Goal: Task Accomplishment & Management: Complete application form

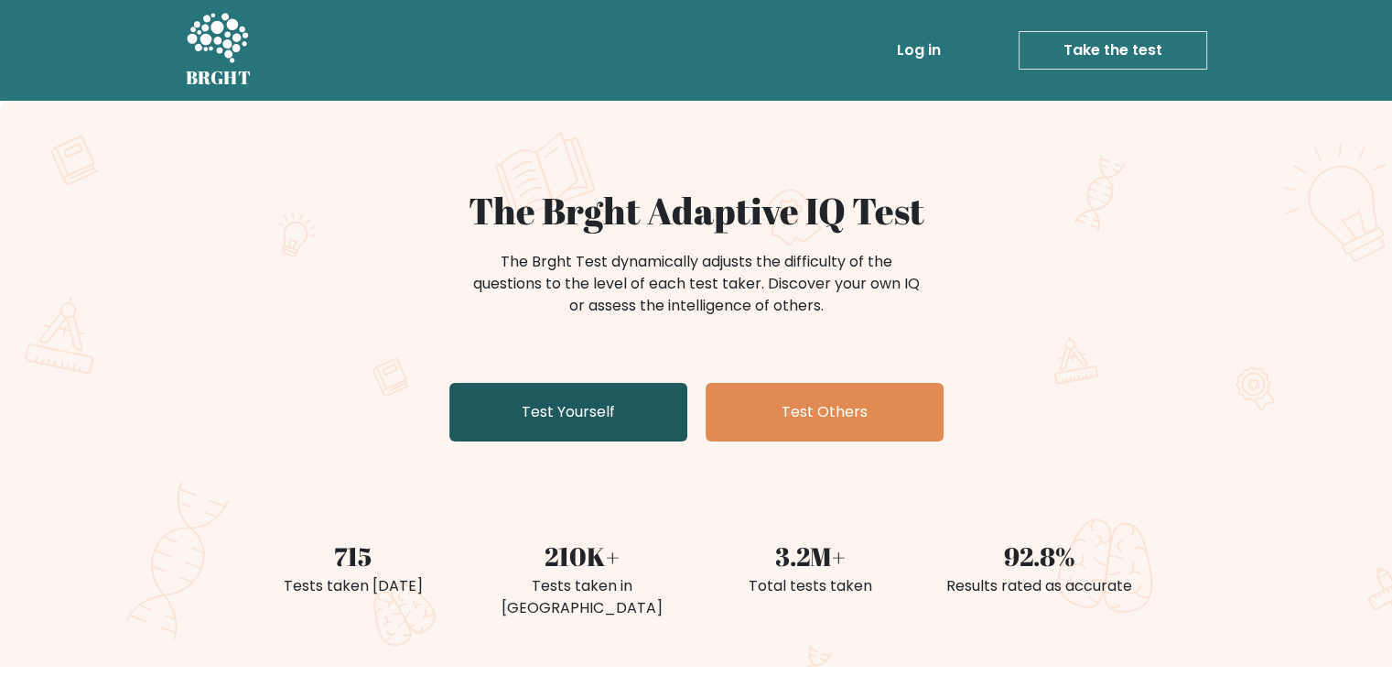
click at [596, 417] on link "Test Yourself" at bounding box center [568, 412] width 238 height 59
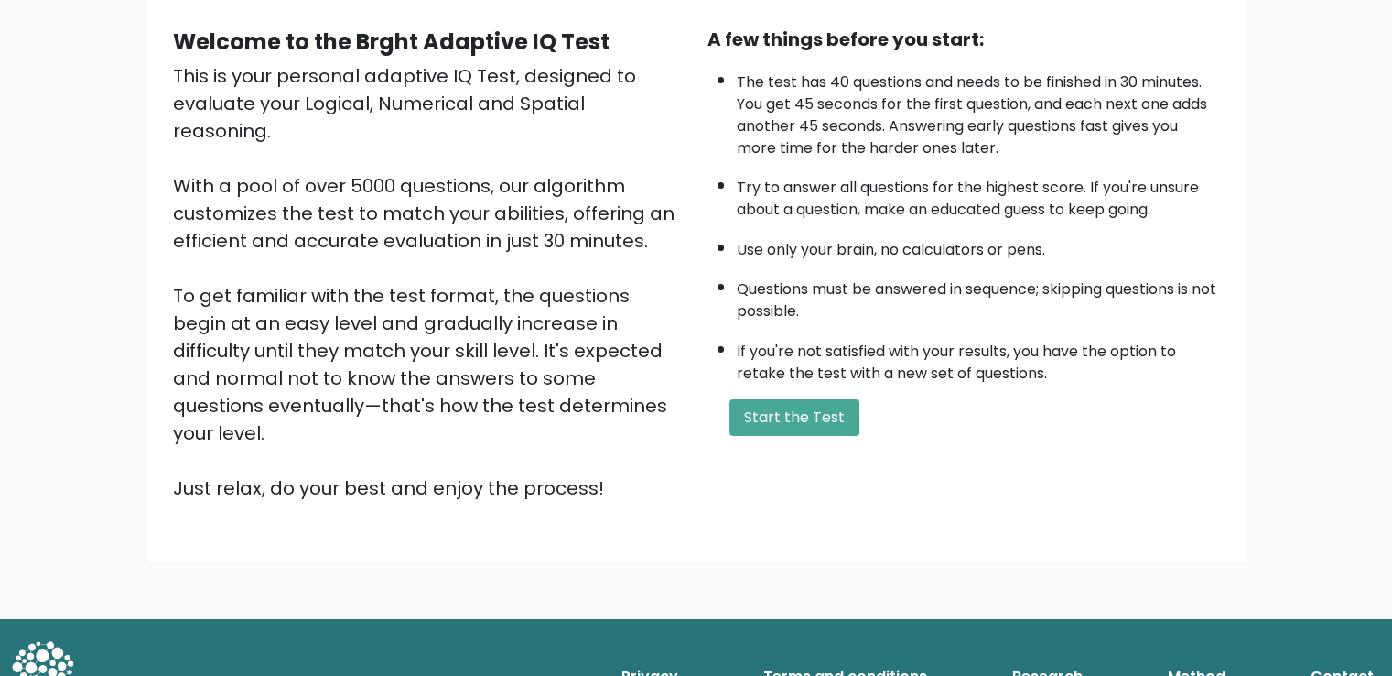
scroll to position [71, 0]
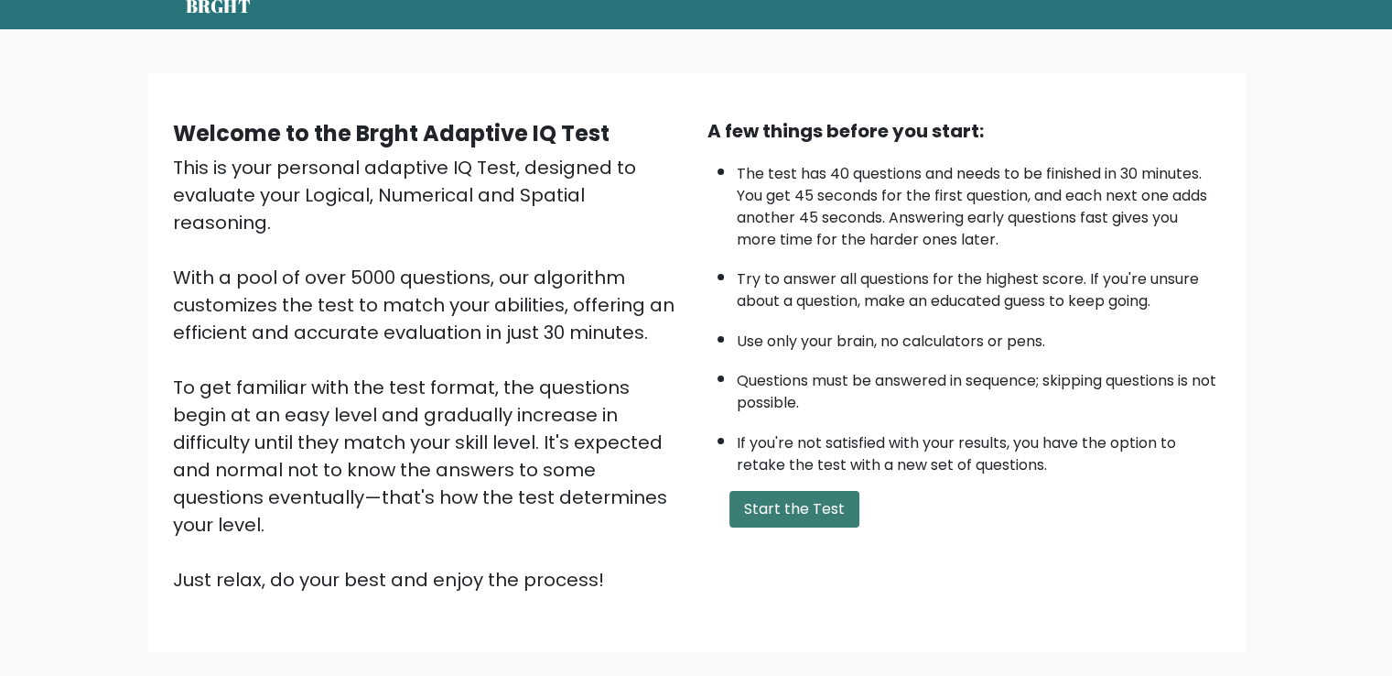
click at [802, 503] on button "Start the Test" at bounding box center [795, 509] width 130 height 37
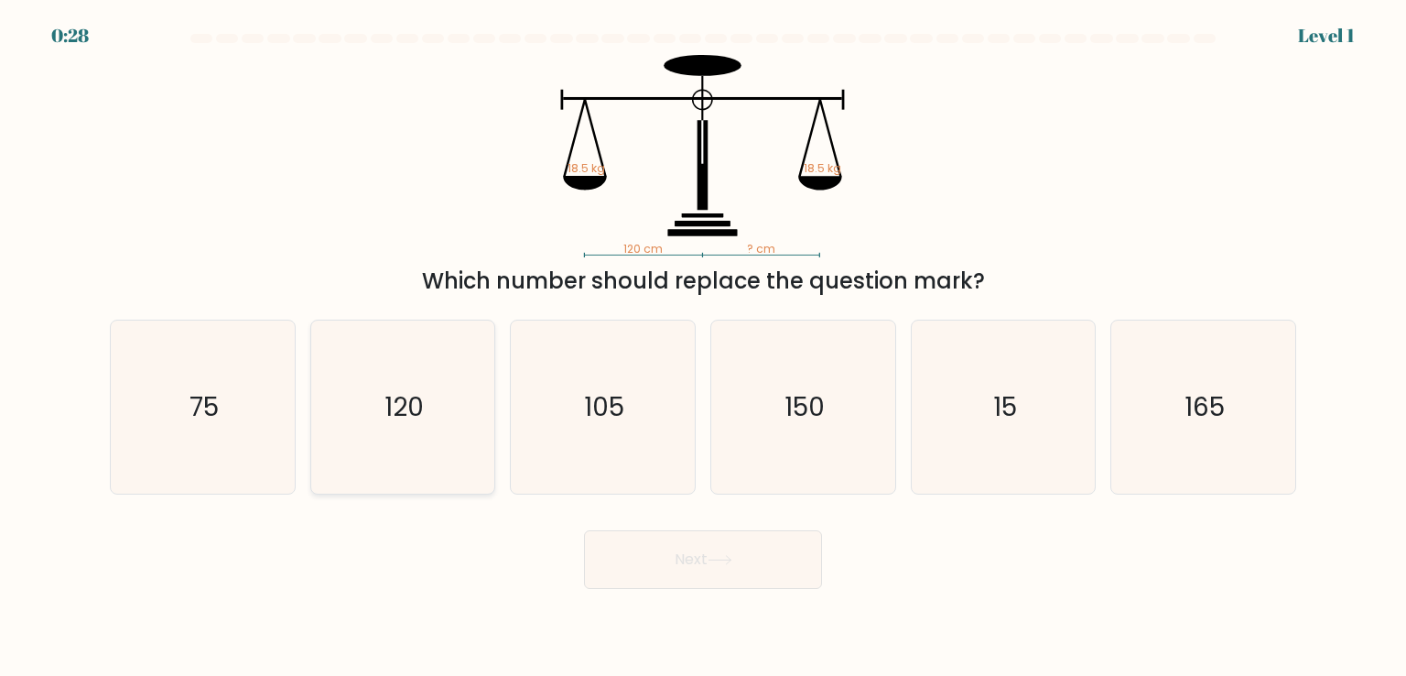
click at [404, 428] on icon "120" at bounding box center [403, 406] width 172 height 172
click at [703, 347] on input "b. 120" at bounding box center [703, 342] width 1 height 9
radio input "true"
click at [729, 565] on icon at bounding box center [720, 560] width 25 height 10
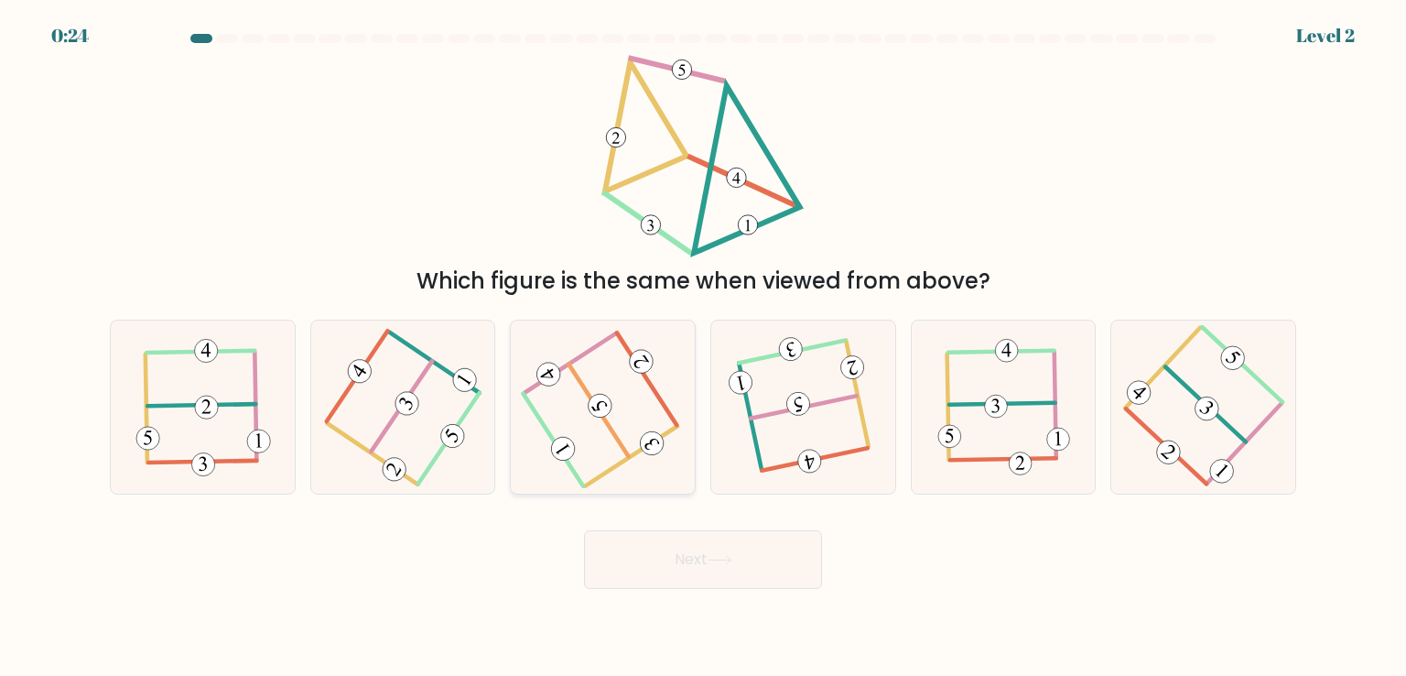
click at [627, 413] on icon at bounding box center [603, 407] width 138 height 138
click at [703, 347] on input "c." at bounding box center [703, 342] width 1 height 9
radio input "true"
click at [697, 560] on button "Next" at bounding box center [703, 559] width 238 height 59
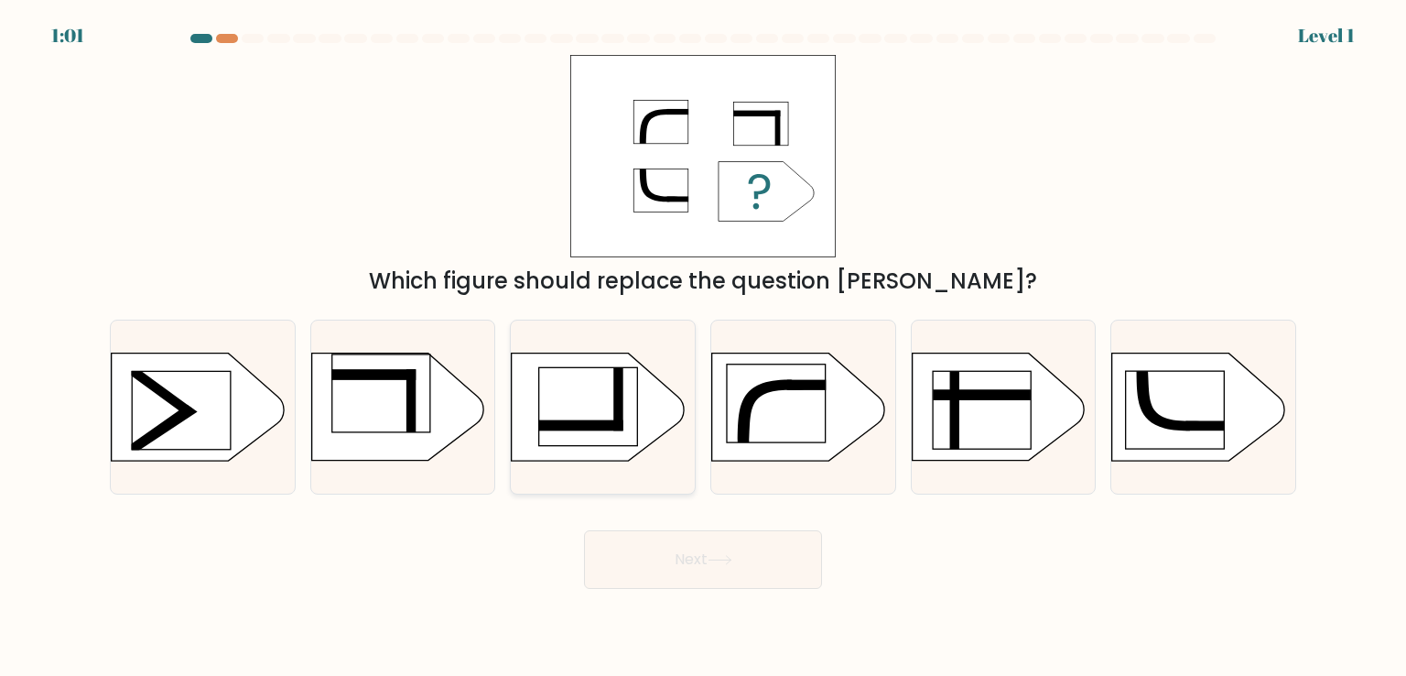
click at [601, 415] on rect at bounding box center [588, 407] width 98 height 78
click at [703, 347] on input "c." at bounding box center [703, 342] width 1 height 9
radio input "true"
click at [713, 562] on icon at bounding box center [720, 560] width 25 height 10
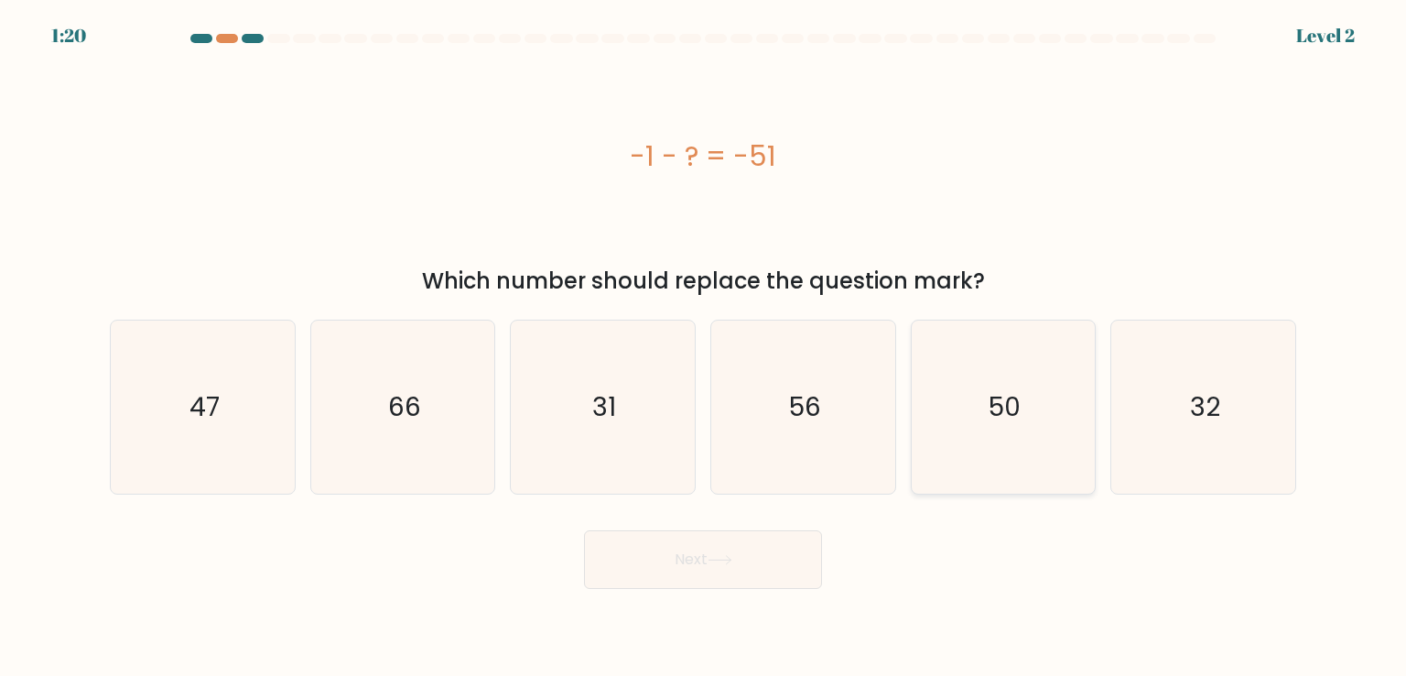
click at [992, 425] on icon "50" at bounding box center [1003, 406] width 172 height 172
click at [704, 347] on input "e. 50" at bounding box center [703, 342] width 1 height 9
radio input "true"
click at [758, 568] on button "Next" at bounding box center [703, 559] width 238 height 59
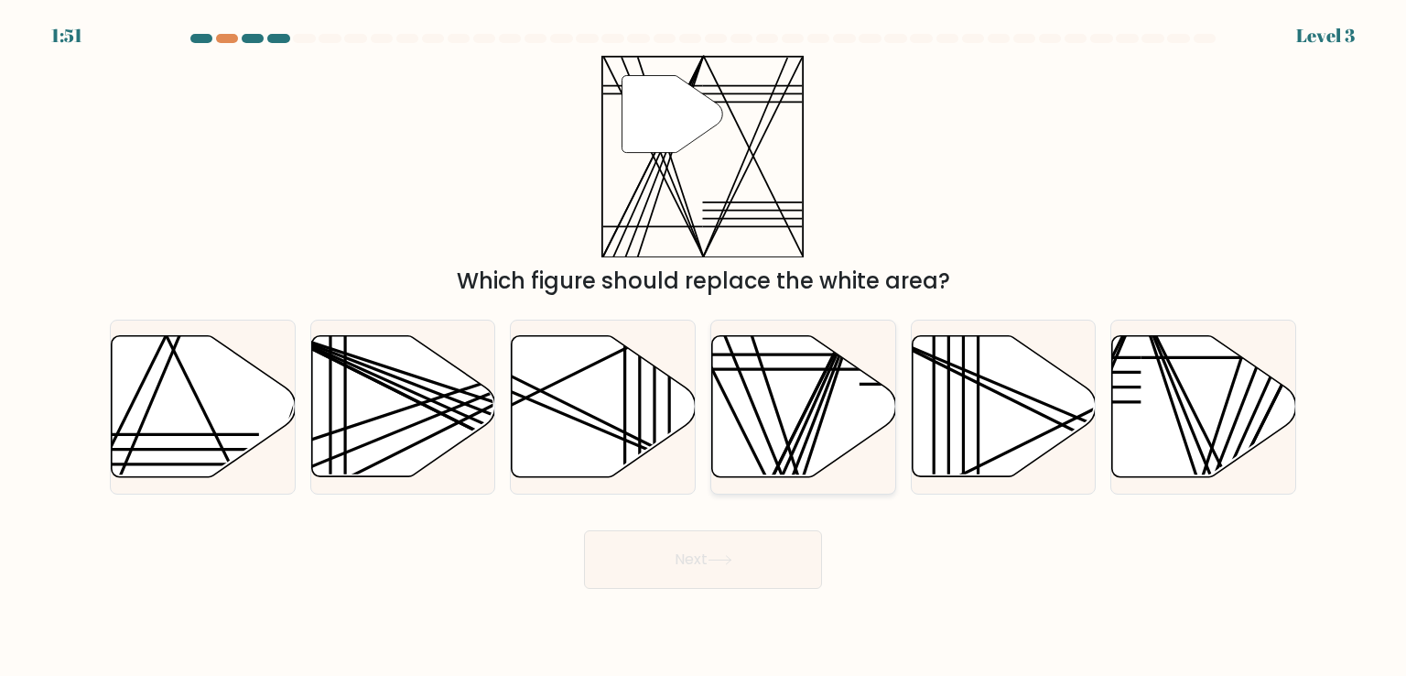
click at [777, 415] on line at bounding box center [801, 484] width 120 height 364
click at [704, 347] on input "d." at bounding box center [703, 342] width 1 height 9
radio input "true"
click at [730, 569] on button "Next" at bounding box center [703, 559] width 238 height 59
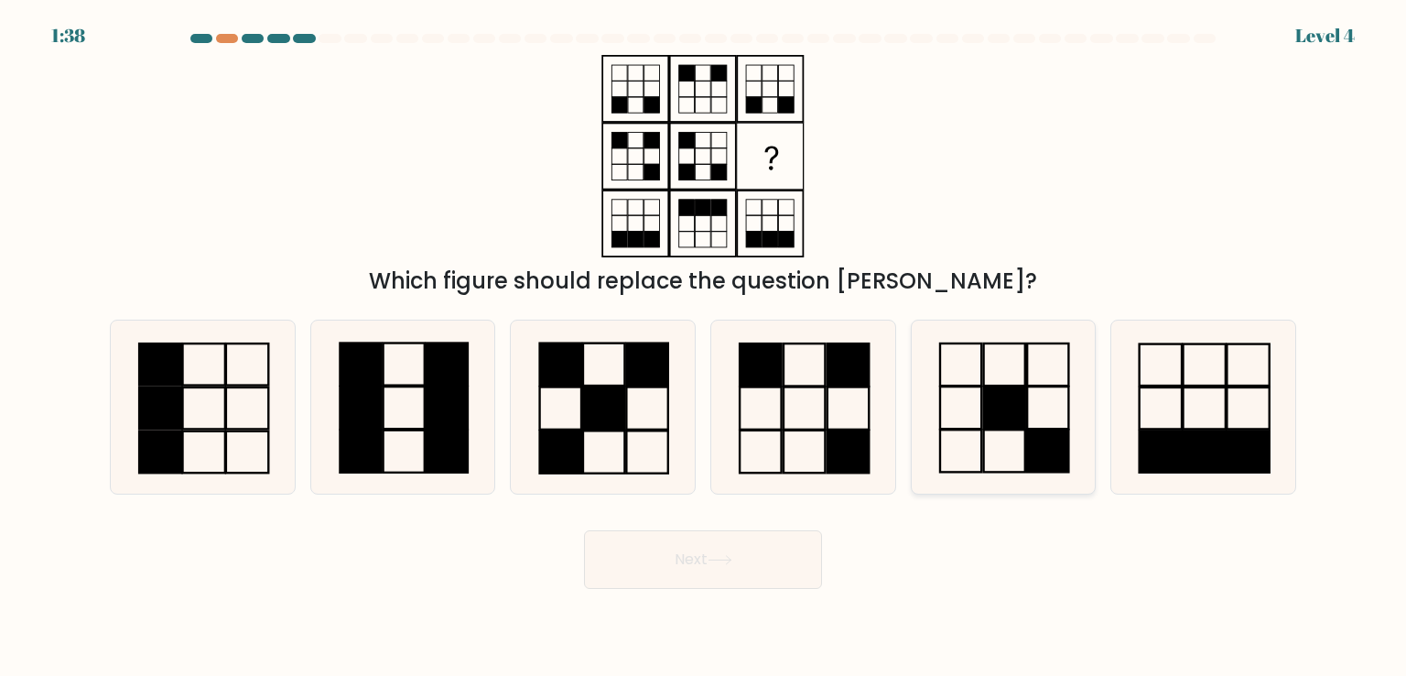
click at [1023, 440] on icon at bounding box center [1003, 406] width 172 height 172
click at [704, 347] on input "e." at bounding box center [703, 342] width 1 height 9
radio input "true"
click at [742, 565] on button "Next" at bounding box center [703, 559] width 238 height 59
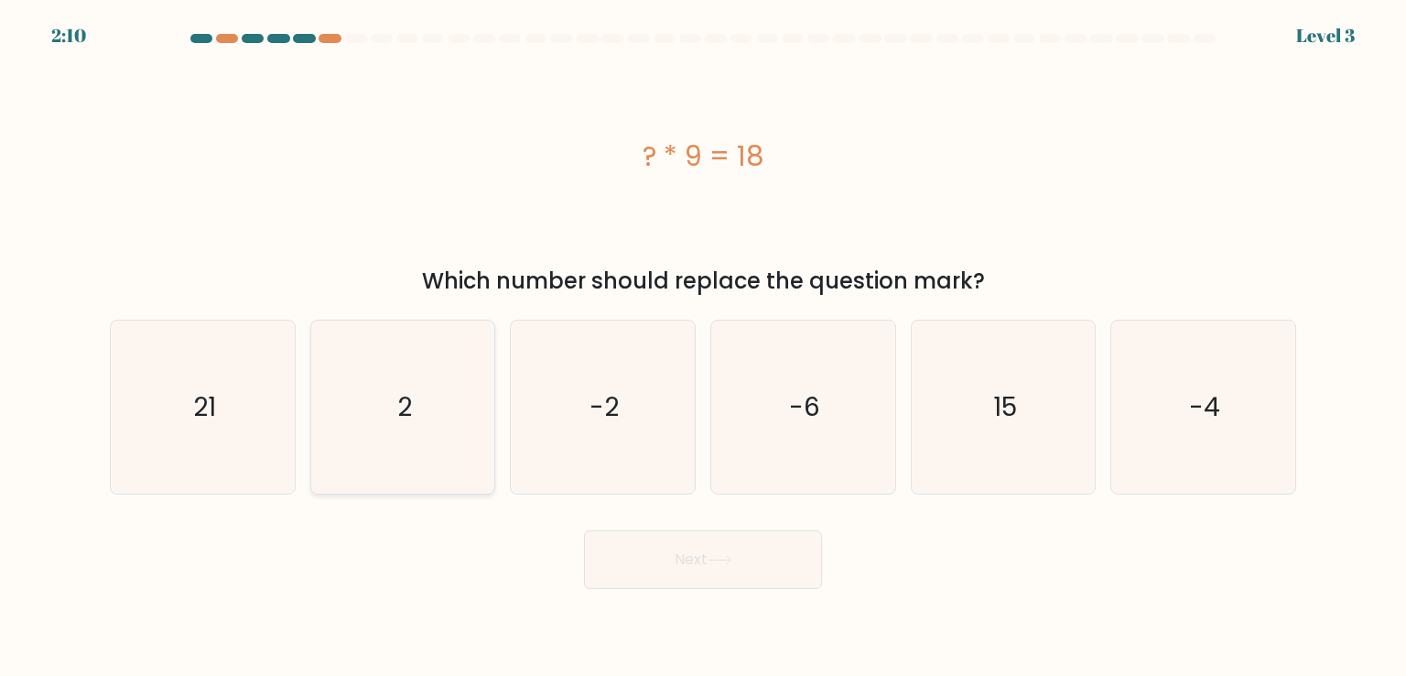
click at [400, 408] on text "2" at bounding box center [404, 406] width 15 height 37
click at [703, 347] on input "b. 2" at bounding box center [703, 342] width 1 height 9
radio input "true"
click at [706, 572] on button "Next" at bounding box center [703, 559] width 238 height 59
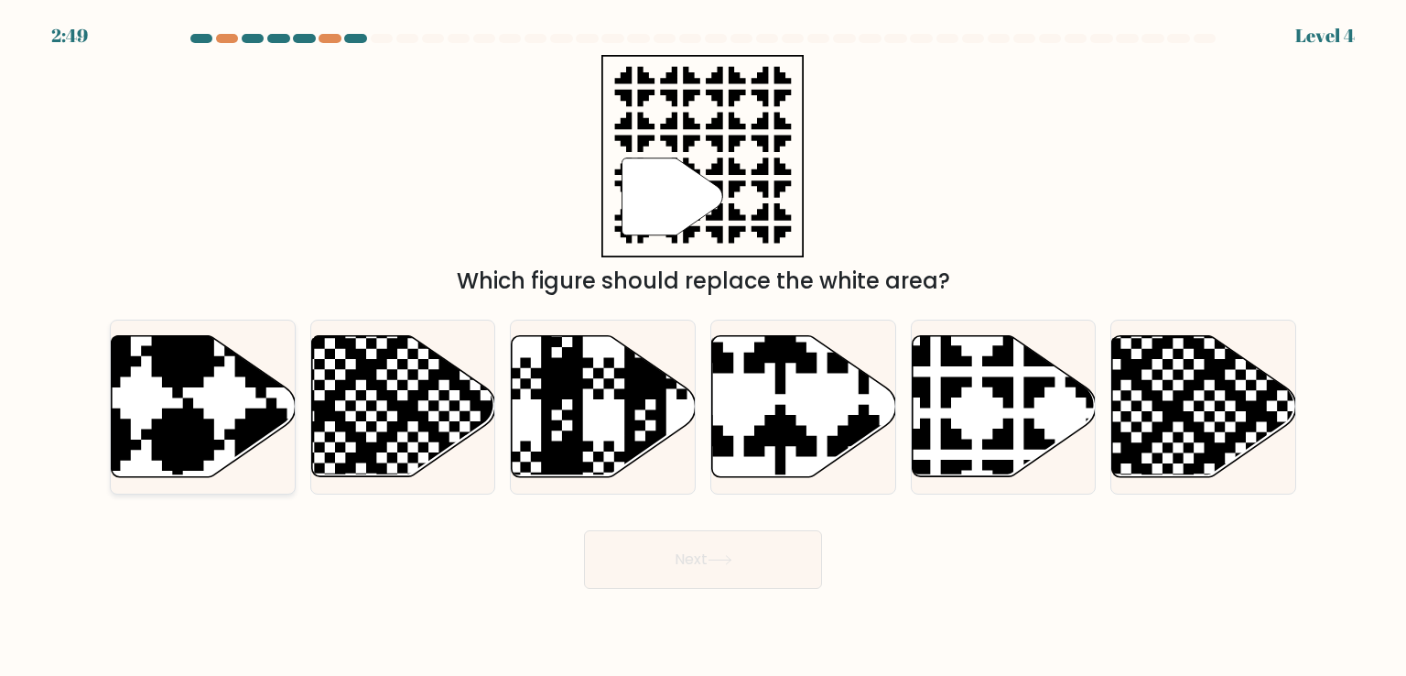
click at [200, 385] on icon at bounding box center [140, 480] width 333 height 333
click at [703, 347] on input "a." at bounding box center [703, 342] width 1 height 9
radio input "true"
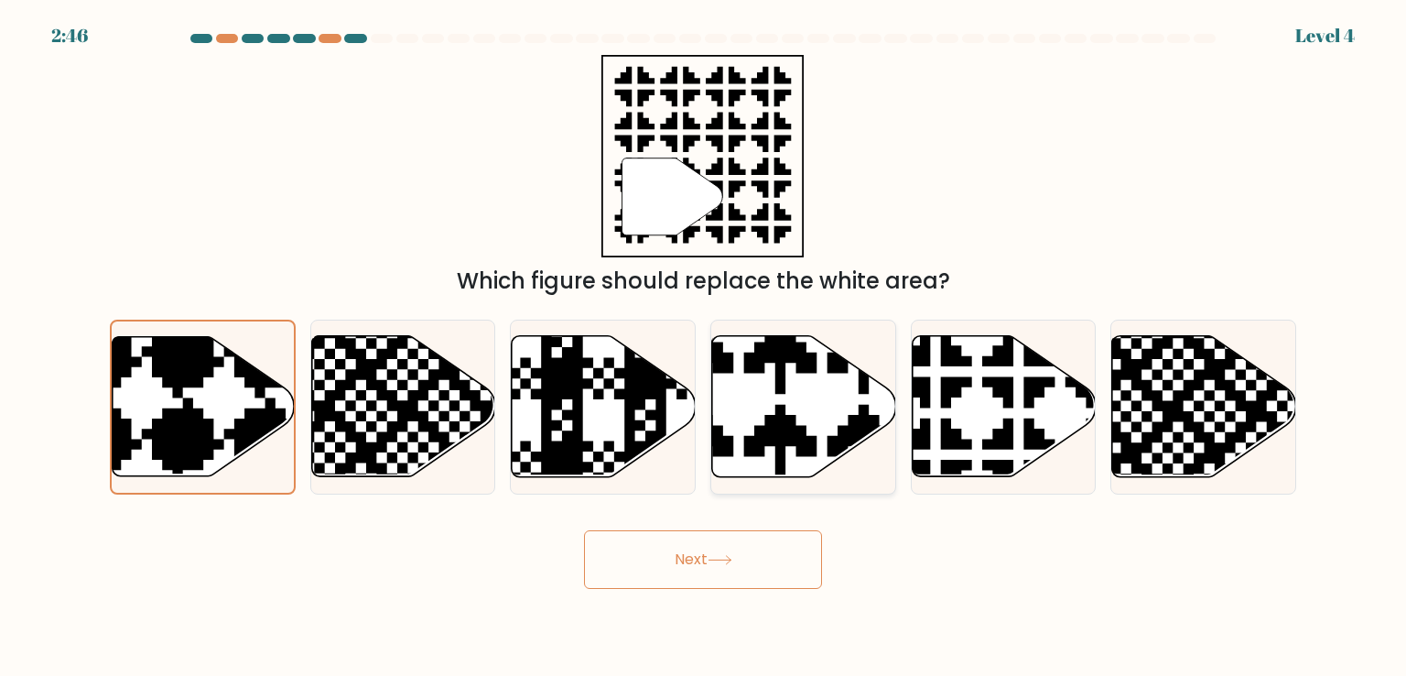
click at [791, 382] on icon at bounding box center [804, 406] width 184 height 141
click at [704, 347] on input "d." at bounding box center [703, 342] width 1 height 9
radio input "true"
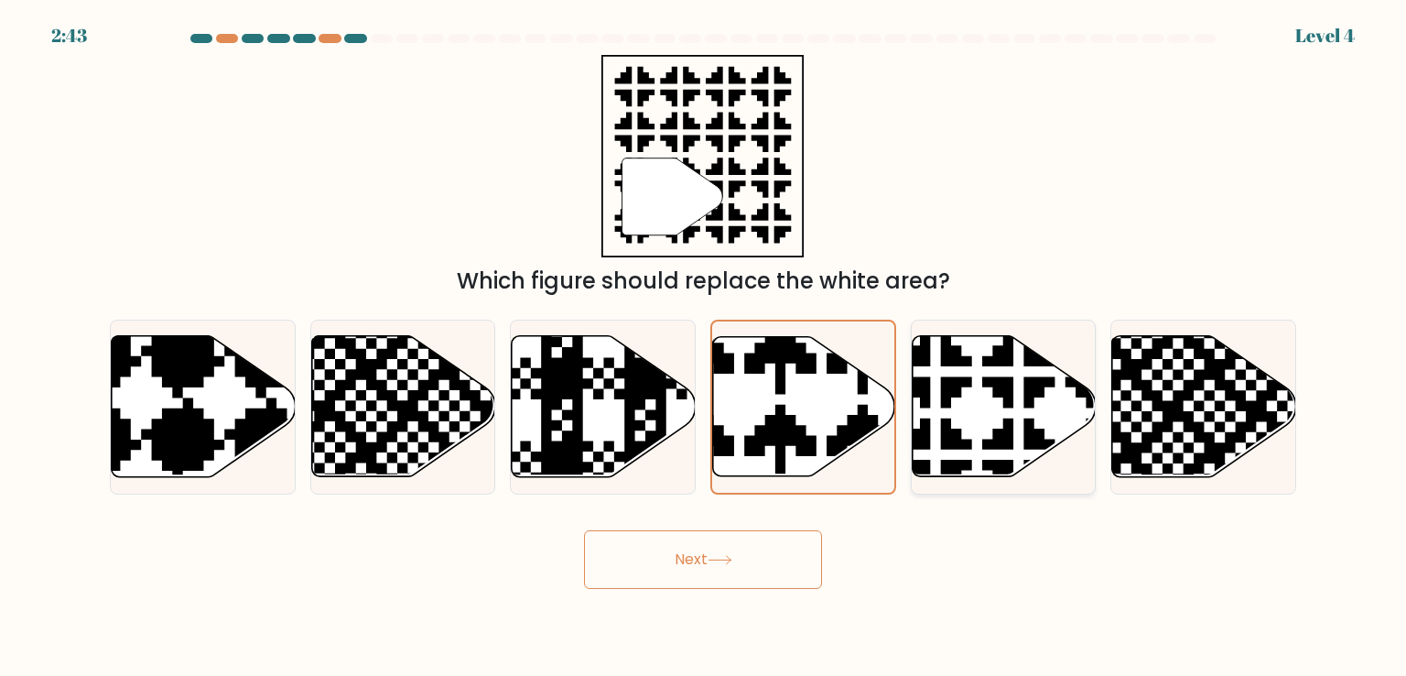
click at [1012, 405] on icon at bounding box center [1060, 329] width 323 height 323
click at [704, 347] on input "e." at bounding box center [703, 342] width 1 height 9
radio input "true"
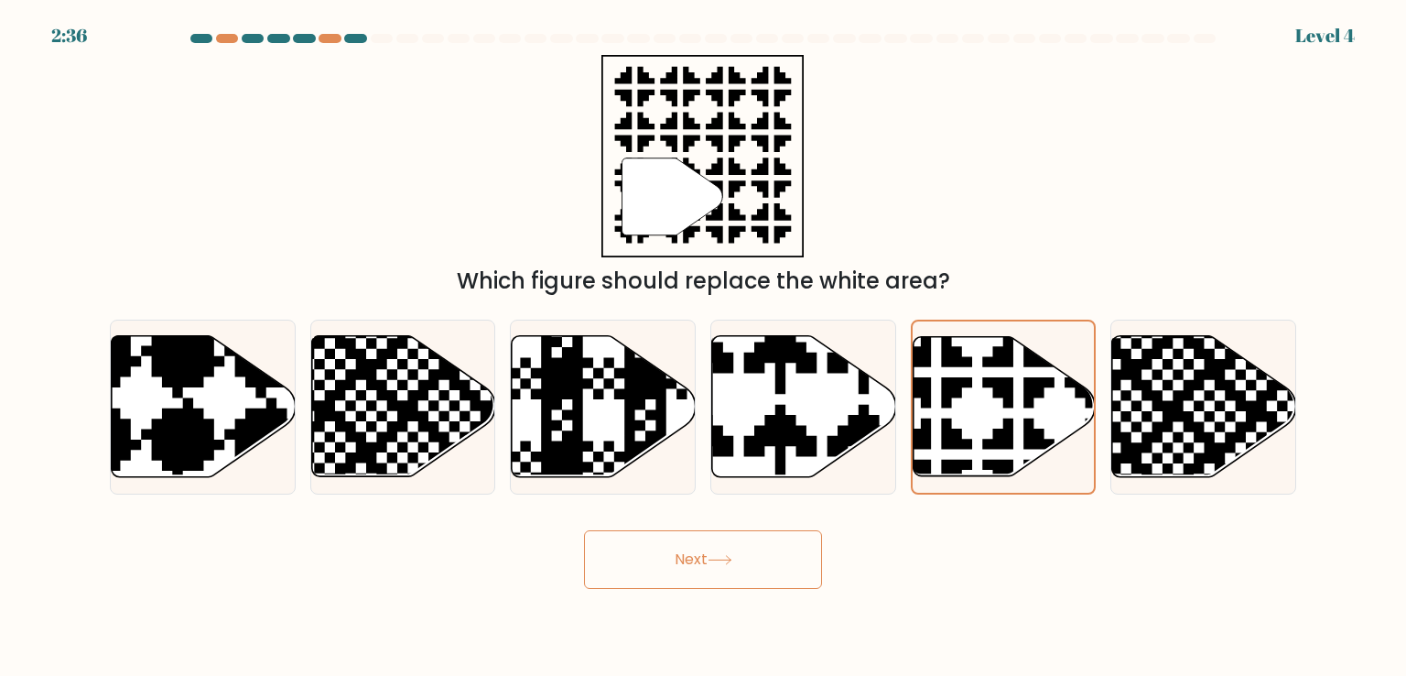
click at [708, 547] on button "Next" at bounding box center [703, 559] width 238 height 59
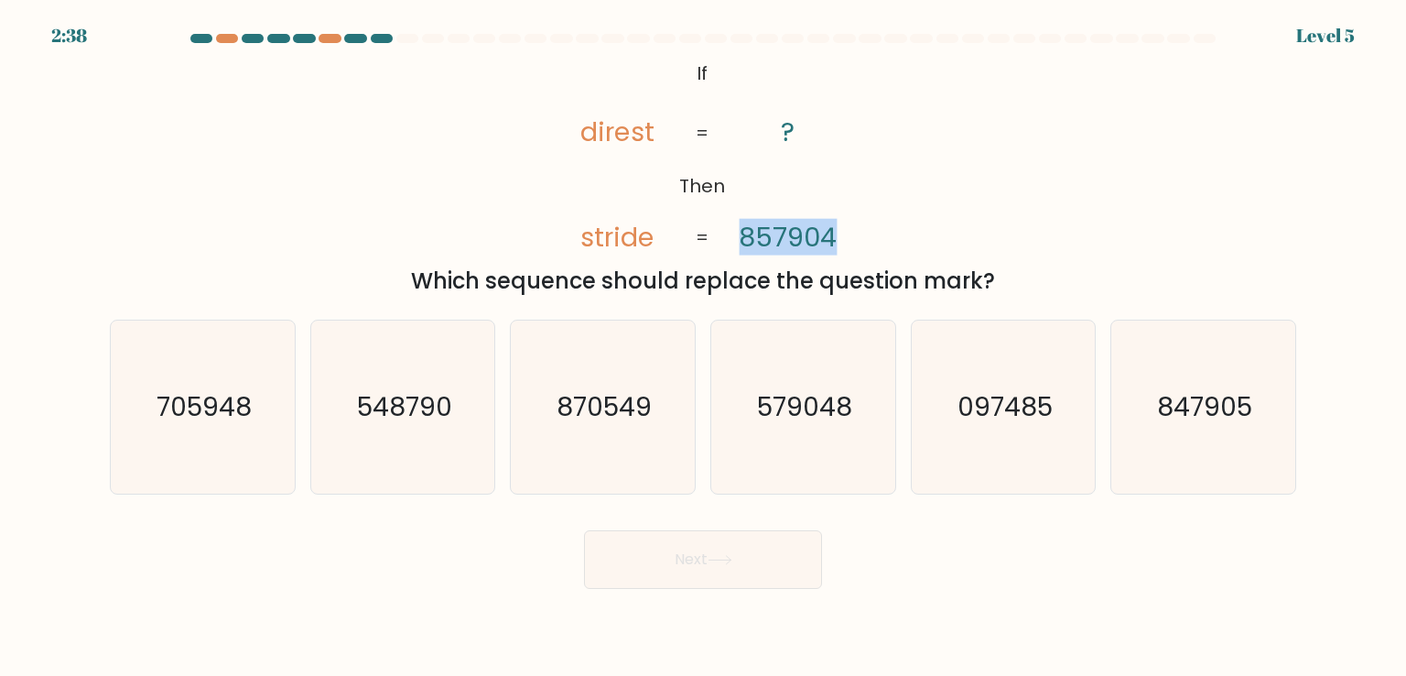
drag, startPoint x: 756, startPoint y: 239, endPoint x: 861, endPoint y: 235, distance: 104.4
click at [861, 235] on icon "@import url('https://fonts.googleapis.com/css?family=Abril+Fatface:400,100,100i…" at bounding box center [702, 156] width 329 height 202
click at [897, 212] on div "@import url('https://fonts.googleapis.com/css?family=Abril+Fatface:400,100,100i…" at bounding box center [703, 176] width 1208 height 243
click at [482, 203] on div "@import url('https://fonts.googleapis.com/css?family=Abril+Fatface:400,100,100i…" at bounding box center [703, 176] width 1208 height 243
click at [805, 415] on text "579048" at bounding box center [804, 406] width 95 height 37
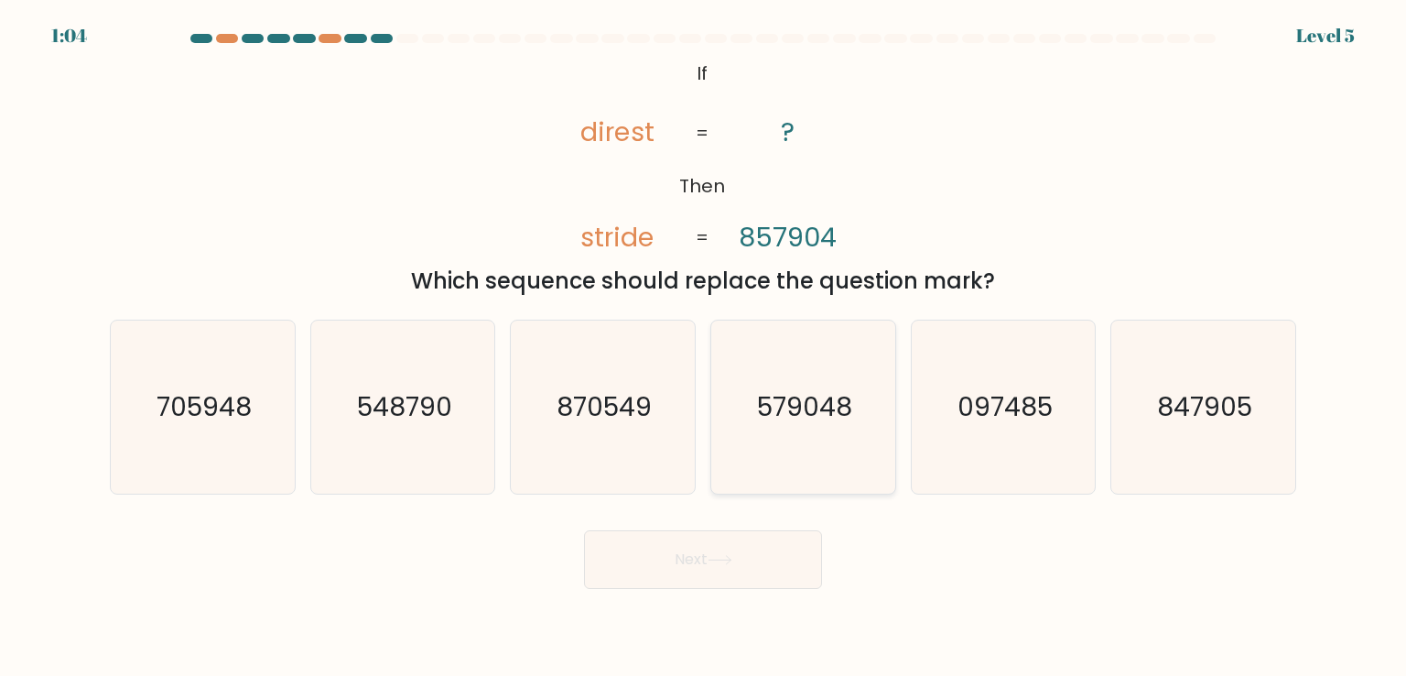
click at [704, 347] on input "d. 579048" at bounding box center [703, 342] width 1 height 9
radio input "true"
click at [736, 548] on button "Next" at bounding box center [703, 559] width 238 height 59
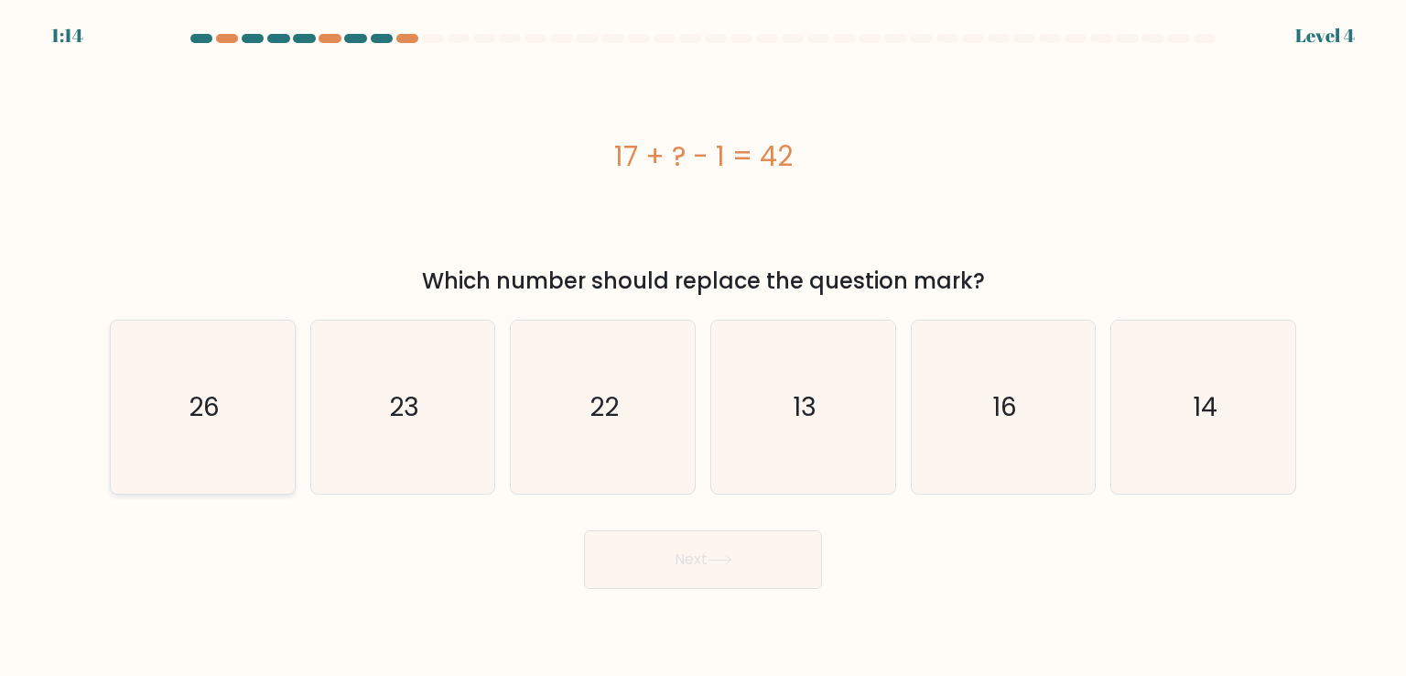
click at [172, 428] on icon "26" at bounding box center [202, 406] width 172 height 172
click at [703, 347] on input "a. 26" at bounding box center [703, 342] width 1 height 9
radio input "true"
click at [732, 594] on body "1:13 Level 4 a." at bounding box center [703, 338] width 1406 height 676
click at [731, 548] on button "Next" at bounding box center [703, 559] width 238 height 59
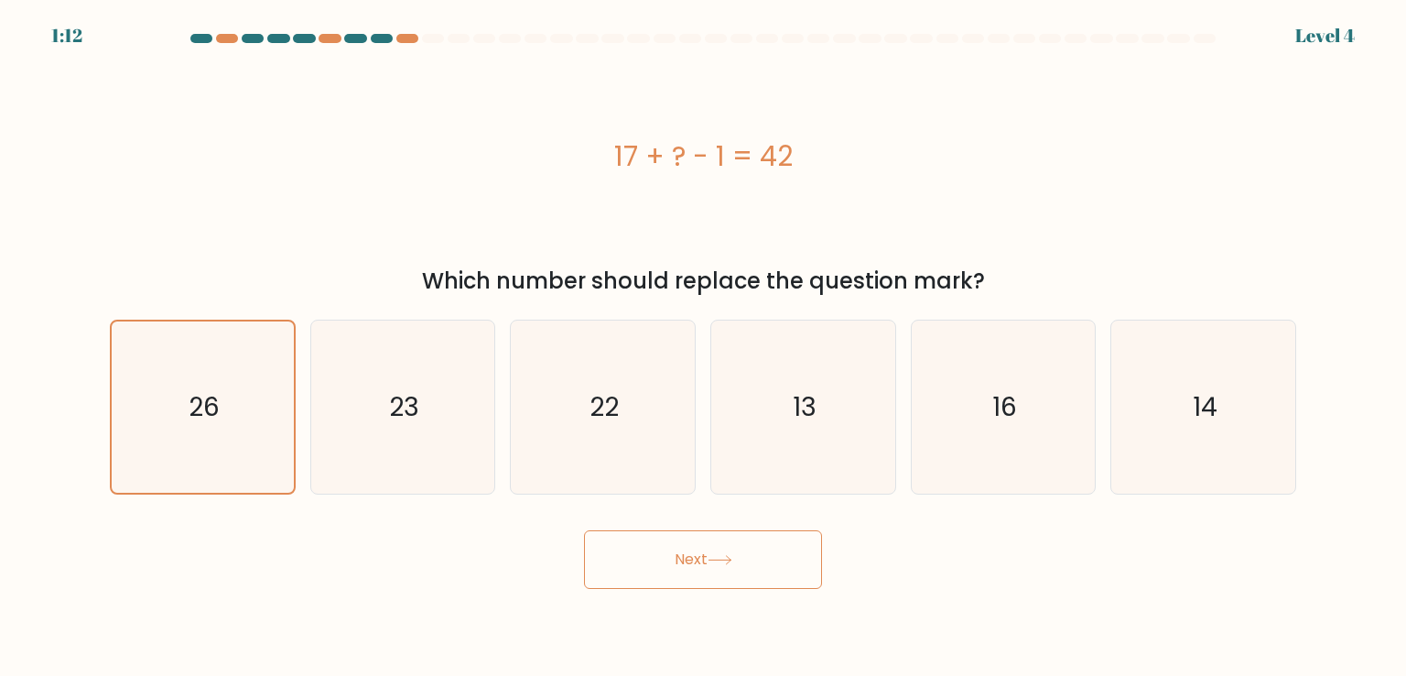
click at [732, 560] on icon at bounding box center [720, 560] width 25 height 10
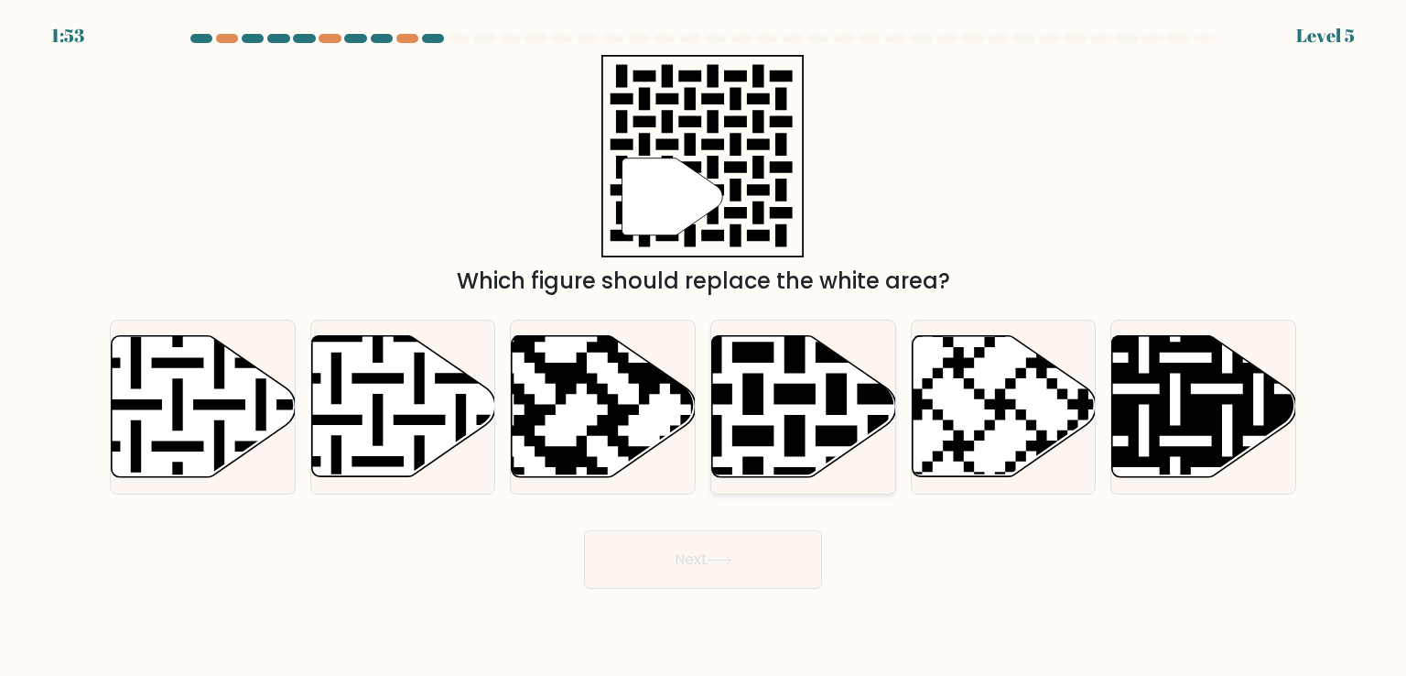
click at [796, 400] on icon at bounding box center [856, 331] width 333 height 333
click at [704, 347] on input "d." at bounding box center [703, 342] width 1 height 9
radio input "true"
click at [732, 556] on icon at bounding box center [720, 560] width 25 height 10
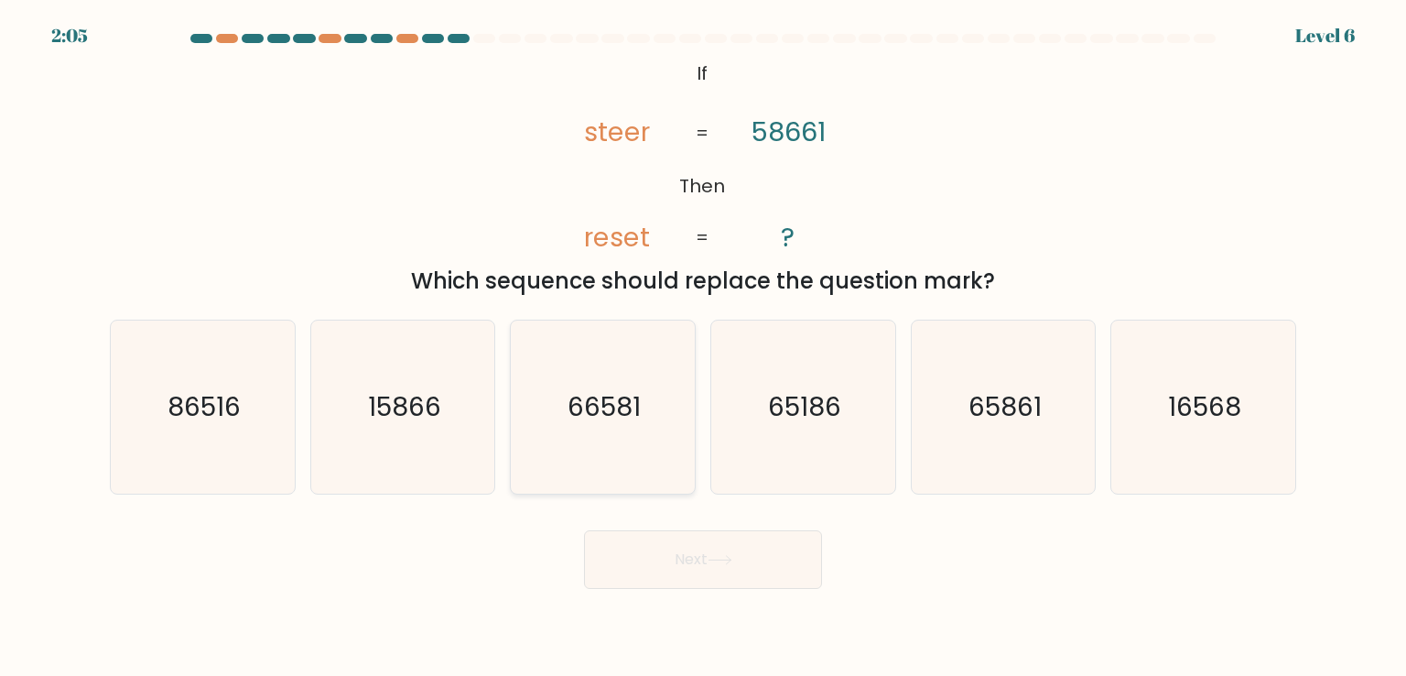
click at [626, 443] on icon "66581" at bounding box center [602, 406] width 172 height 172
click at [703, 347] on input "c. 66581" at bounding box center [703, 342] width 1 height 9
radio input "true"
click at [703, 561] on button "Next" at bounding box center [703, 559] width 238 height 59
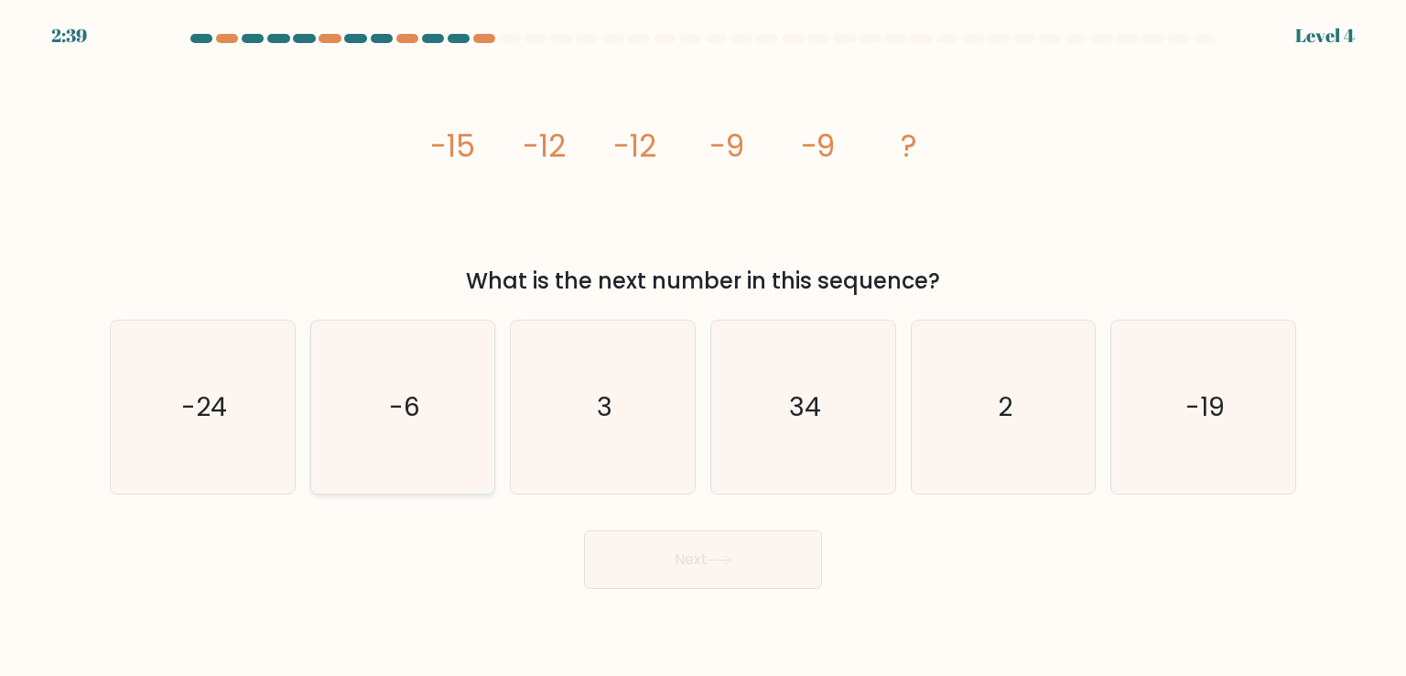
click at [432, 421] on icon "-6" at bounding box center [403, 406] width 172 height 172
click at [703, 347] on input "b. -6" at bounding box center [703, 342] width 1 height 9
radio input "true"
click at [747, 561] on button "Next" at bounding box center [703, 559] width 238 height 59
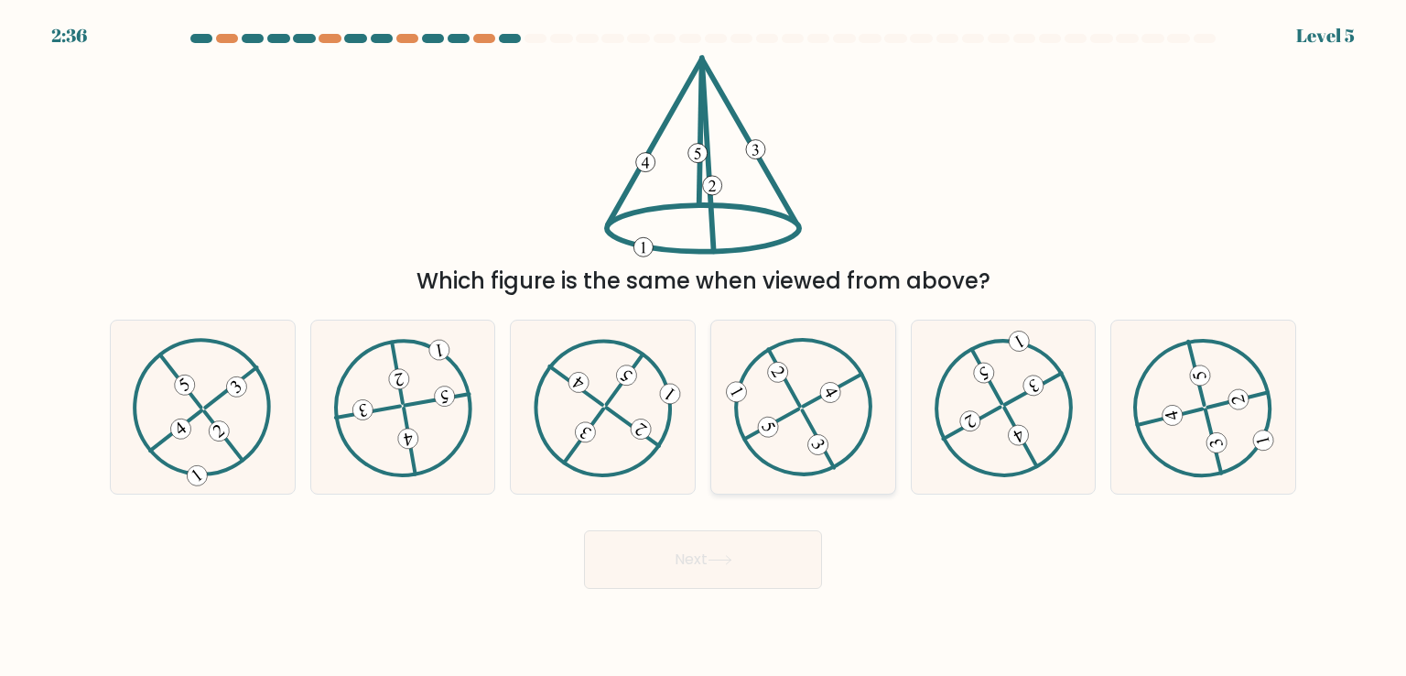
click at [818, 429] on icon at bounding box center [802, 407] width 139 height 138
click at [704, 347] on input "d." at bounding box center [703, 342] width 1 height 9
radio input "true"
click at [729, 569] on button "Next" at bounding box center [703, 559] width 238 height 59
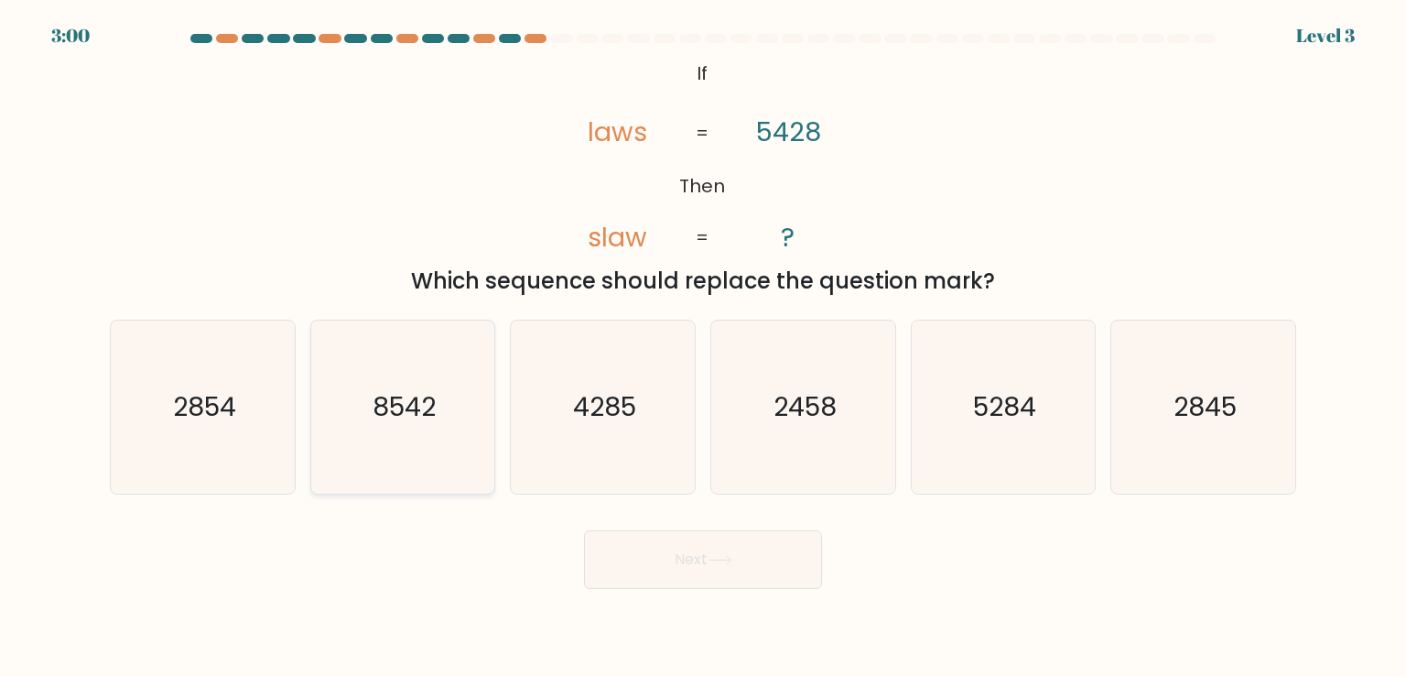
click at [416, 401] on text "8542" at bounding box center [404, 406] width 63 height 37
click at [703, 347] on input "b. 8542" at bounding box center [703, 342] width 1 height 9
radio input "true"
click at [707, 561] on button "Next" at bounding box center [703, 559] width 238 height 59
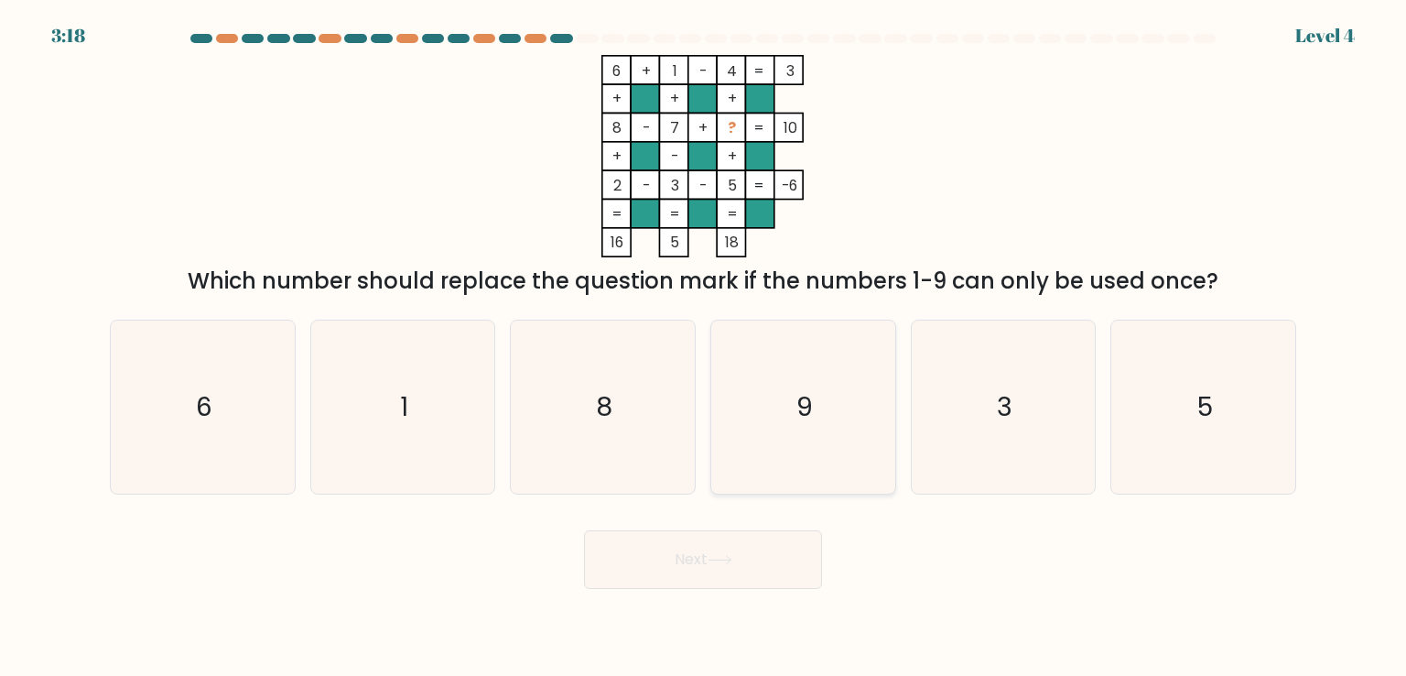
click at [792, 395] on icon "9" at bounding box center [803, 406] width 172 height 172
click at [704, 347] on input "d. 9" at bounding box center [703, 342] width 1 height 9
radio input "true"
click at [751, 564] on button "Next" at bounding box center [703, 559] width 238 height 59
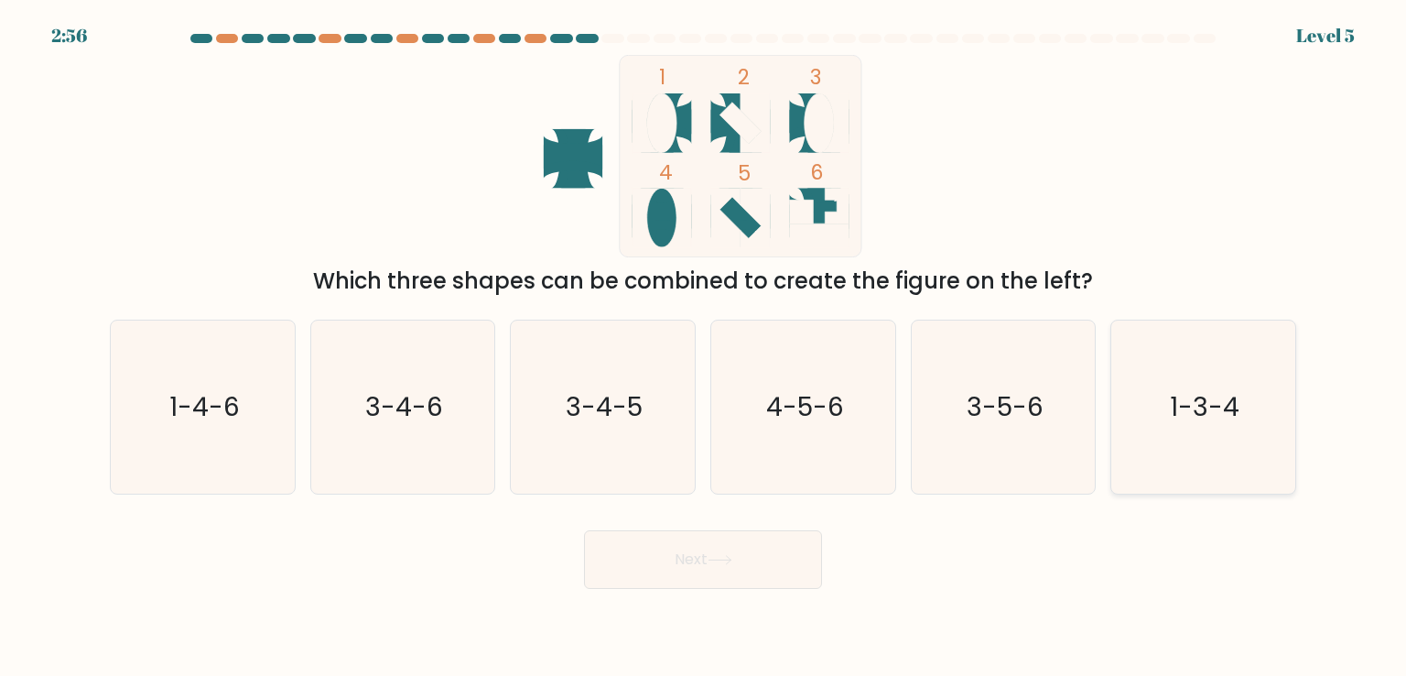
click at [1167, 401] on icon "1-3-4" at bounding box center [1203, 406] width 172 height 172
click at [704, 347] on input "f. 1-3-4" at bounding box center [703, 342] width 1 height 9
radio input "true"
click at [714, 561] on icon at bounding box center [720, 560] width 25 height 10
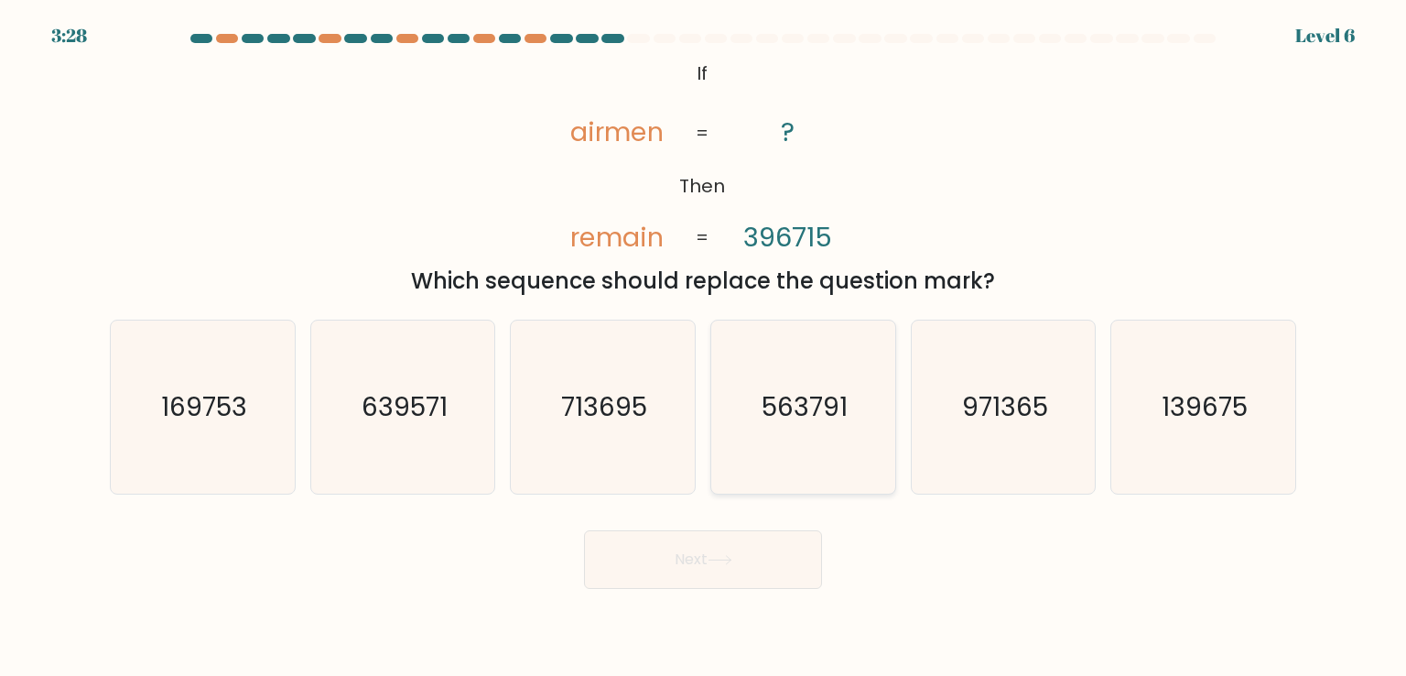
click at [823, 405] on text "563791" at bounding box center [805, 406] width 86 height 37
click at [704, 347] on input "d. 563791" at bounding box center [703, 342] width 1 height 9
radio input "true"
click at [699, 561] on button "Next" at bounding box center [703, 559] width 238 height 59
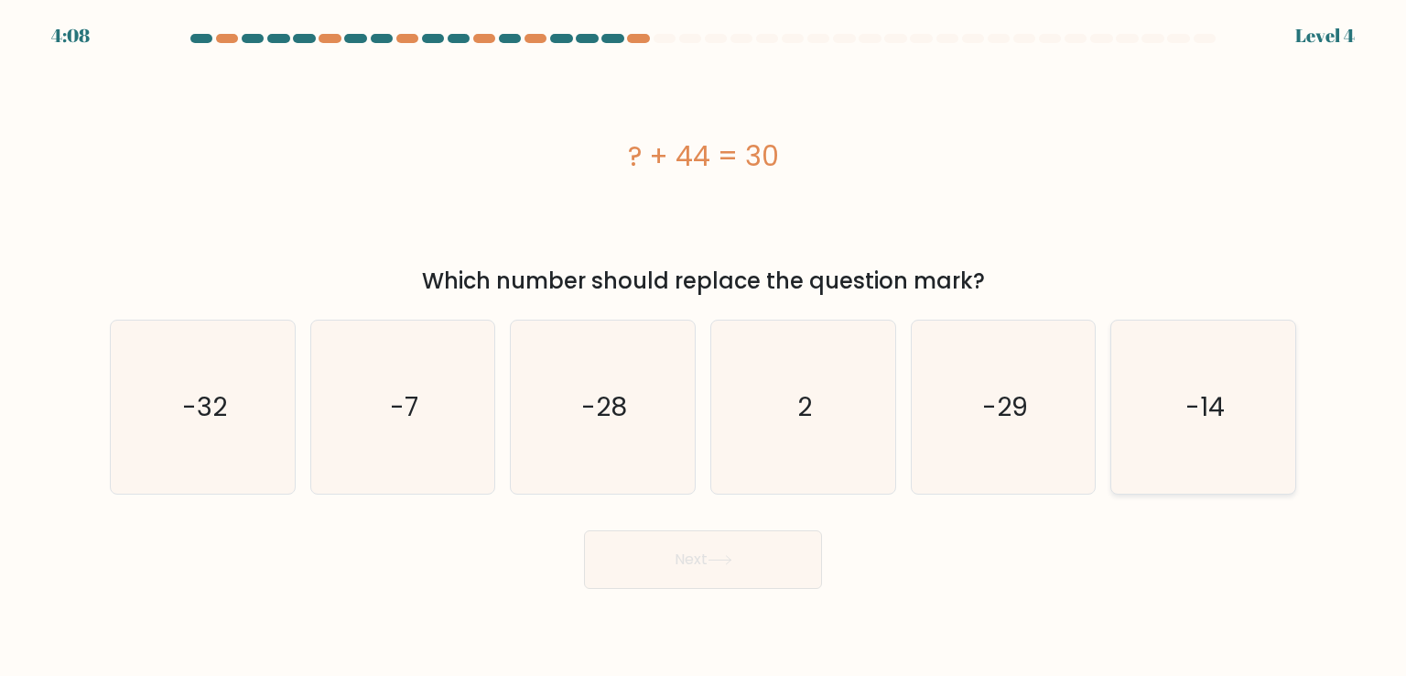
click at [1191, 416] on text "-14" at bounding box center [1205, 406] width 39 height 37
click at [704, 347] on input "f. -14" at bounding box center [703, 342] width 1 height 9
radio input "true"
click at [707, 566] on button "Next" at bounding box center [703, 559] width 238 height 59
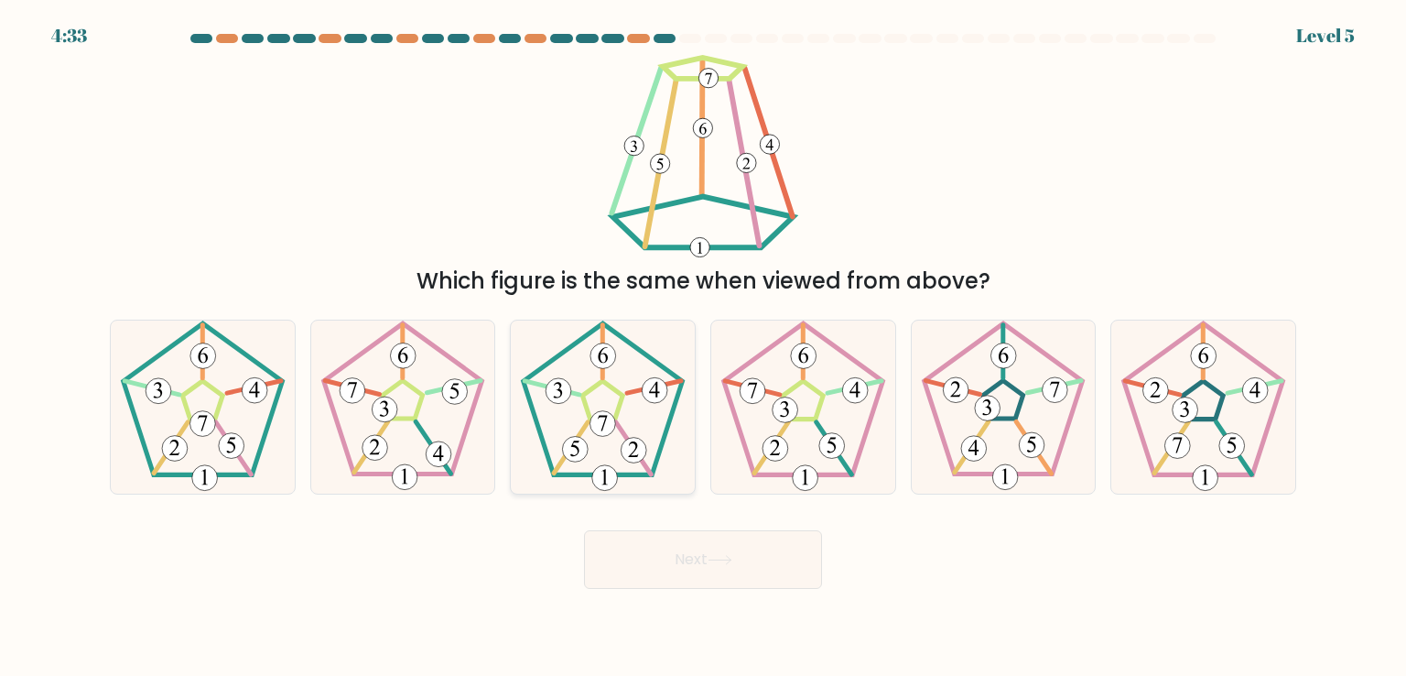
click at [604, 413] on 422 at bounding box center [603, 424] width 26 height 26
click at [703, 347] on input "c." at bounding box center [703, 342] width 1 height 9
radio input "true"
click at [699, 567] on button "Next" at bounding box center [703, 559] width 238 height 59
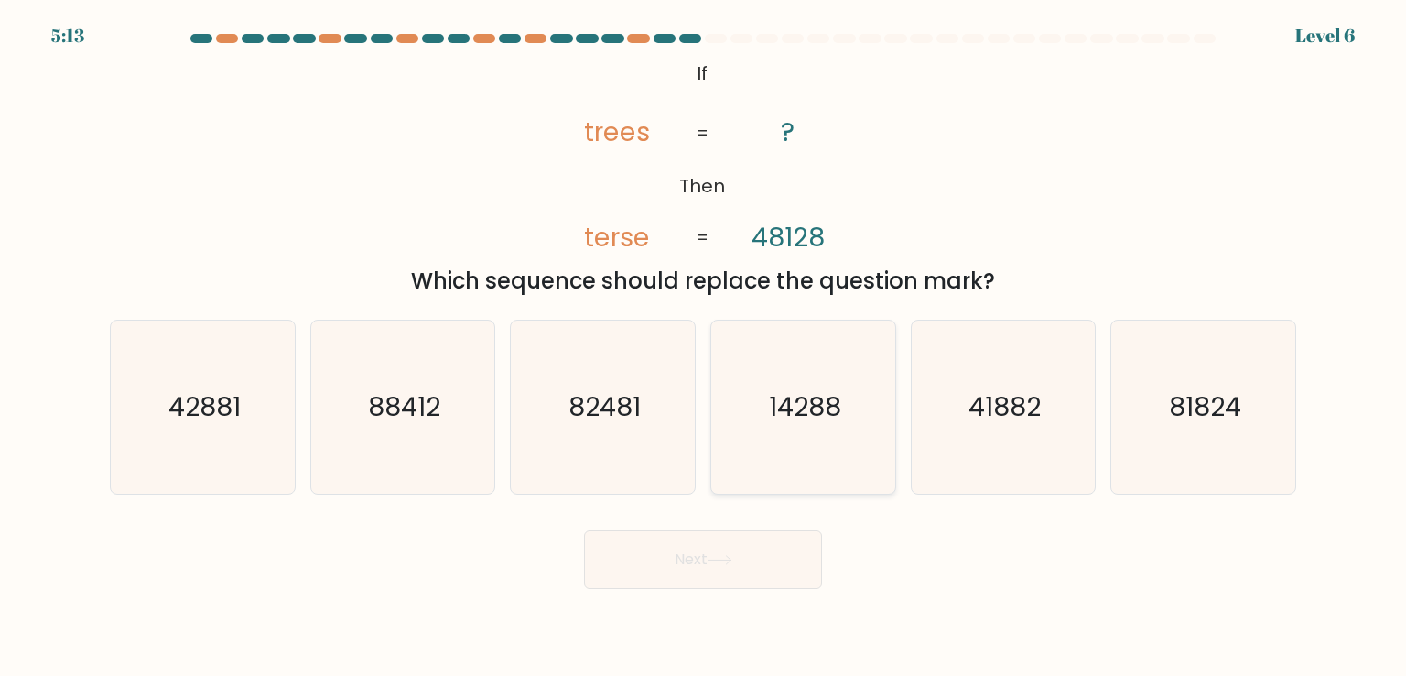
click at [804, 394] on text "14288" at bounding box center [805, 406] width 72 height 37
click at [704, 347] on input "d. 14288" at bounding box center [703, 342] width 1 height 9
radio input "true"
click at [732, 561] on icon at bounding box center [720, 560] width 25 height 10
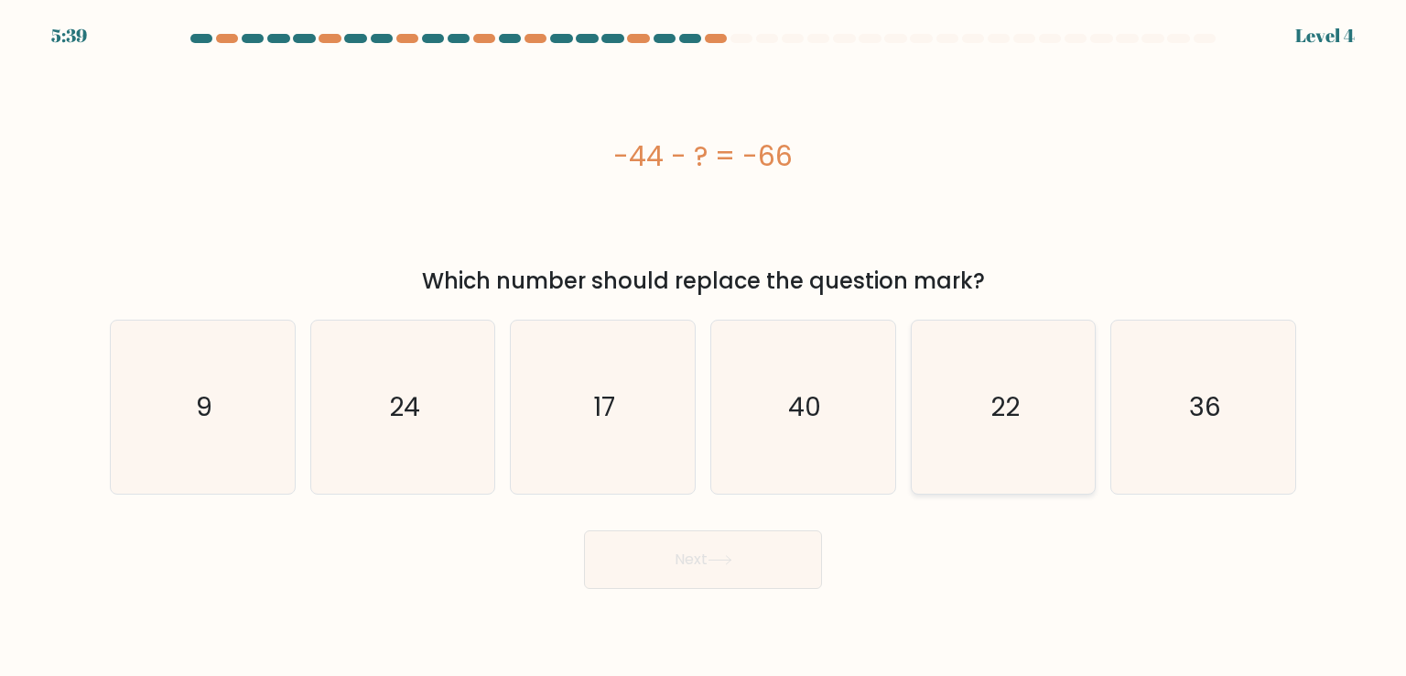
click at [1000, 427] on icon "22" at bounding box center [1003, 406] width 172 height 172
click at [704, 347] on input "e. 22" at bounding box center [703, 342] width 1 height 9
radio input "true"
click at [715, 569] on button "Next" at bounding box center [703, 559] width 238 height 59
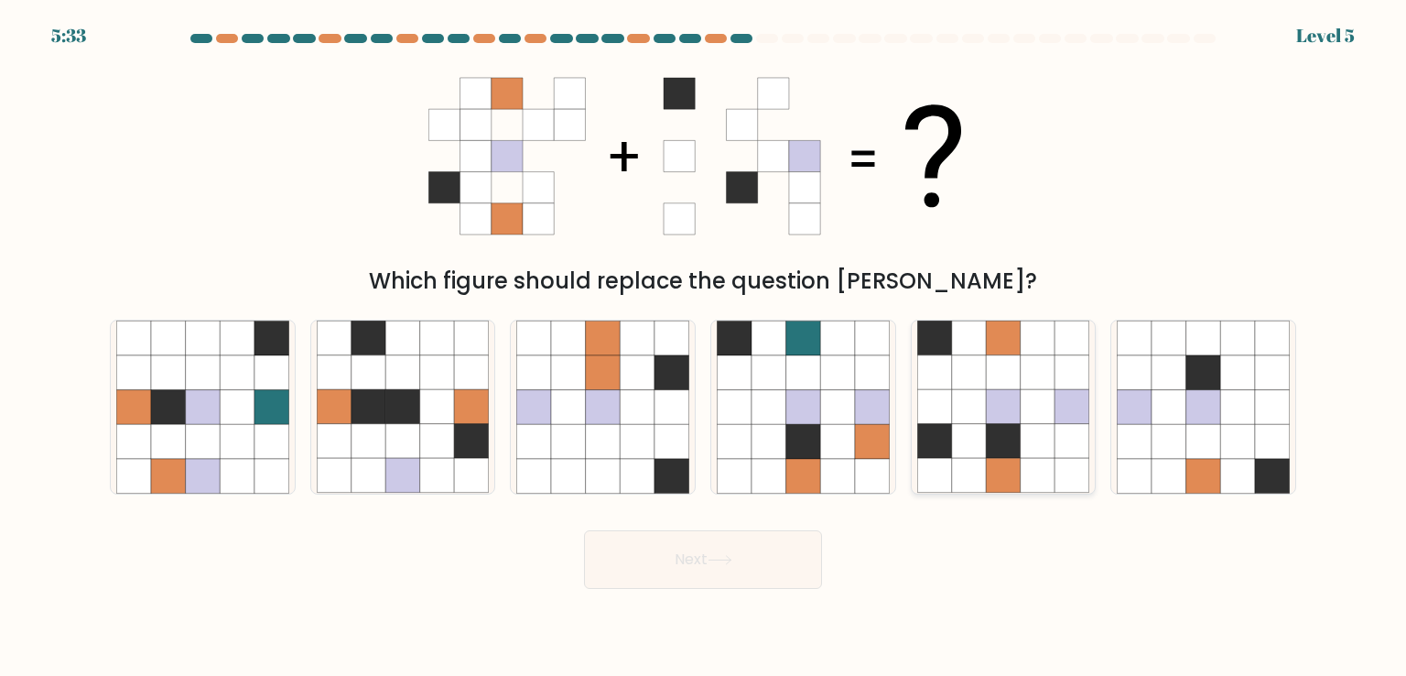
click at [974, 433] on icon at bounding box center [969, 441] width 35 height 35
click at [704, 347] on input "e." at bounding box center [703, 342] width 1 height 9
radio input "true"
click at [742, 553] on button "Next" at bounding box center [703, 559] width 238 height 59
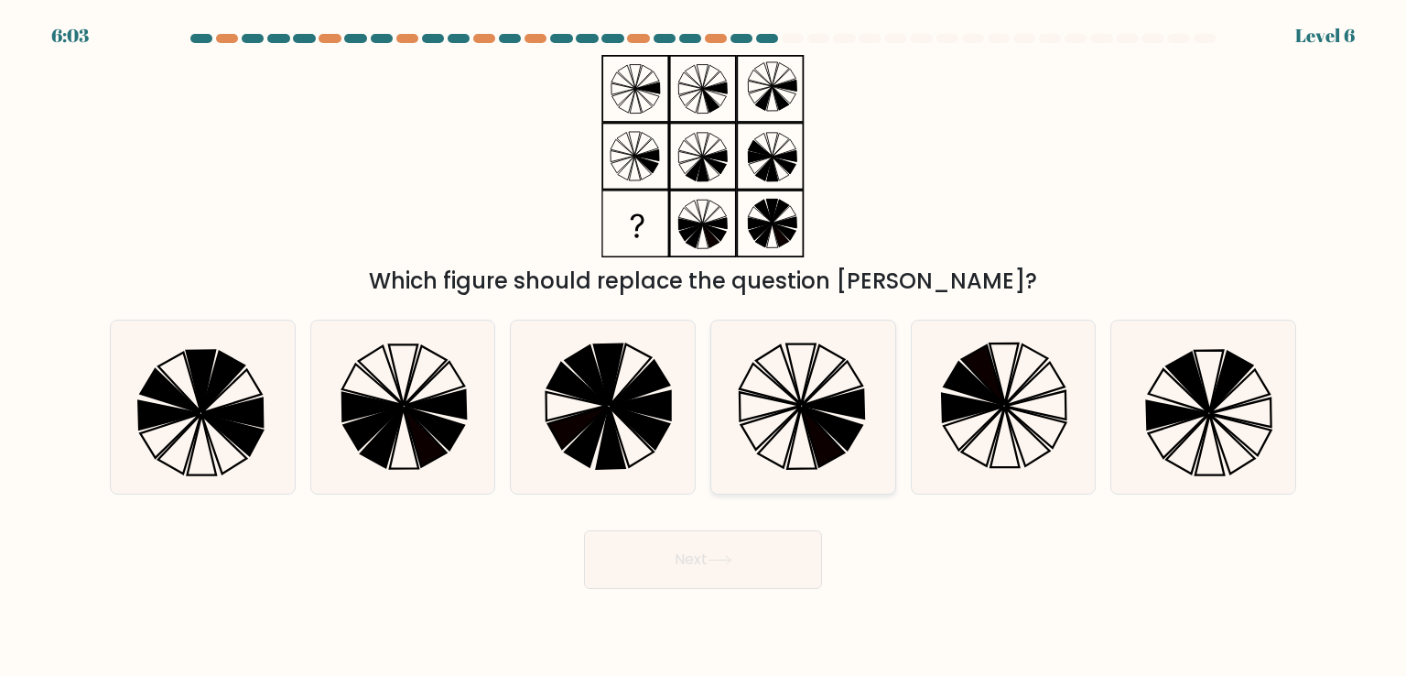
click at [788, 409] on icon at bounding box center [772, 427] width 60 height 43
click at [704, 347] on input "d." at bounding box center [703, 342] width 1 height 9
radio input "true"
click at [743, 575] on button "Next" at bounding box center [703, 559] width 238 height 59
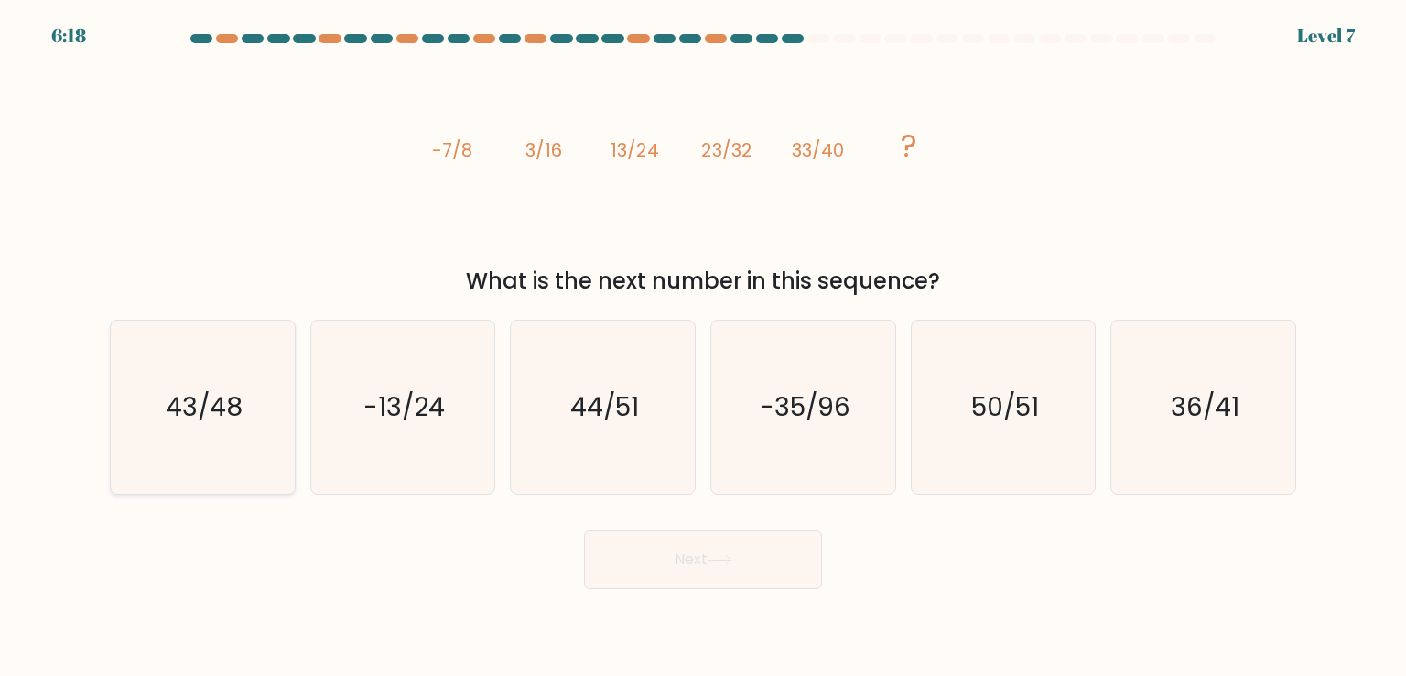
click at [238, 432] on icon "43/48" at bounding box center [202, 406] width 172 height 172
click at [703, 347] on input "a. 43/48" at bounding box center [703, 342] width 1 height 9
radio input "true"
click at [758, 568] on button "Next" at bounding box center [703, 559] width 238 height 59
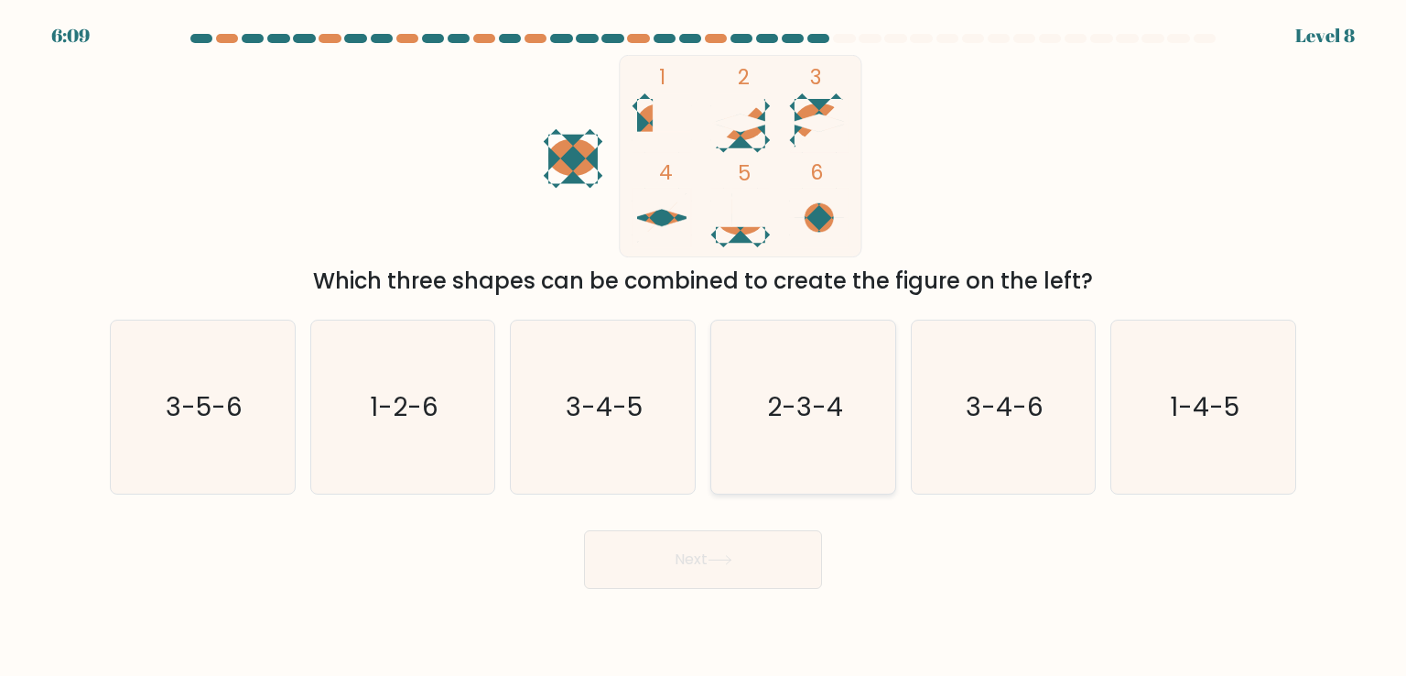
click at [824, 407] on text "2-3-4" at bounding box center [805, 406] width 76 height 37
click at [704, 347] on input "d. 2-3-4" at bounding box center [703, 342] width 1 height 9
radio input "true"
click at [728, 572] on button "Next" at bounding box center [703, 559] width 238 height 59
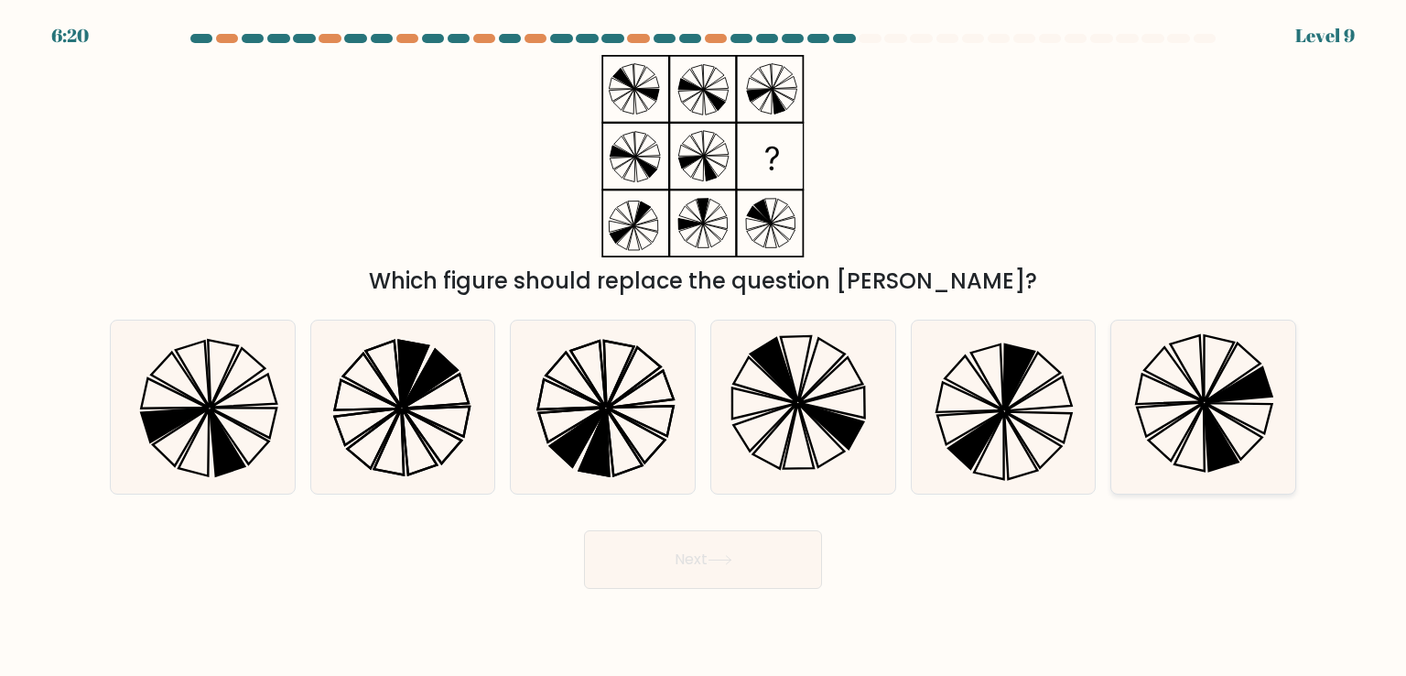
click at [1208, 403] on icon at bounding box center [1239, 418] width 67 height 30
click at [704, 347] on input "f." at bounding box center [703, 342] width 1 height 9
radio input "true"
click at [722, 575] on button "Next" at bounding box center [703, 559] width 238 height 59
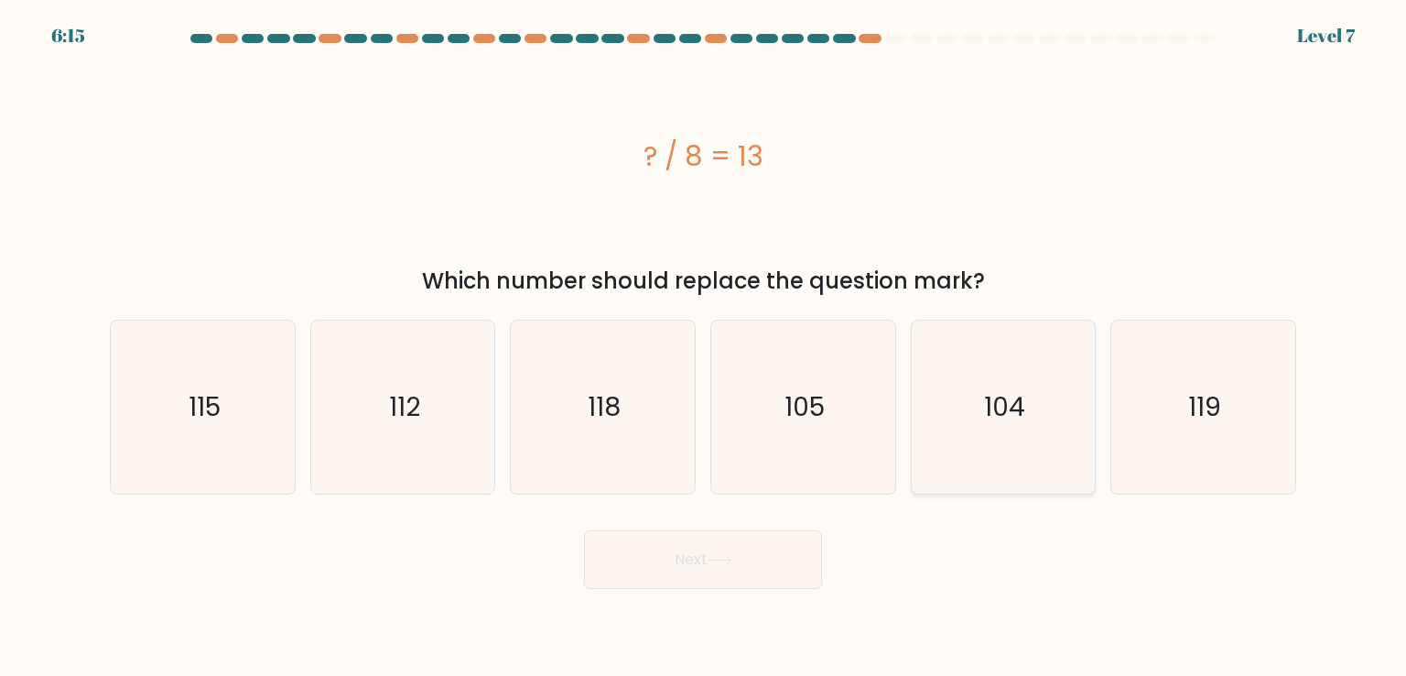
click at [1013, 415] on text "104" at bounding box center [1004, 406] width 41 height 37
click at [704, 347] on input "e. 104" at bounding box center [703, 342] width 1 height 9
radio input "true"
click at [763, 564] on button "Next" at bounding box center [703, 559] width 238 height 59
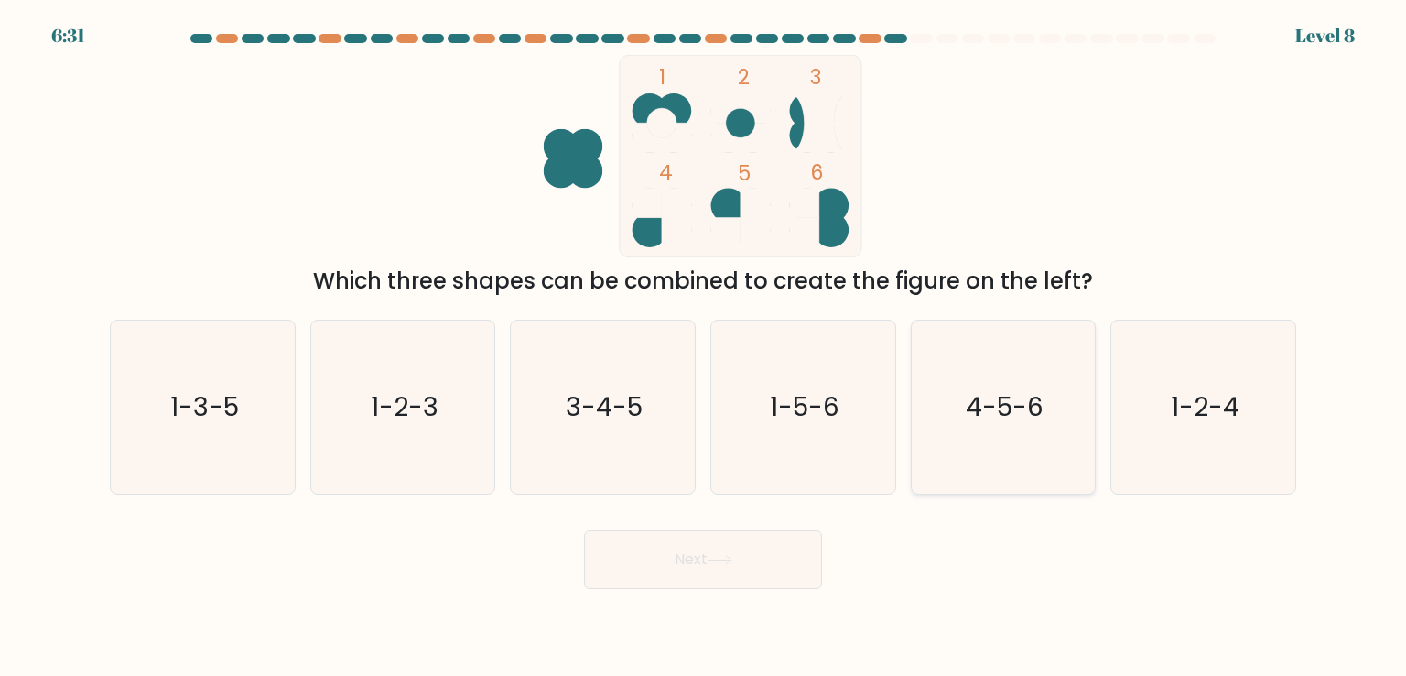
click at [1027, 416] on text "4-5-6" at bounding box center [1005, 406] width 78 height 37
click at [704, 347] on input "e. 4-5-6" at bounding box center [703, 342] width 1 height 9
radio input "true"
click at [732, 557] on icon at bounding box center [720, 560] width 25 height 10
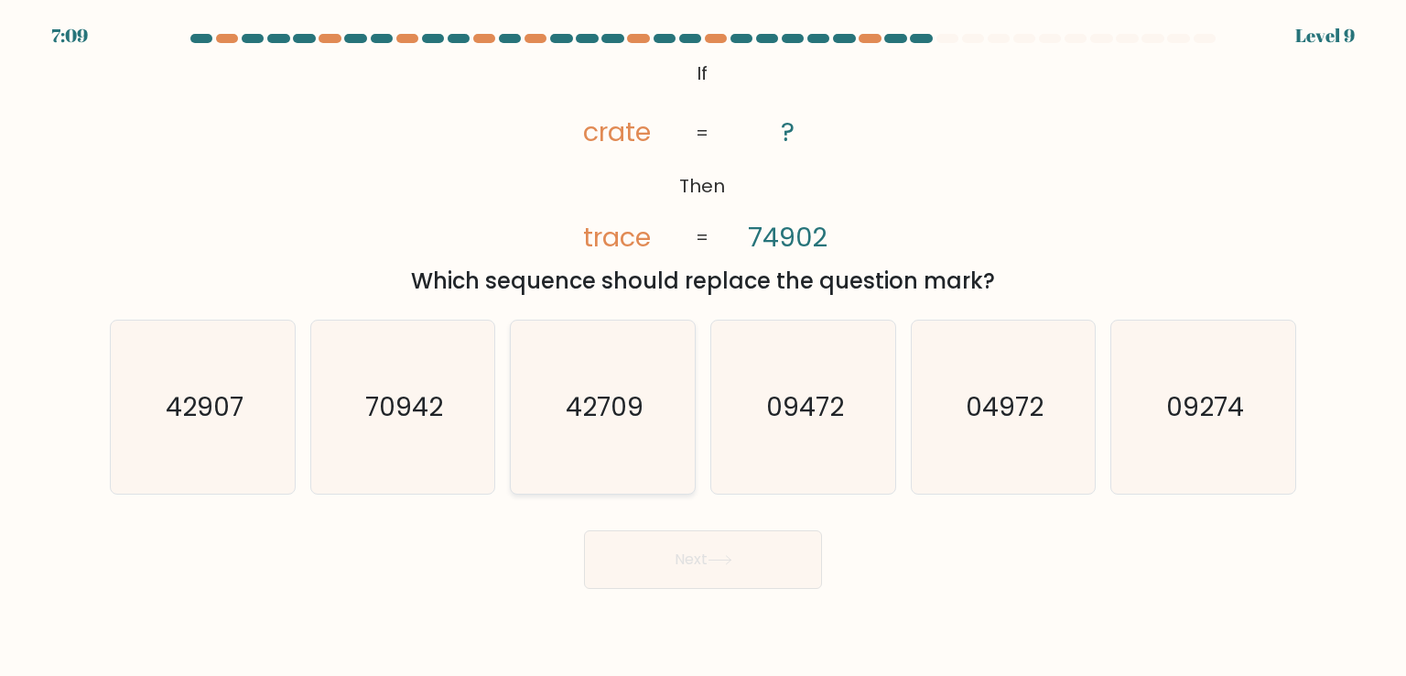
click at [622, 450] on icon "42709" at bounding box center [602, 406] width 172 height 172
click at [703, 347] on input "c. 42709" at bounding box center [703, 342] width 1 height 9
radio input "true"
click at [726, 565] on icon at bounding box center [720, 560] width 25 height 10
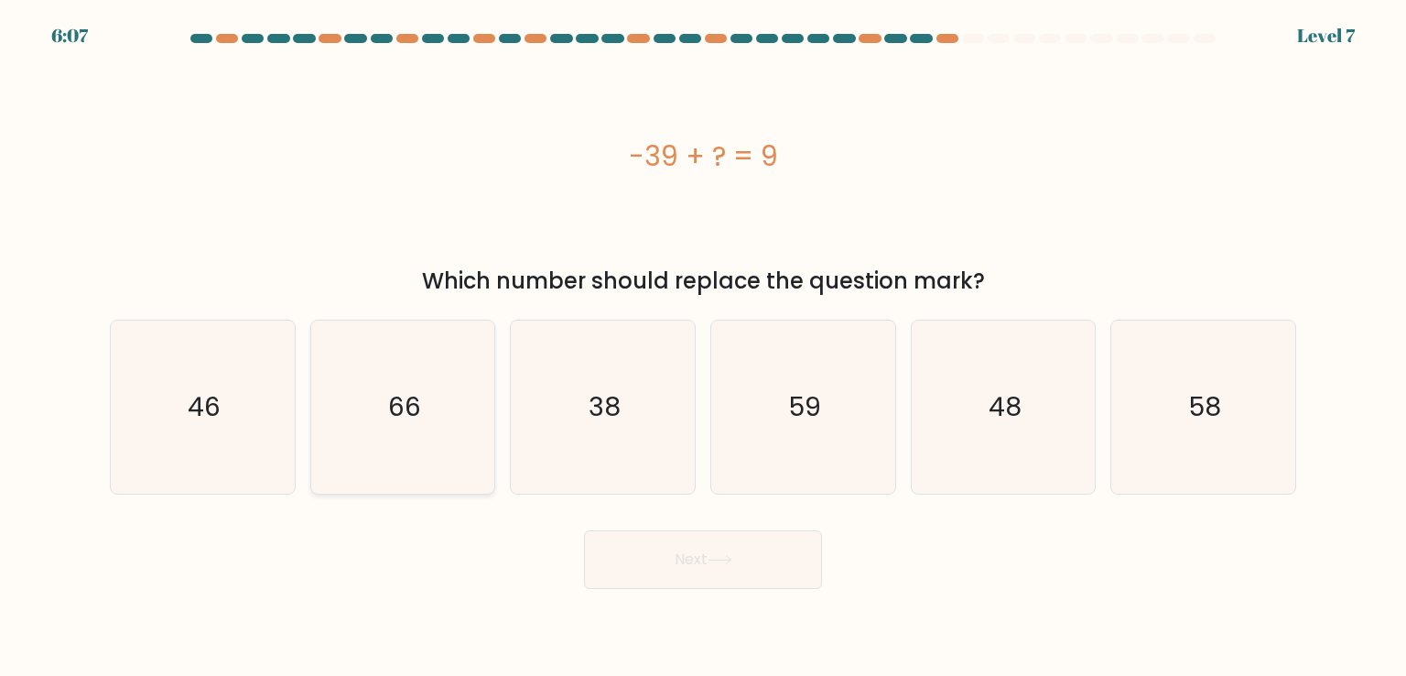
click at [410, 396] on text "66" at bounding box center [404, 406] width 33 height 37
click at [703, 347] on input "b. 66" at bounding box center [703, 342] width 1 height 9
radio input "true"
click at [755, 567] on button "Next" at bounding box center [703, 559] width 238 height 59
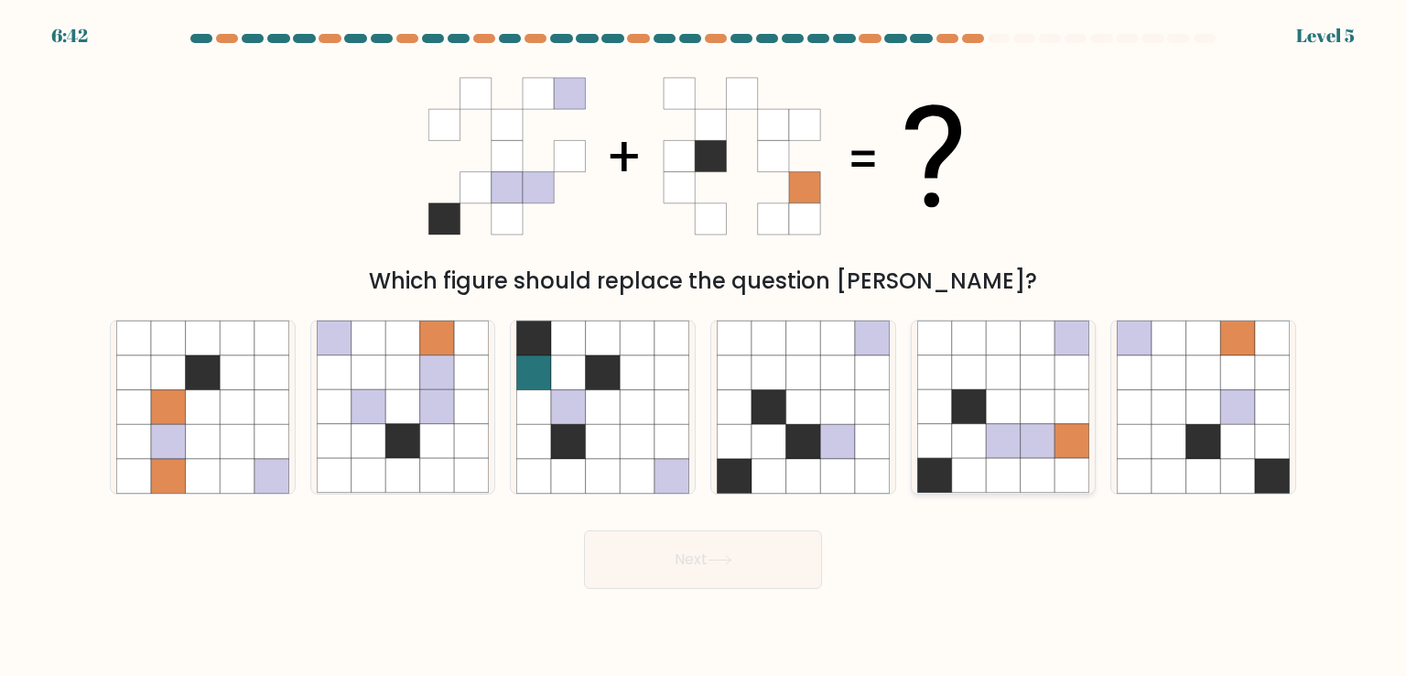
click at [1033, 461] on icon at bounding box center [1038, 476] width 35 height 35
click at [704, 347] on input "e." at bounding box center [703, 342] width 1 height 9
radio input "true"
click at [703, 565] on button "Next" at bounding box center [703, 559] width 238 height 59
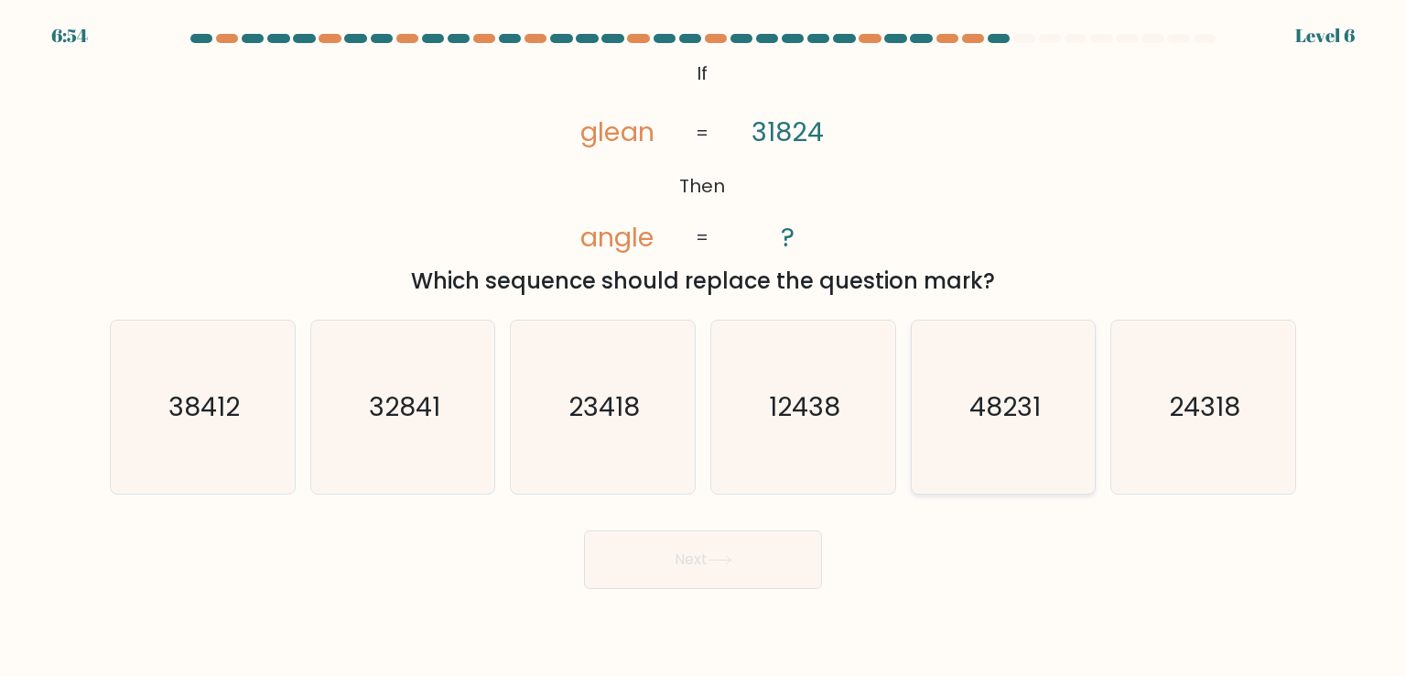
click at [1002, 416] on text "48231" at bounding box center [1004, 406] width 71 height 37
click at [704, 347] on input "e. 48231" at bounding box center [703, 342] width 1 height 9
radio input "true"
click at [720, 568] on button "Next" at bounding box center [703, 559] width 238 height 59
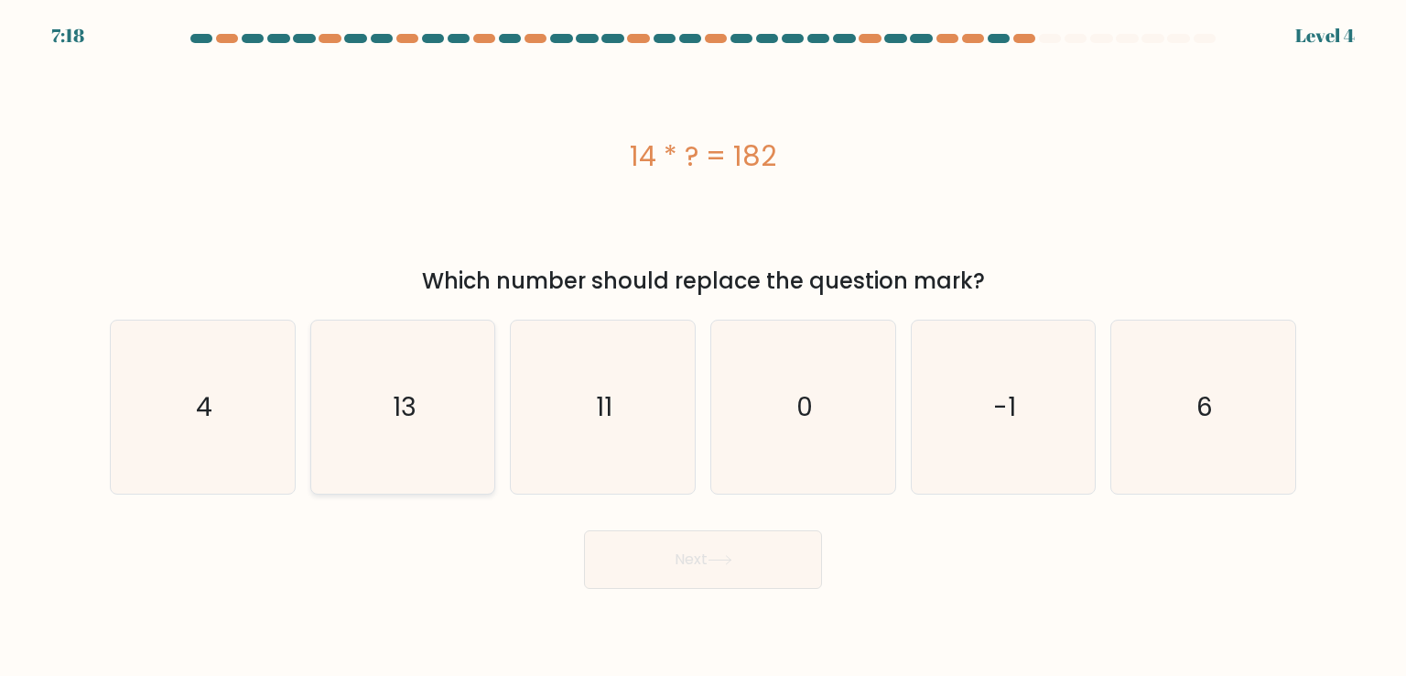
click at [375, 413] on icon "13" at bounding box center [403, 406] width 172 height 172
click at [703, 347] on input "b. 13" at bounding box center [703, 342] width 1 height 9
radio input "true"
click at [760, 572] on button "Next" at bounding box center [703, 559] width 238 height 59
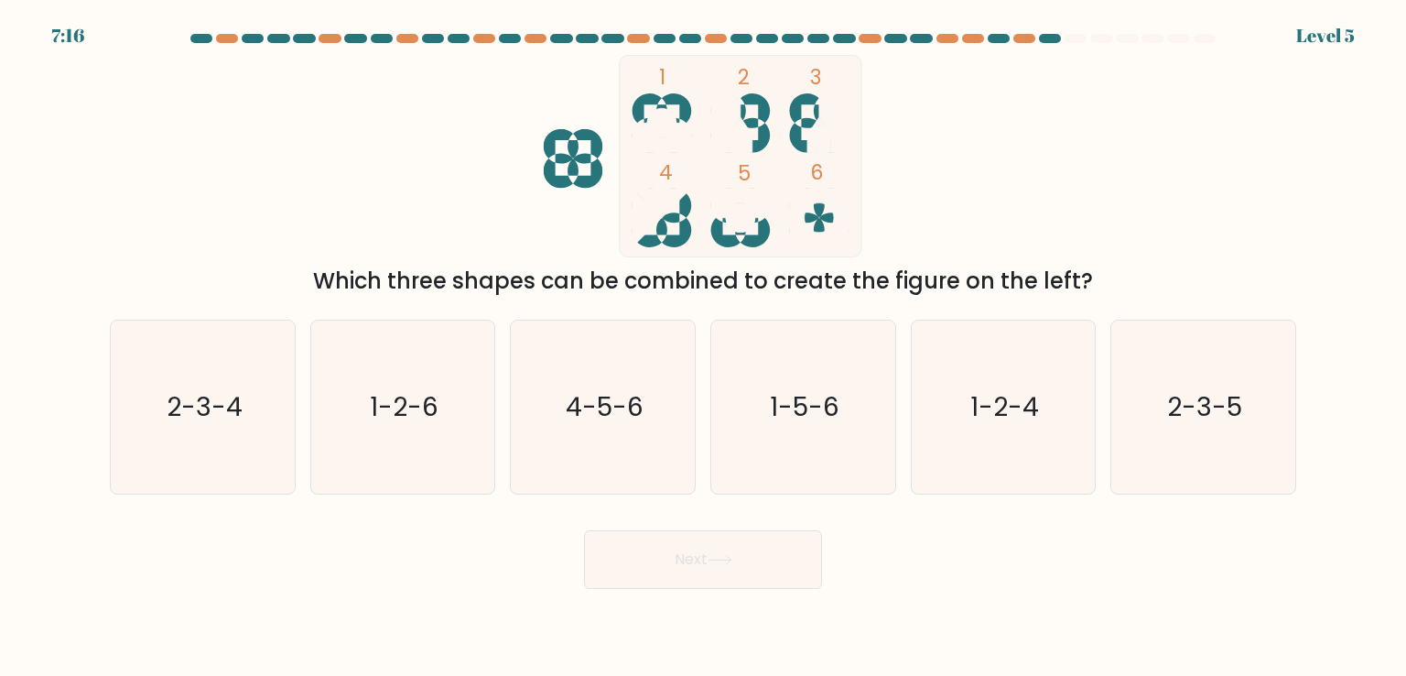
click at [740, 235] on rect at bounding box center [741, 156] width 243 height 202
drag, startPoint x: 1227, startPoint y: 401, endPoint x: 1138, endPoint y: 425, distance: 91.9
click at [1227, 402] on text "2-3-5" at bounding box center [1204, 406] width 75 height 37
click at [704, 347] on input "f. 2-3-5" at bounding box center [703, 342] width 1 height 9
radio input "true"
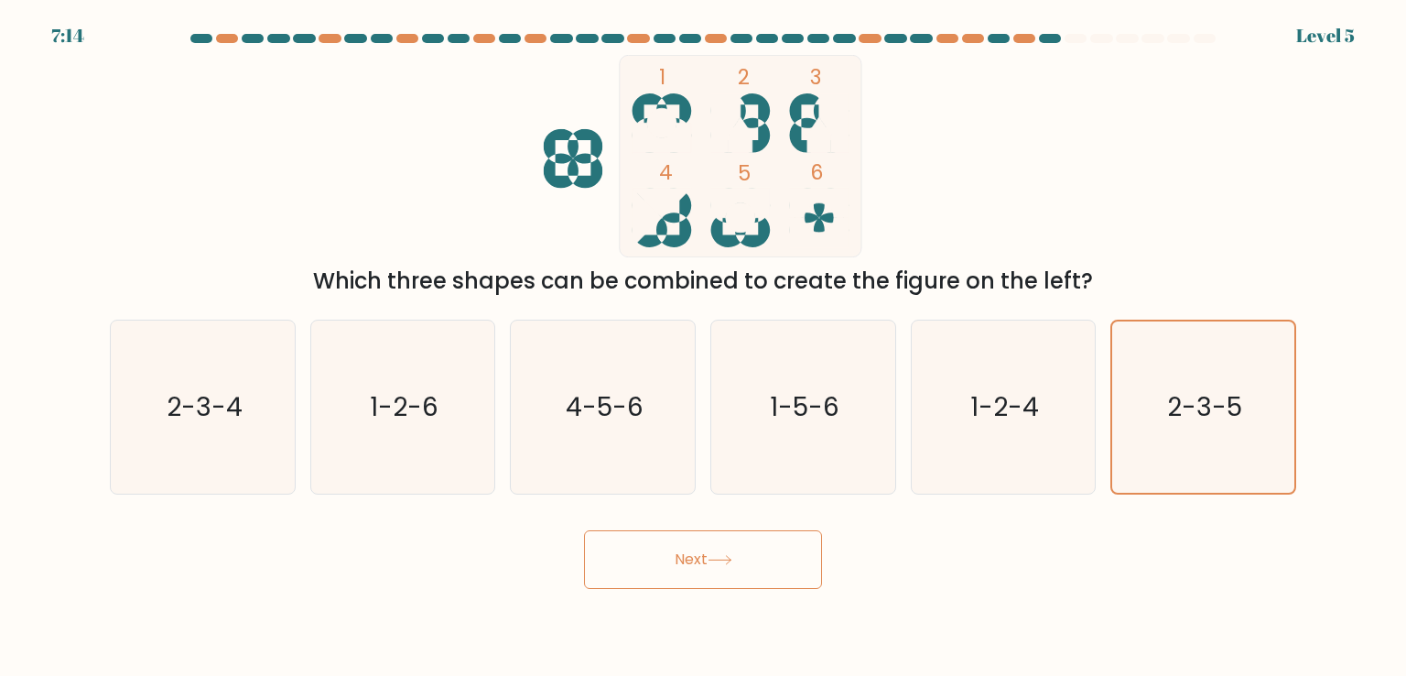
click at [712, 578] on button "Next" at bounding box center [703, 559] width 238 height 59
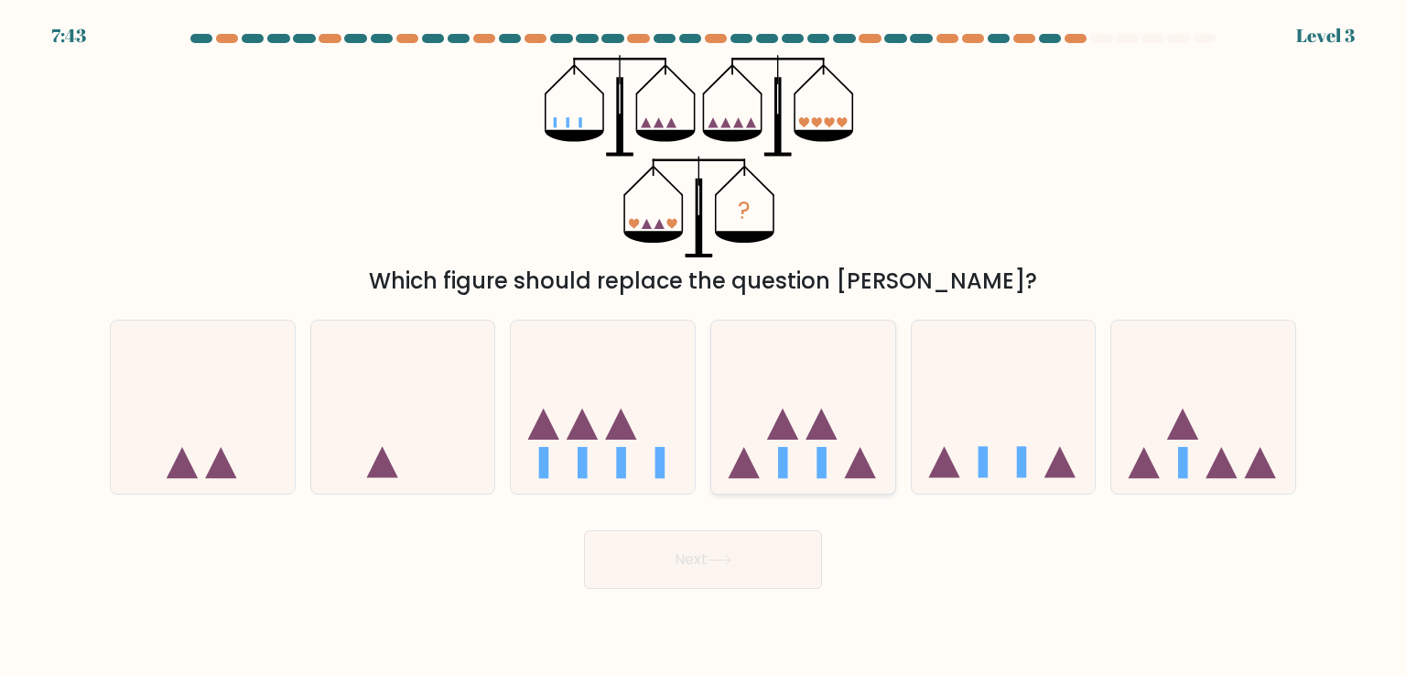
click at [801, 459] on icon at bounding box center [803, 406] width 184 height 152
click at [704, 347] on input "d." at bounding box center [703, 342] width 1 height 9
radio input "true"
click at [740, 562] on button "Next" at bounding box center [703, 559] width 238 height 59
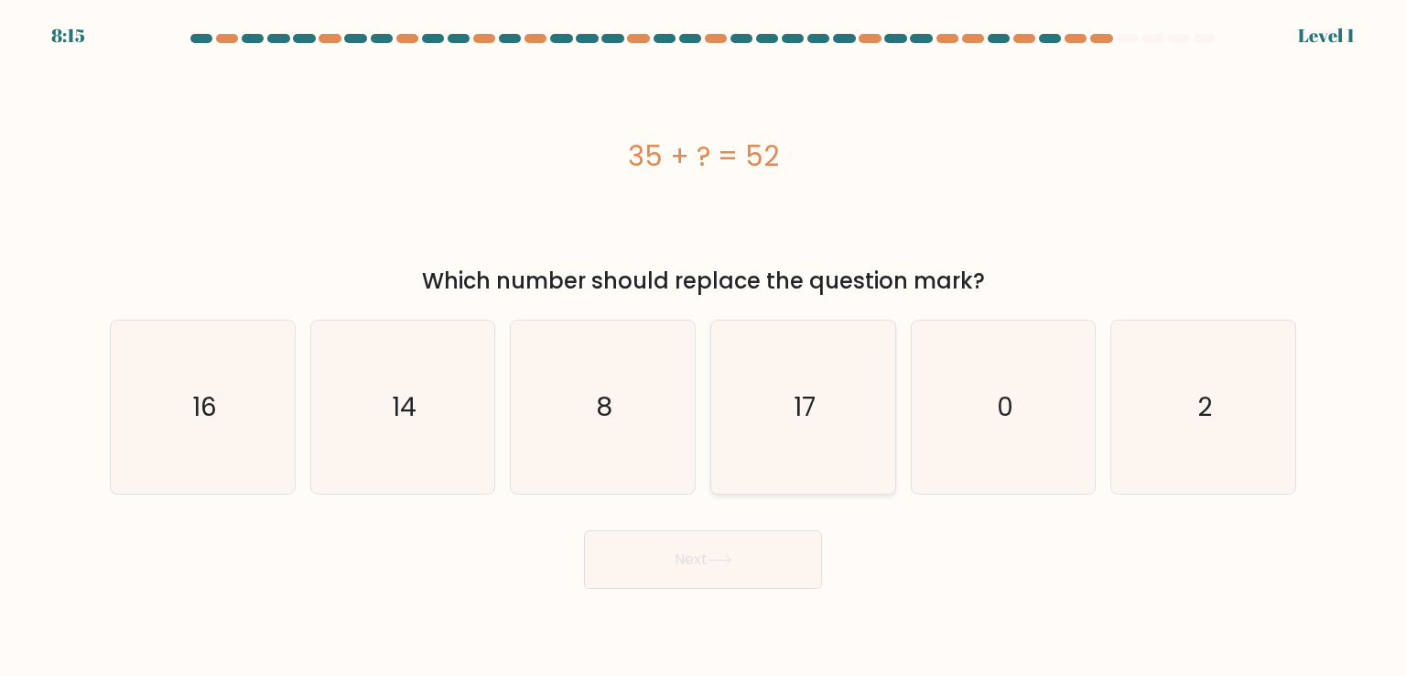
click at [821, 401] on icon "17" at bounding box center [803, 406] width 172 height 172
click at [704, 347] on input "d. 17" at bounding box center [703, 342] width 1 height 9
radio input "true"
click at [720, 560] on icon at bounding box center [720, 560] width 25 height 10
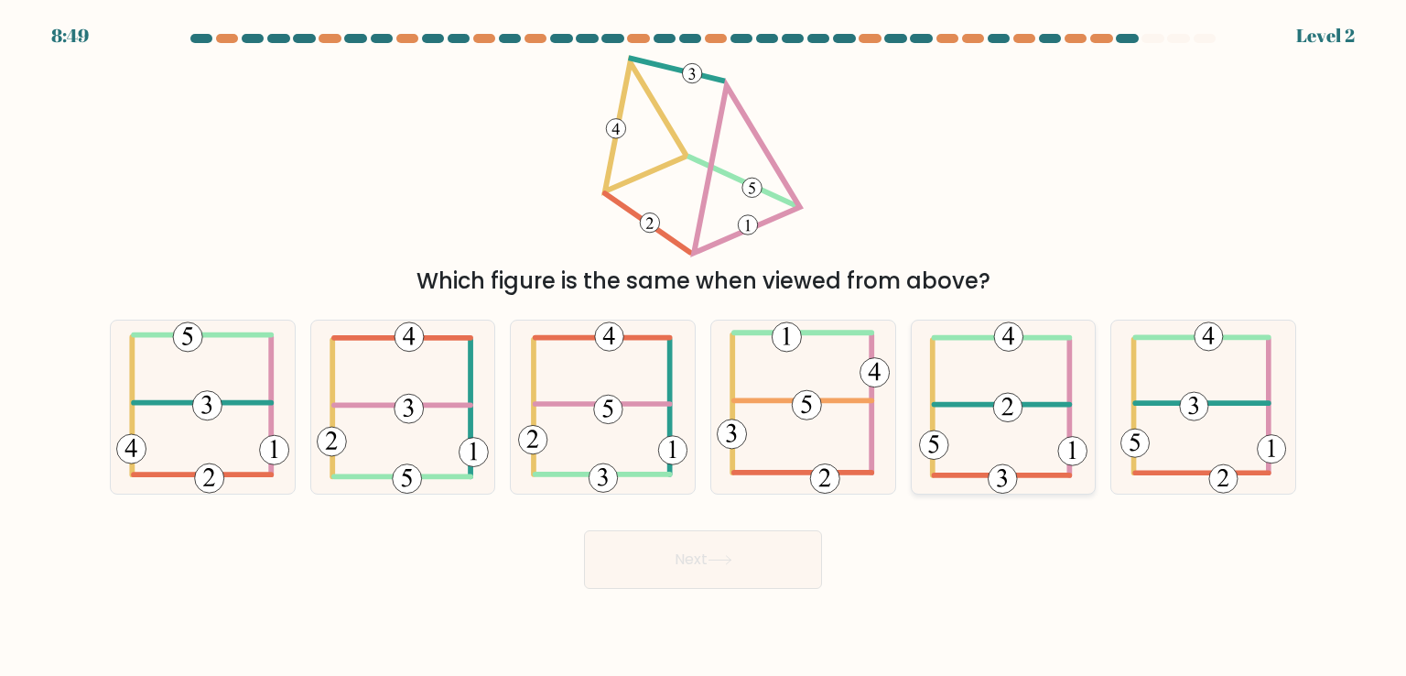
click at [1046, 418] on icon at bounding box center [1003, 406] width 168 height 172
click at [704, 347] on input "e." at bounding box center [703, 342] width 1 height 9
radio input "true"
click at [715, 556] on icon at bounding box center [720, 560] width 25 height 10
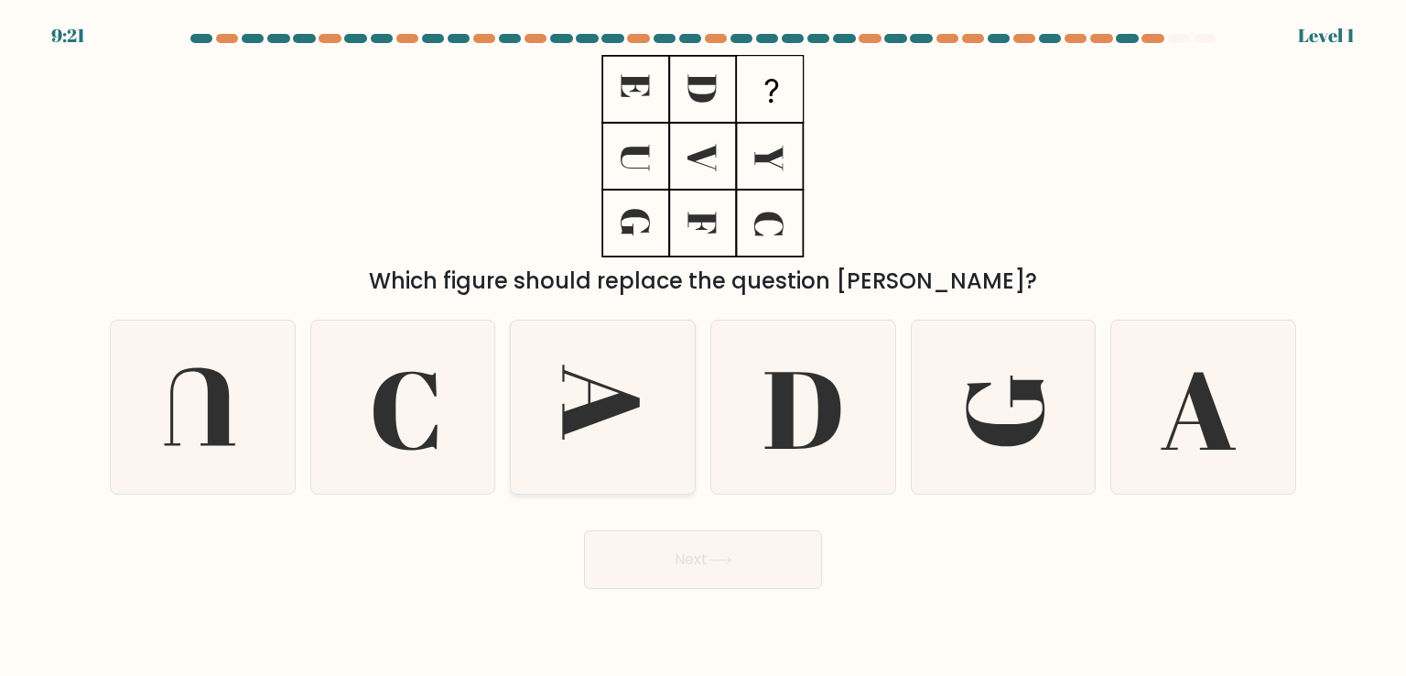
click at [627, 418] on icon at bounding box center [602, 406] width 172 height 172
click at [703, 347] on input "c." at bounding box center [703, 342] width 1 height 9
radio input "true"
click at [740, 563] on button "Next" at bounding box center [703, 559] width 238 height 59
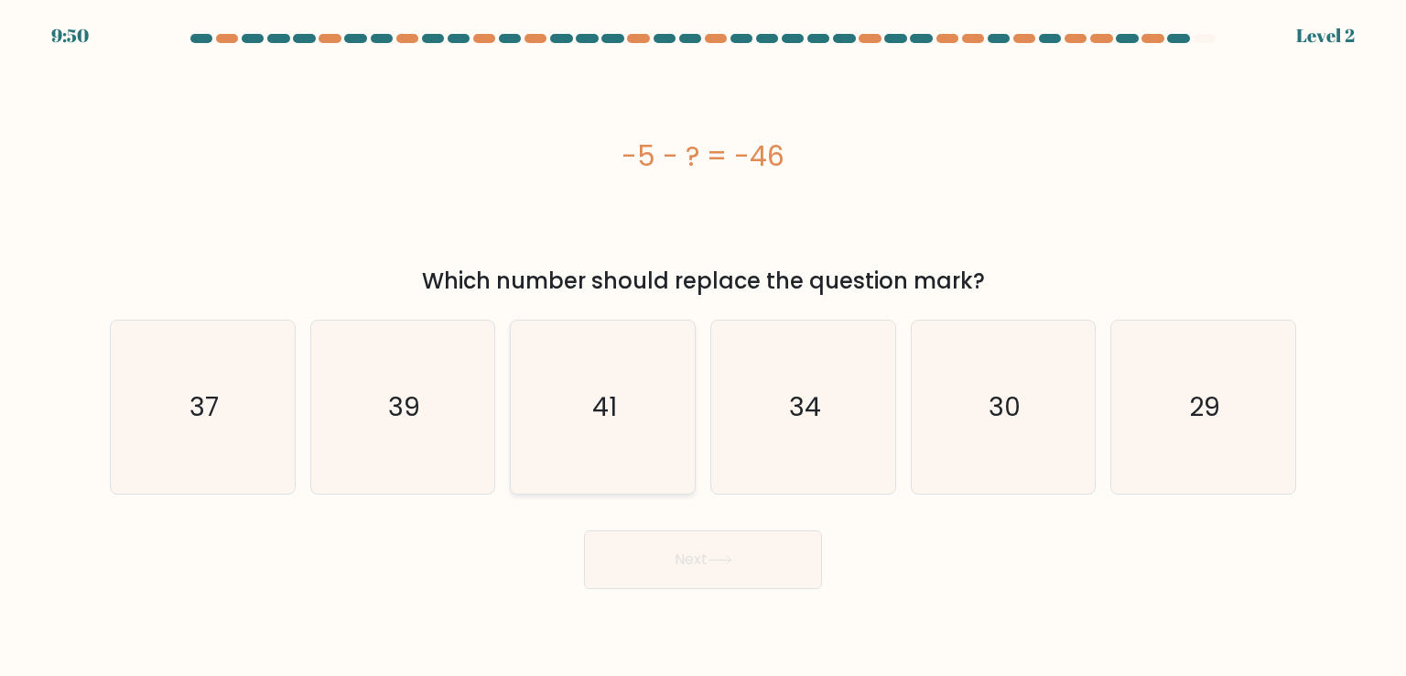
click at [634, 436] on icon "41" at bounding box center [602, 406] width 172 height 172
click at [703, 347] on input "c. 41" at bounding box center [703, 342] width 1 height 9
radio input "true"
click at [732, 555] on icon at bounding box center [720, 560] width 25 height 10
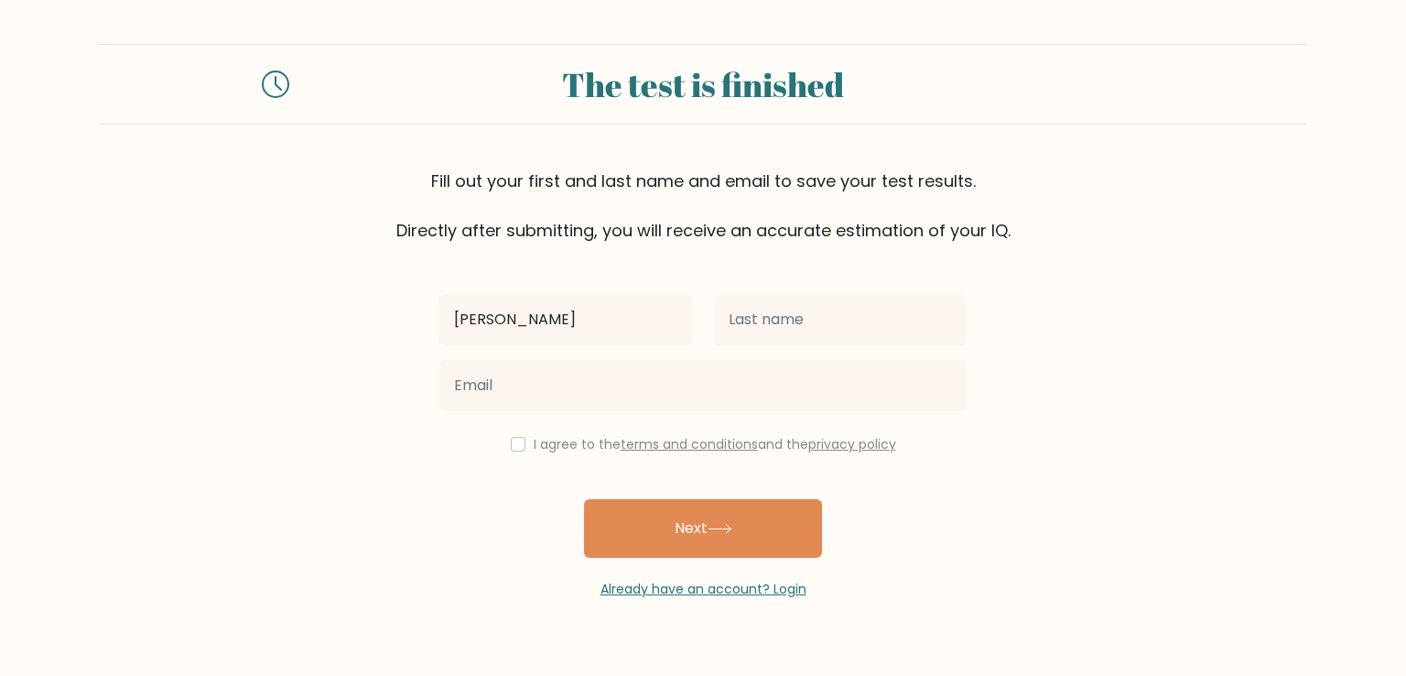
type input "John Clinton"
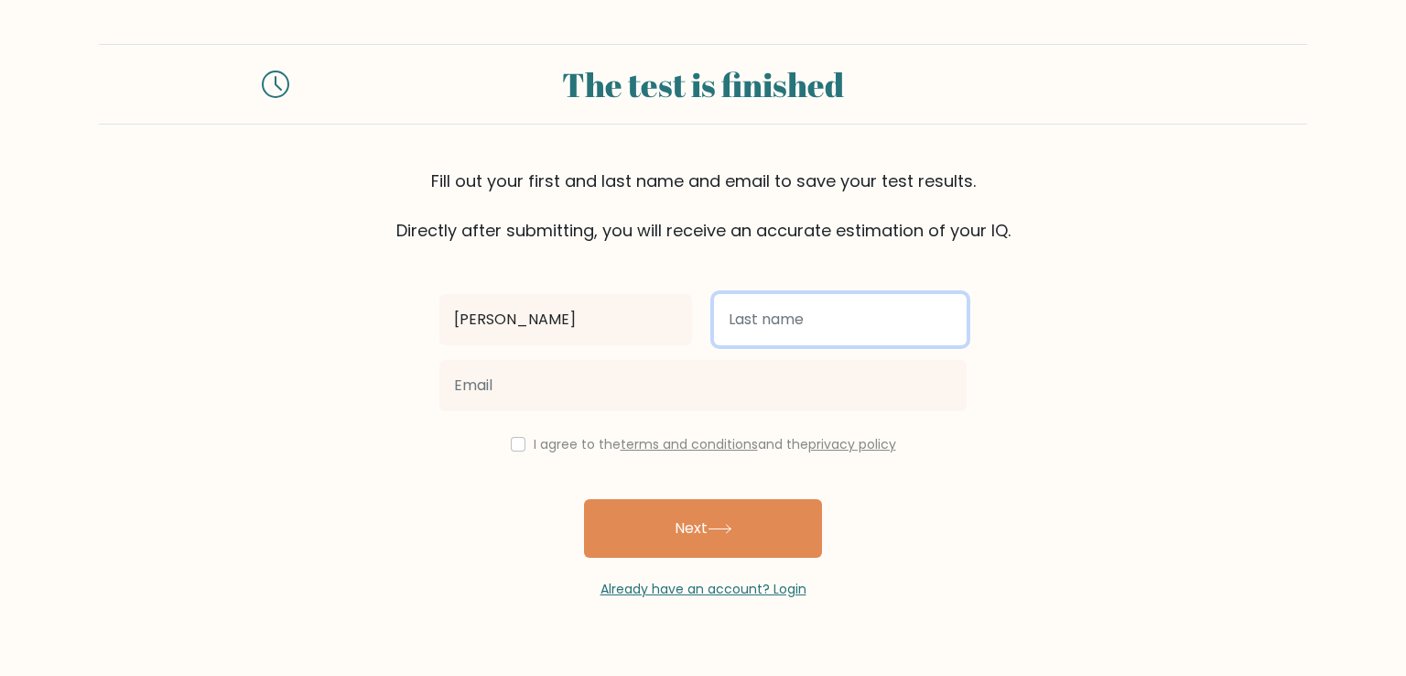
click at [810, 313] on input "text" at bounding box center [840, 319] width 253 height 51
type input "Coritico"
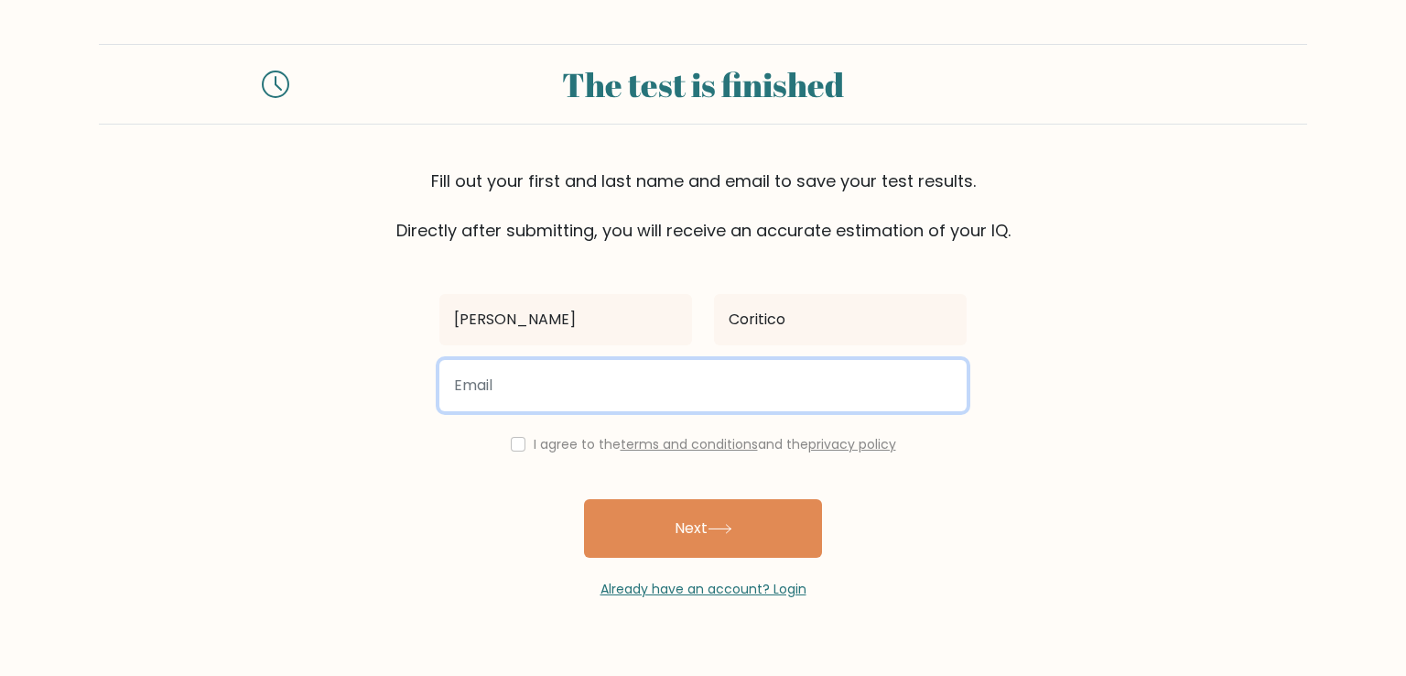
click at [635, 382] on input "email" at bounding box center [702, 385] width 527 height 51
type input "christian_coritico@yahoo.com"
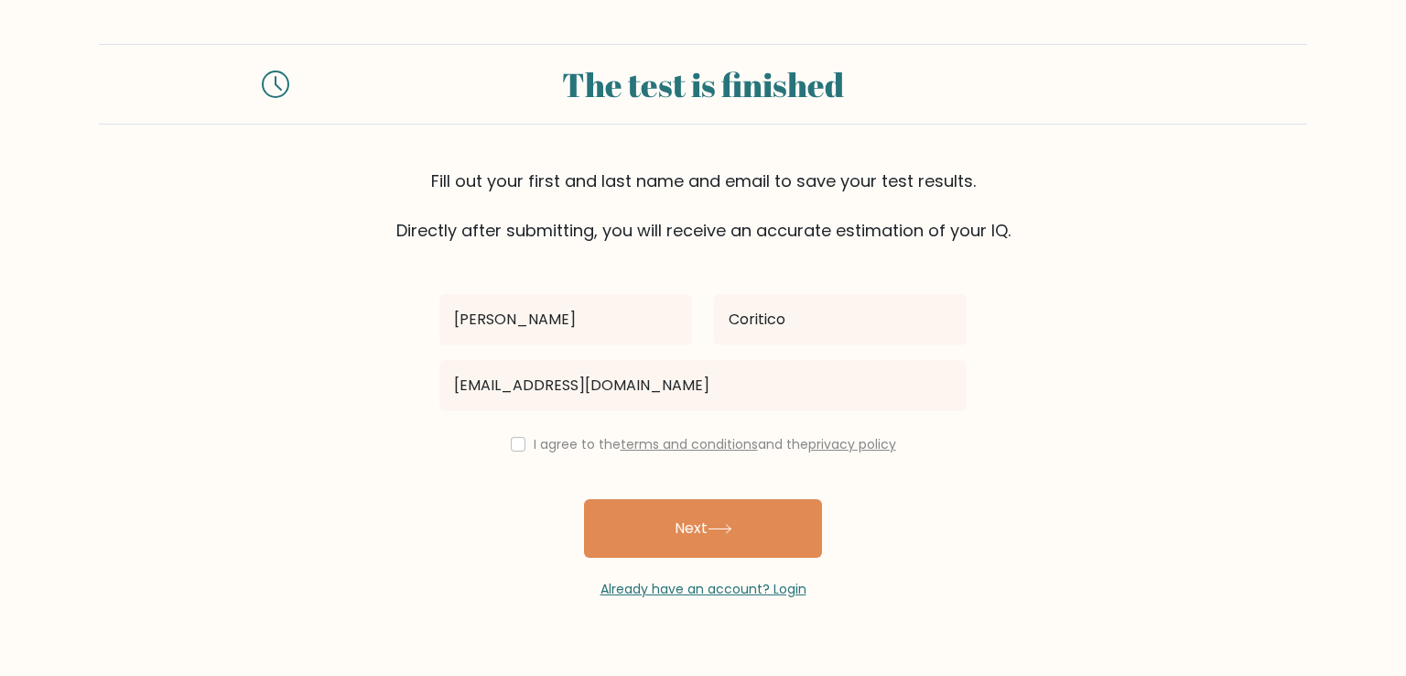
click at [527, 443] on div "I agree to the terms and conditions and the privacy policy" at bounding box center [702, 444] width 549 height 22
click at [514, 445] on input "checkbox" at bounding box center [518, 444] width 15 height 15
checkbox input "true"
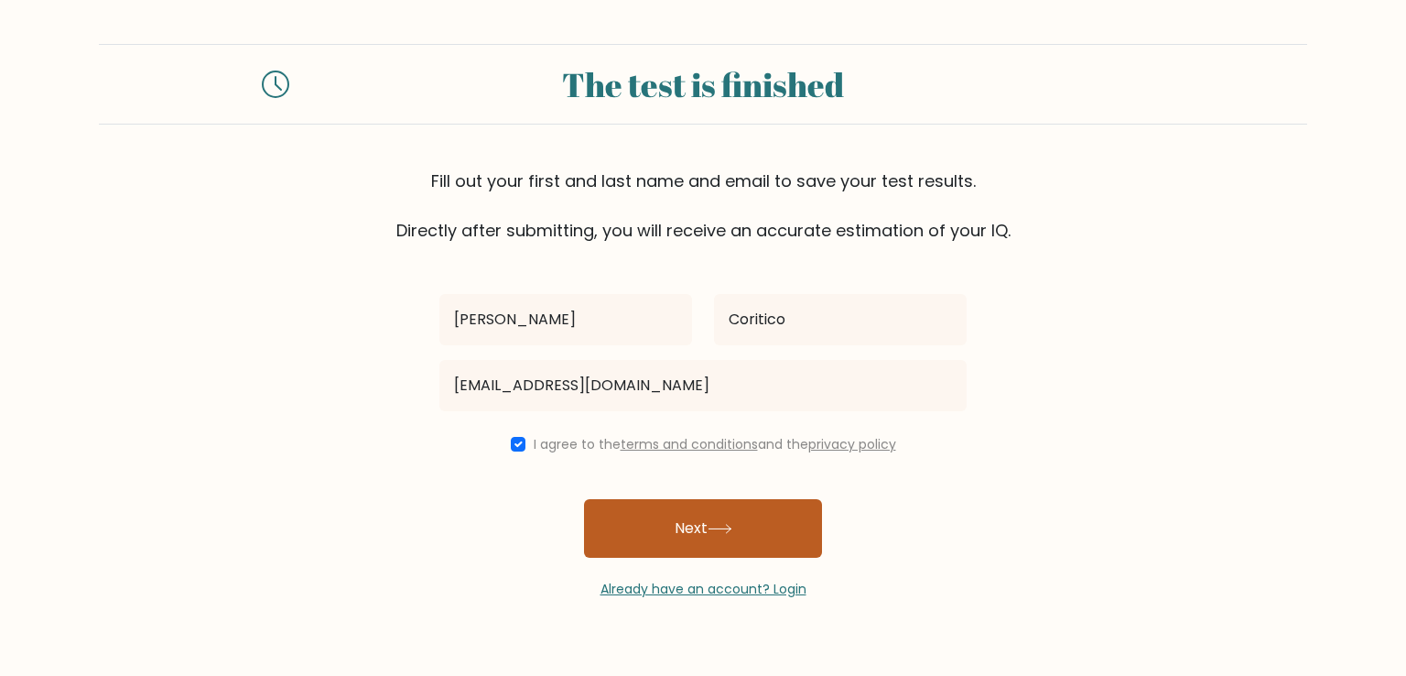
click at [699, 526] on button "Next" at bounding box center [703, 528] width 238 height 59
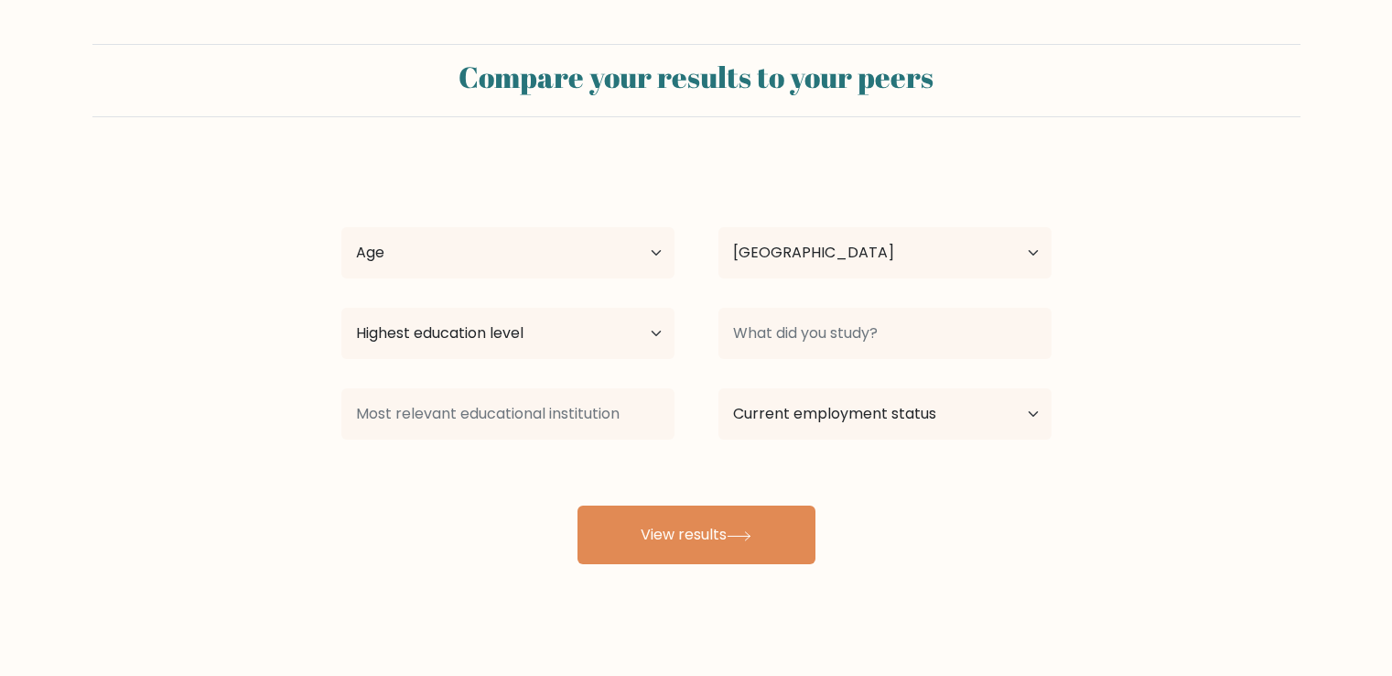
select select "PH"
click at [507, 254] on select "Age Under [DEMOGRAPHIC_DATA] [DEMOGRAPHIC_DATA] [DEMOGRAPHIC_DATA] [DEMOGRAPHIC…" at bounding box center [507, 252] width 333 height 51
select select "25_34"
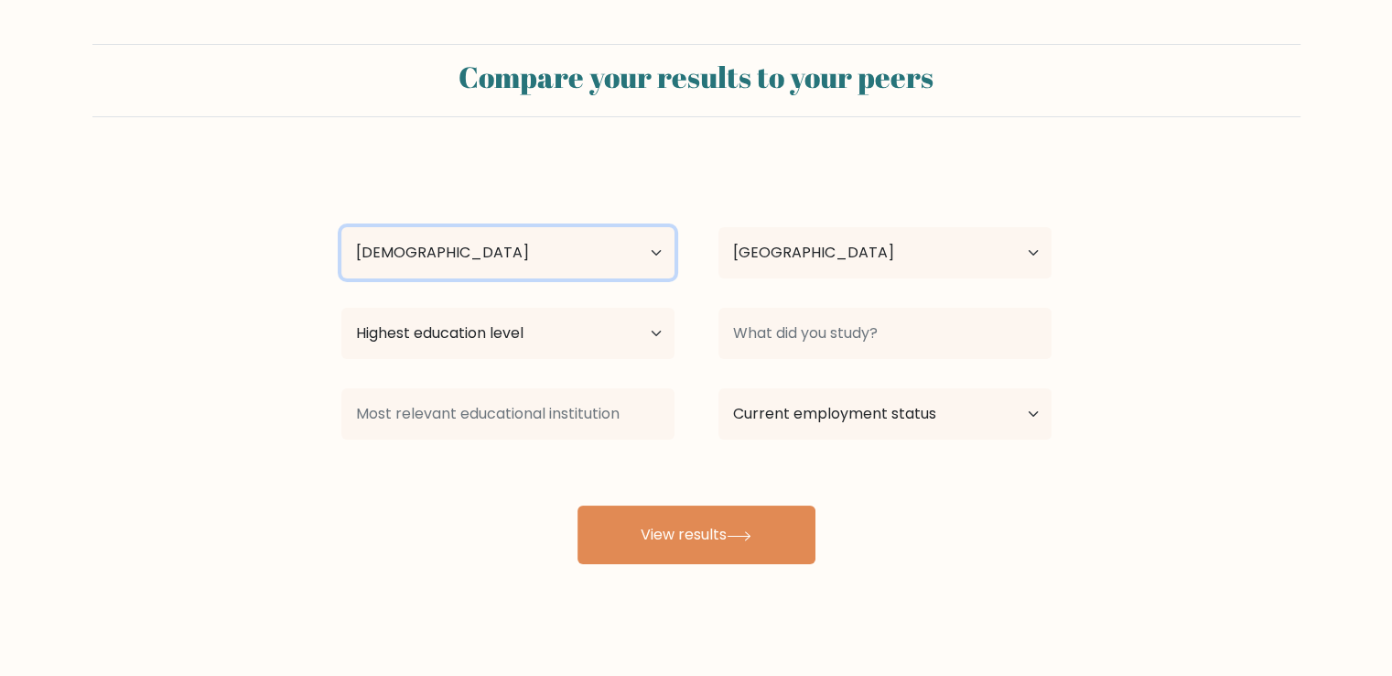
click at [341, 227] on select "Age Under [DEMOGRAPHIC_DATA] [DEMOGRAPHIC_DATA] [DEMOGRAPHIC_DATA] [DEMOGRAPHIC…" at bounding box center [507, 252] width 333 height 51
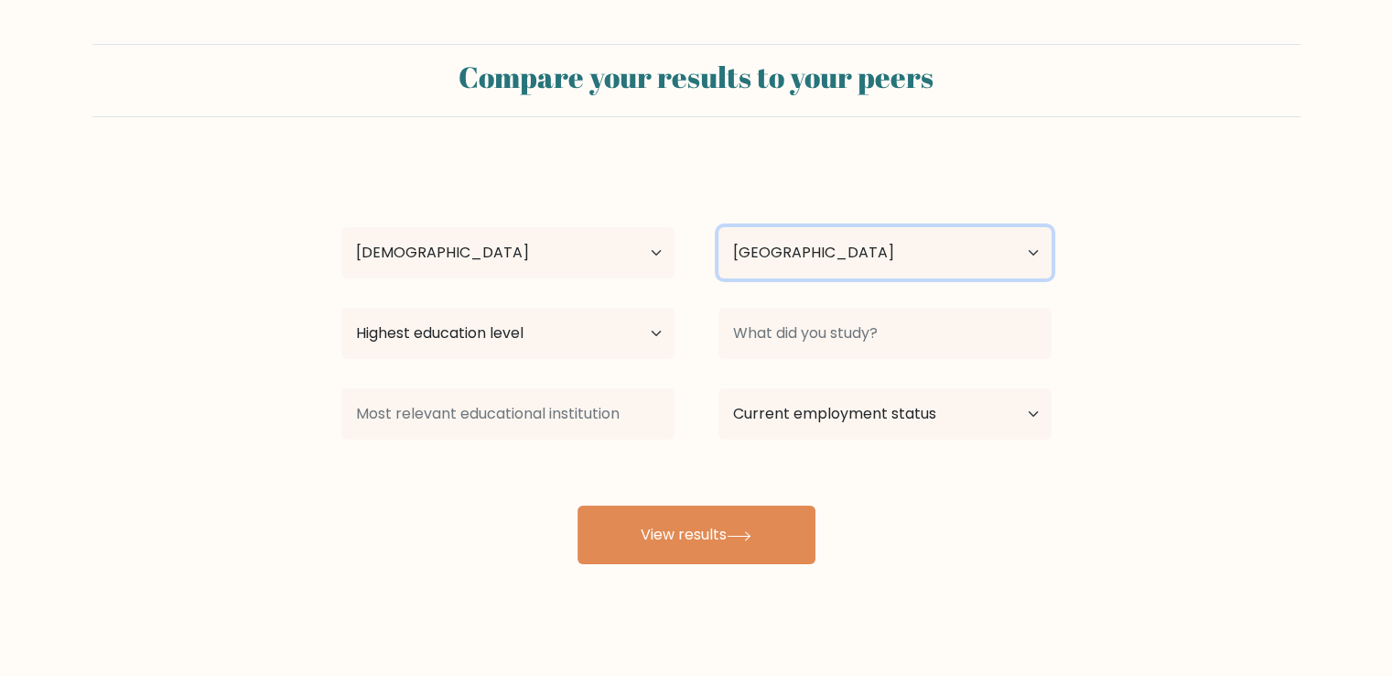
click at [836, 265] on select "Country [GEOGRAPHIC_DATA] [GEOGRAPHIC_DATA] [GEOGRAPHIC_DATA] [US_STATE] [GEOGR…" at bounding box center [885, 252] width 333 height 51
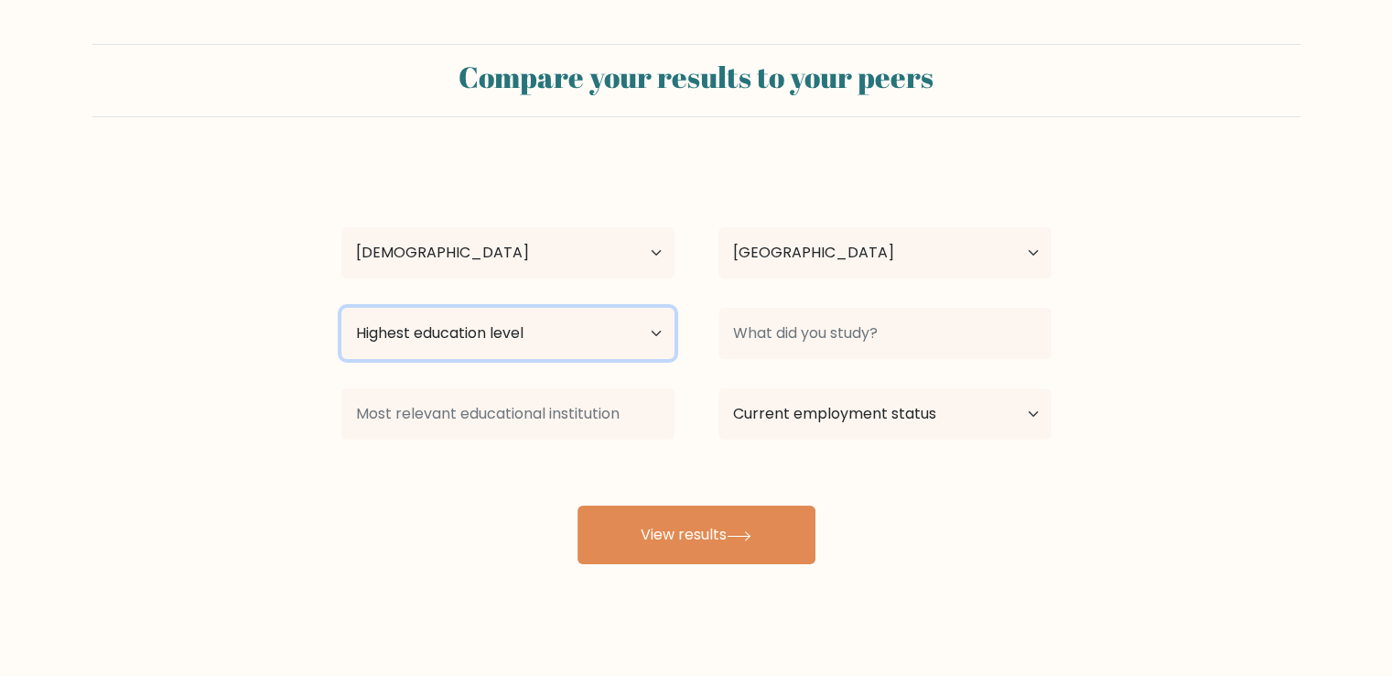
click at [542, 337] on select "Highest education level No schooling Primary Lower Secondary Upper Secondary Oc…" at bounding box center [507, 333] width 333 height 51
select select "bachelors_degree"
click at [341, 308] on select "Highest education level No schooling Primary Lower Secondary Upper Secondary Oc…" at bounding box center [507, 333] width 333 height 51
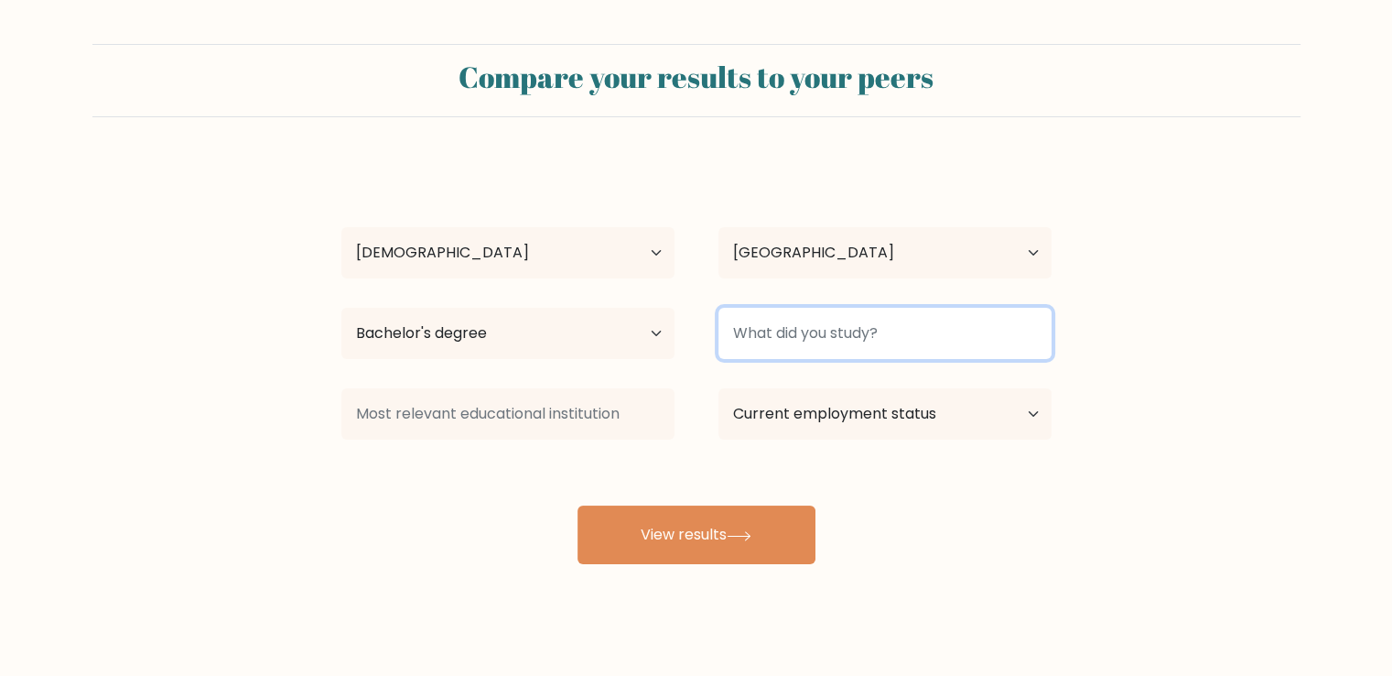
click at [822, 314] on input at bounding box center [885, 333] width 333 height 51
click at [823, 332] on input at bounding box center [885, 333] width 333 height 51
type input "BSBA"
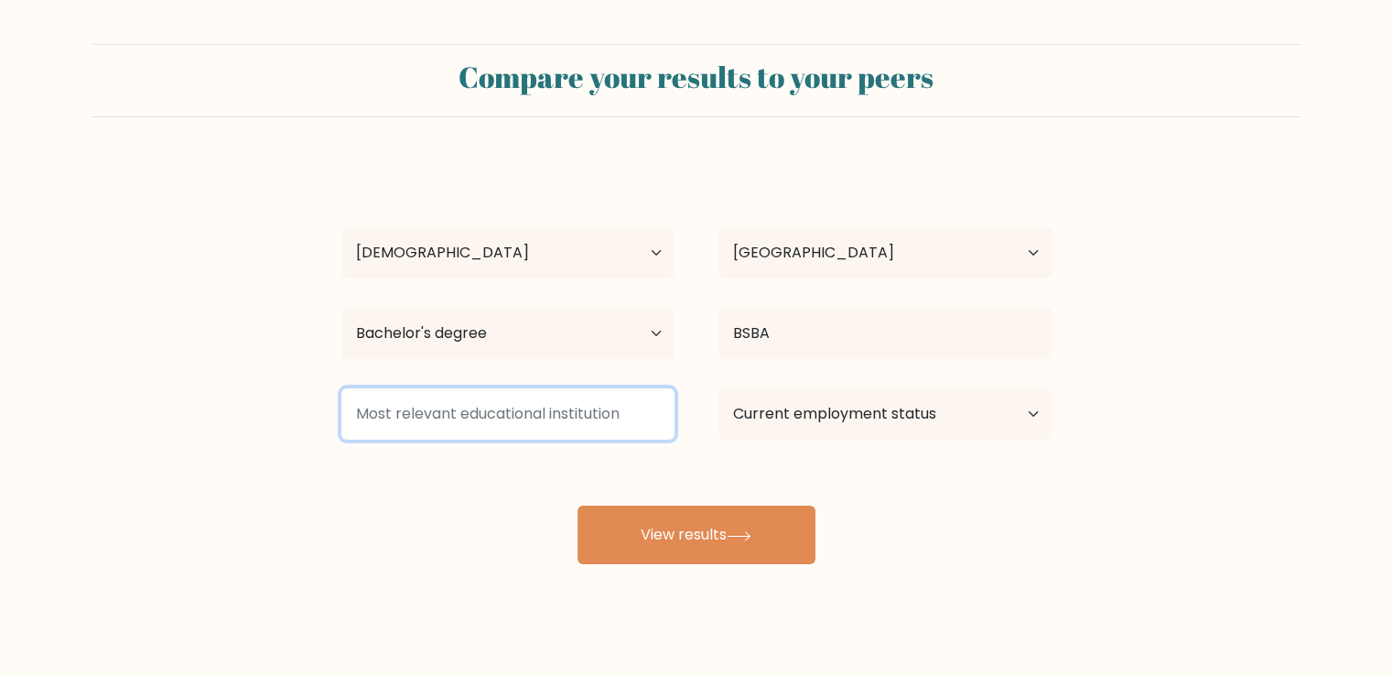
click at [488, 410] on input at bounding box center [507, 413] width 333 height 51
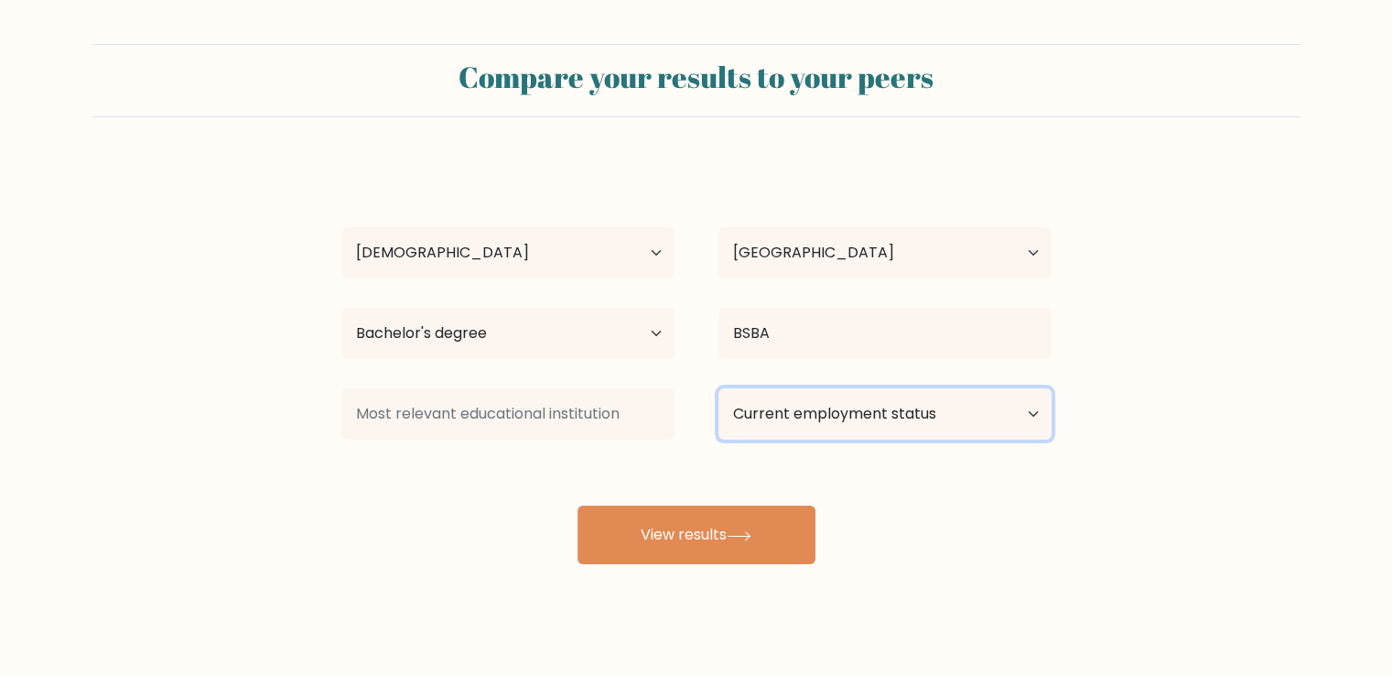
click at [798, 423] on select "Current employment status Employed Student Retired Other / prefer not to answer" at bounding box center [885, 413] width 333 height 51
click at [997, 429] on select "Current employment status Employed Student Retired Other / prefer not to answer" at bounding box center [885, 413] width 333 height 51
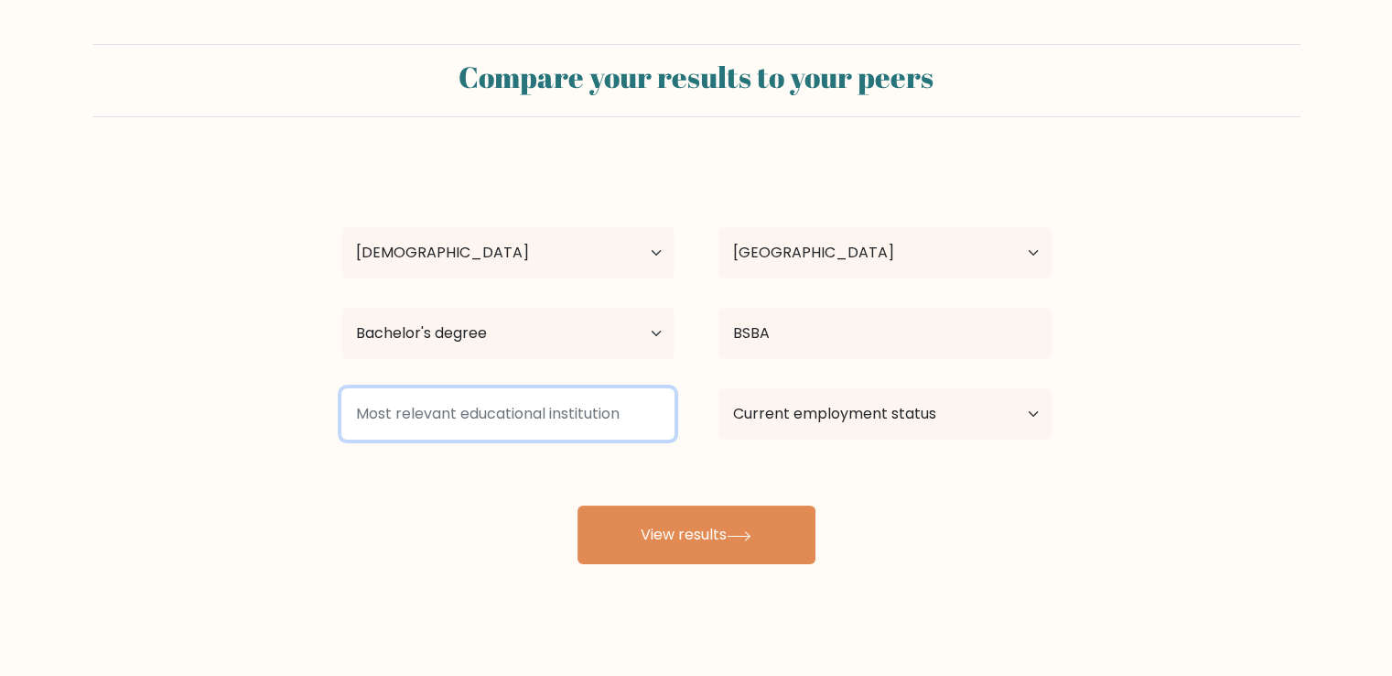
click at [450, 410] on input at bounding box center [507, 413] width 333 height 51
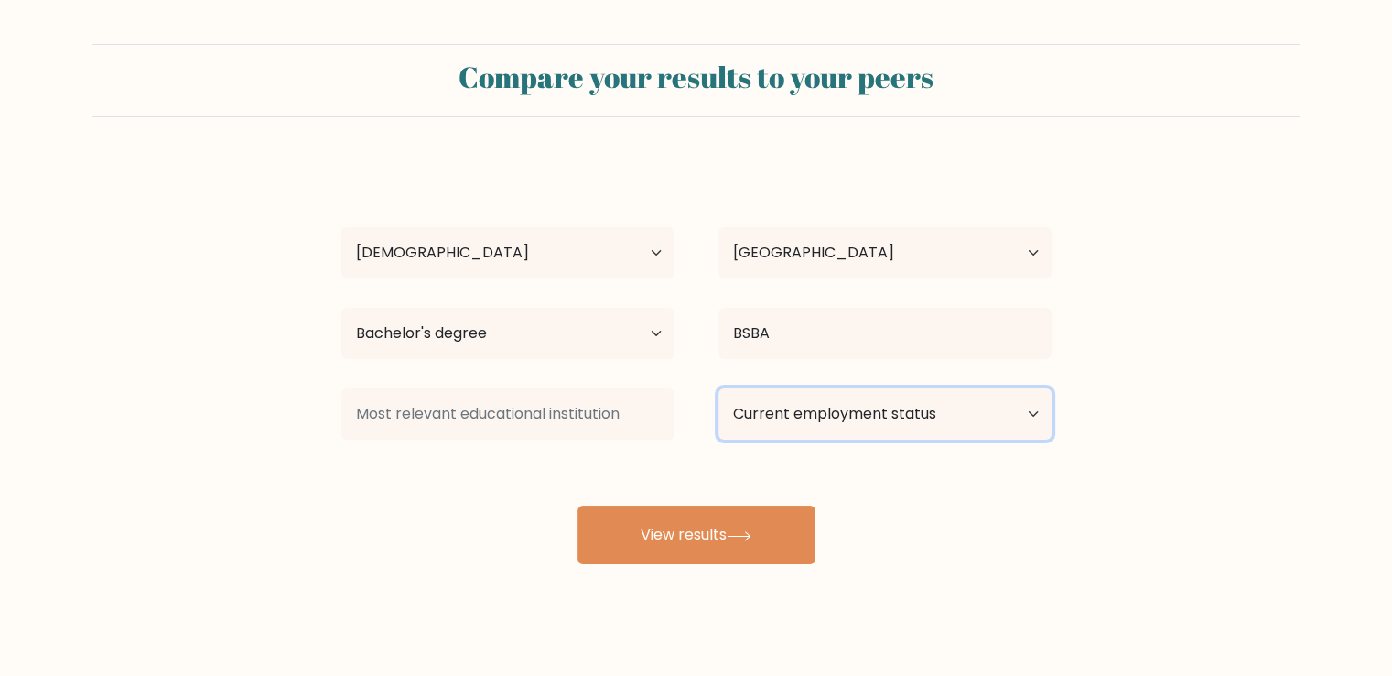
click at [915, 406] on select "Current employment status Employed Student Retired Other / prefer not to answer" at bounding box center [885, 413] width 333 height 51
select select "other"
click at [719, 388] on select "Current employment status Employed Student Retired Other / prefer not to answer" at bounding box center [885, 413] width 333 height 51
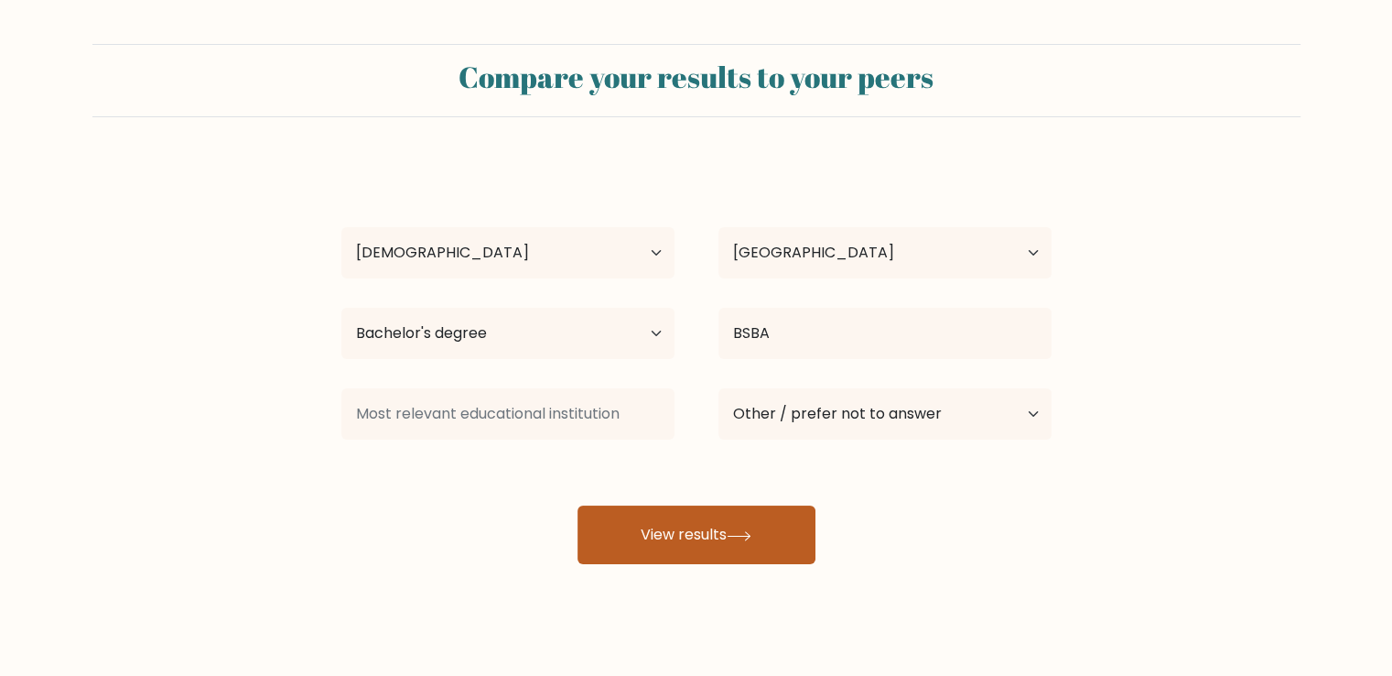
click at [727, 543] on button "View results" at bounding box center [697, 534] width 238 height 59
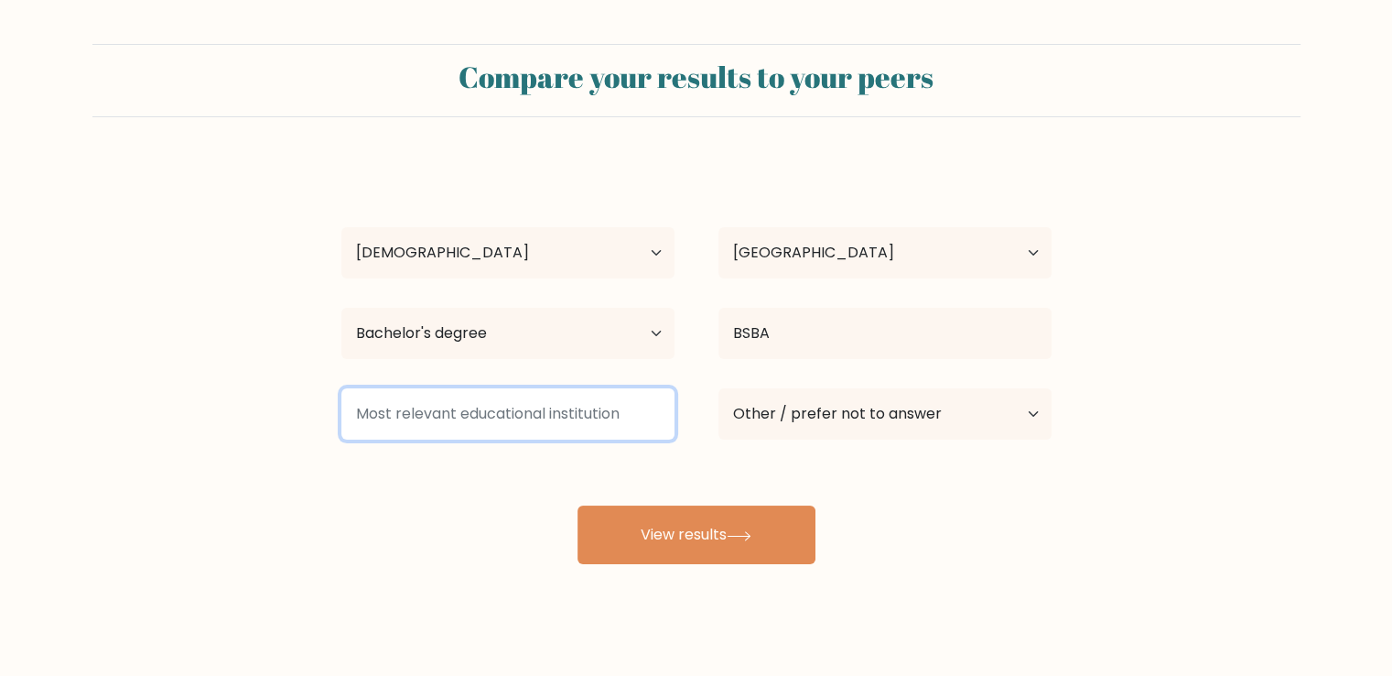
click at [461, 424] on input at bounding box center [507, 413] width 333 height 51
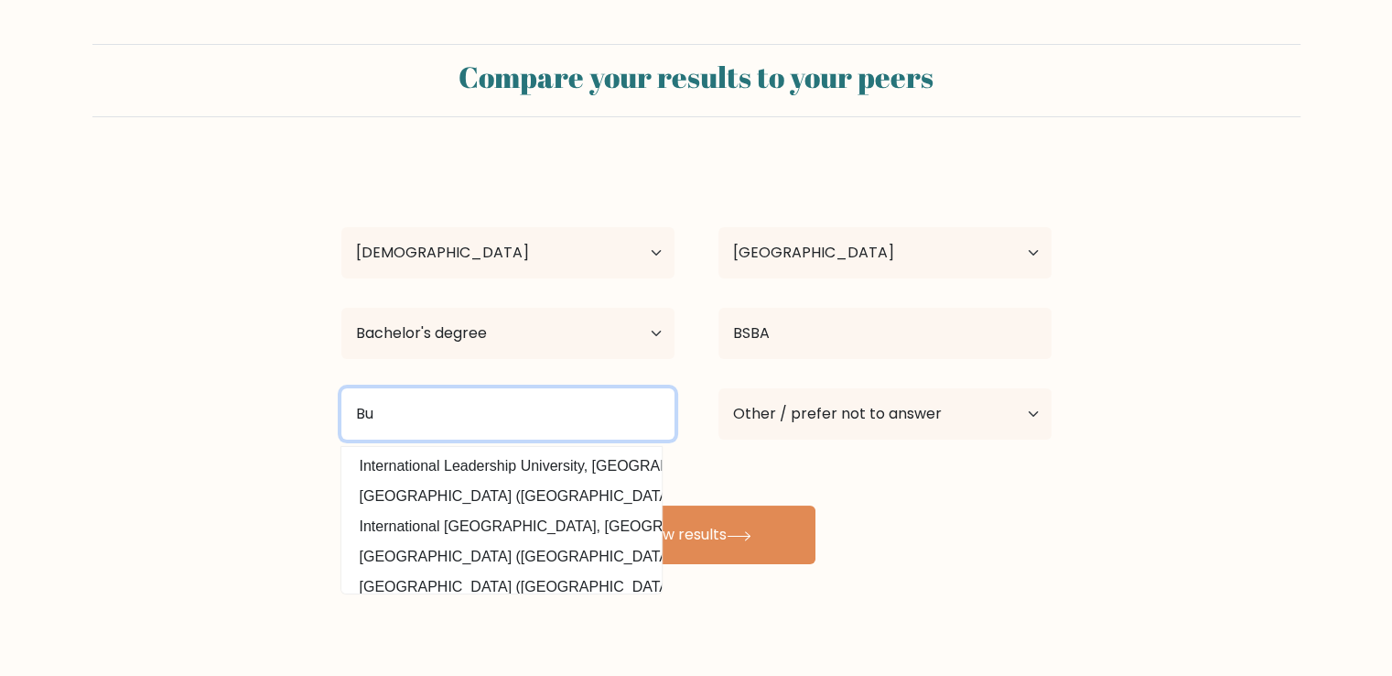
type input "B"
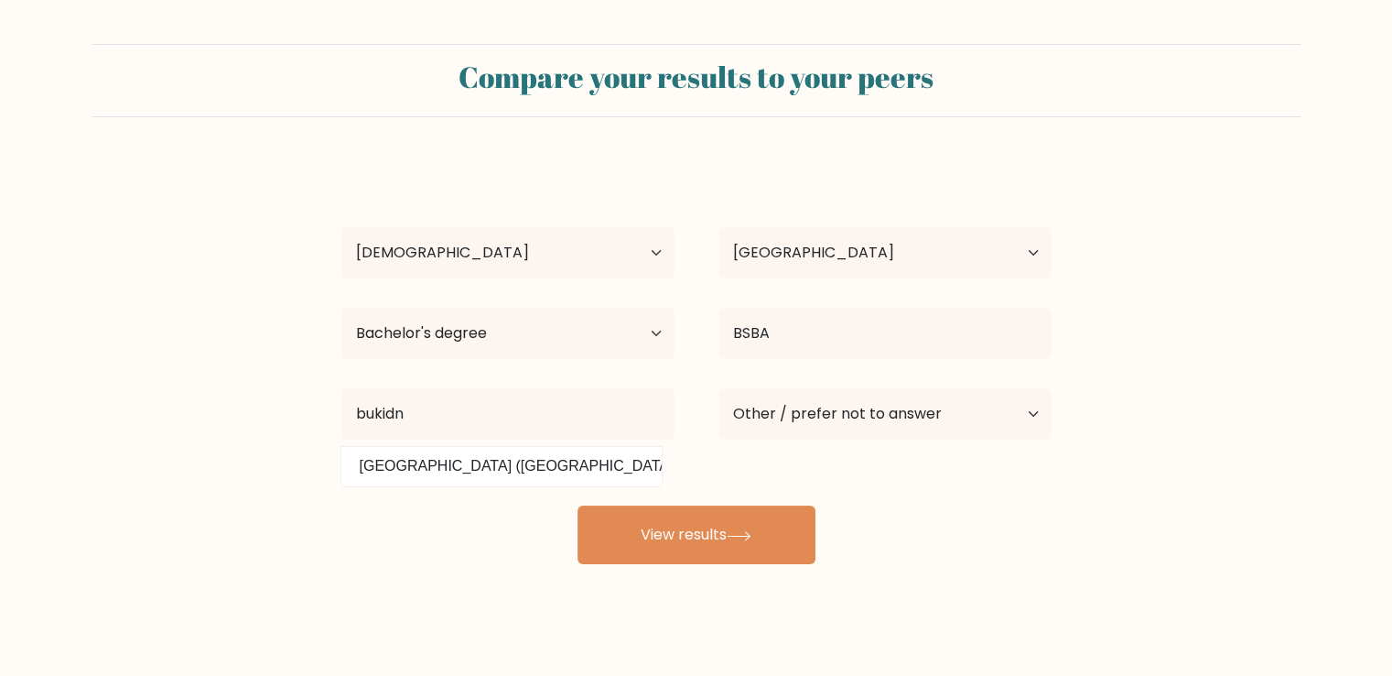
click at [443, 481] on datalist "Bukidnon State University (Philippines)" at bounding box center [501, 466] width 320 height 39
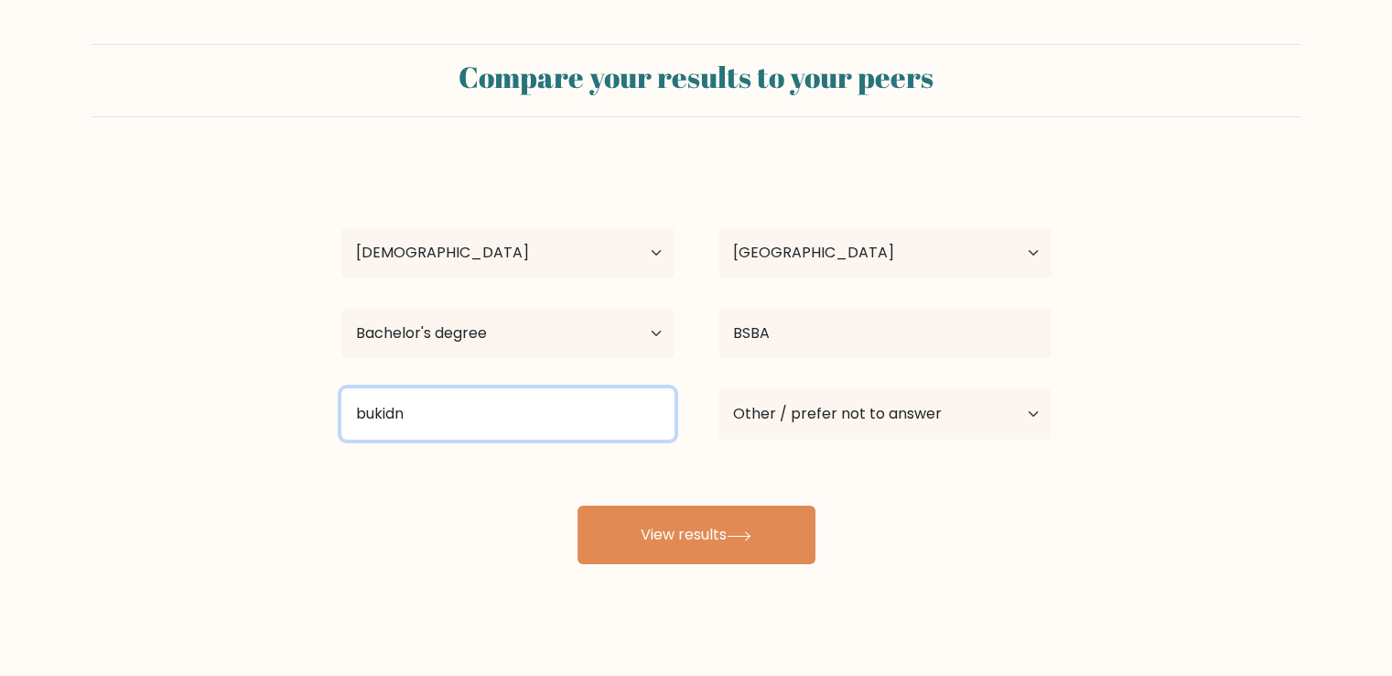
click at [446, 413] on input "bukidn" at bounding box center [507, 413] width 333 height 51
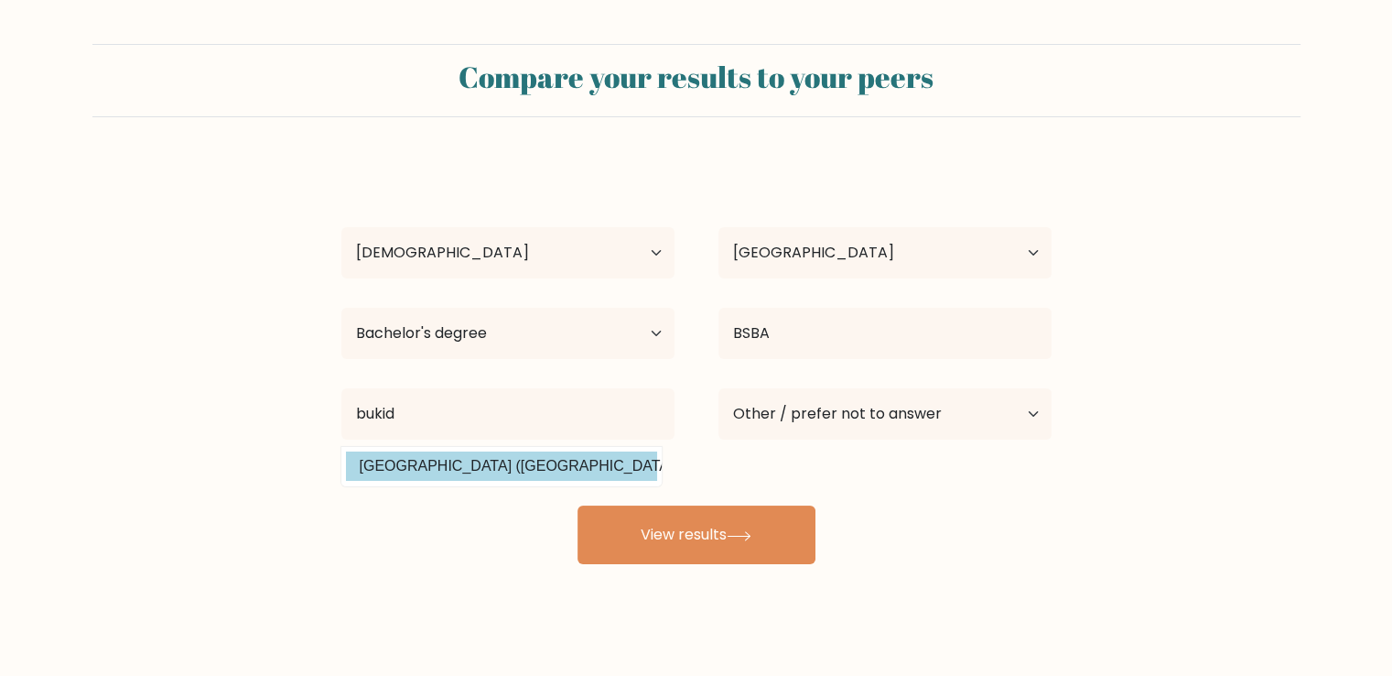
click at [460, 473] on option "Bukidnon State University (Philippines)" at bounding box center [501, 465] width 311 height 29
type input "[GEOGRAPHIC_DATA]"
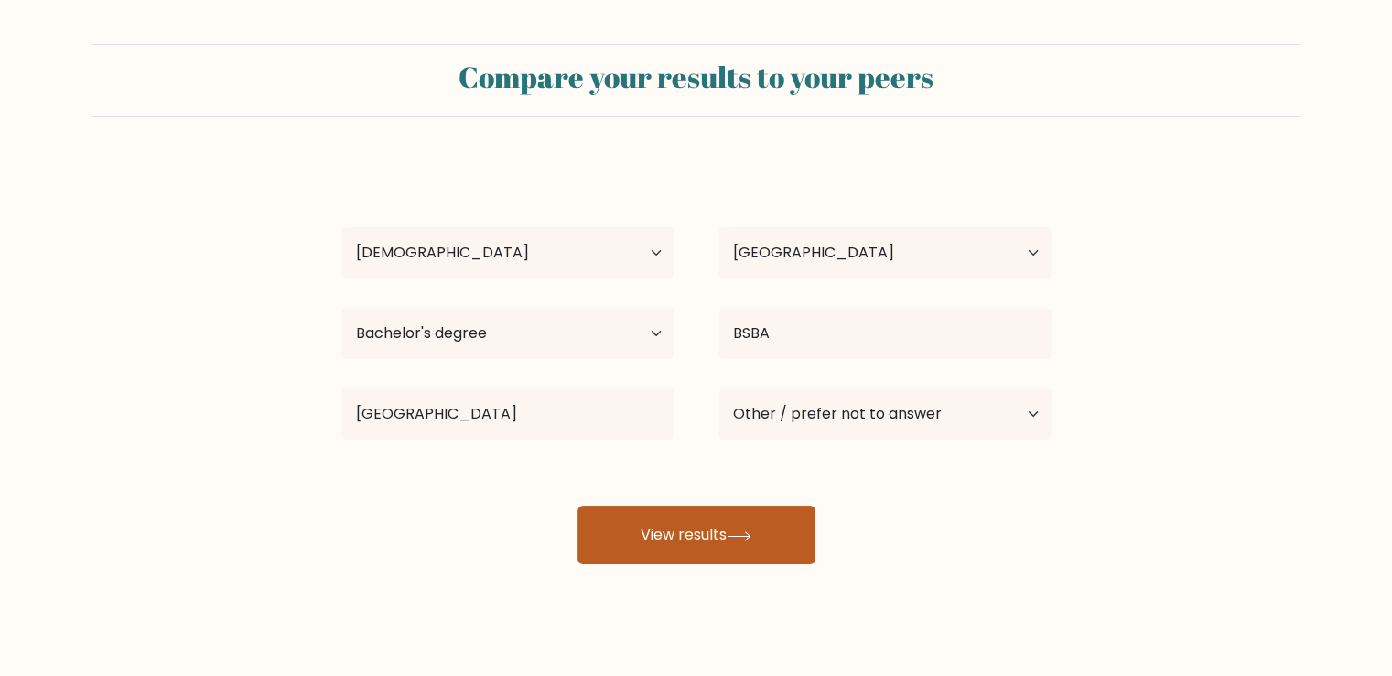
click at [690, 543] on button "View results" at bounding box center [697, 534] width 238 height 59
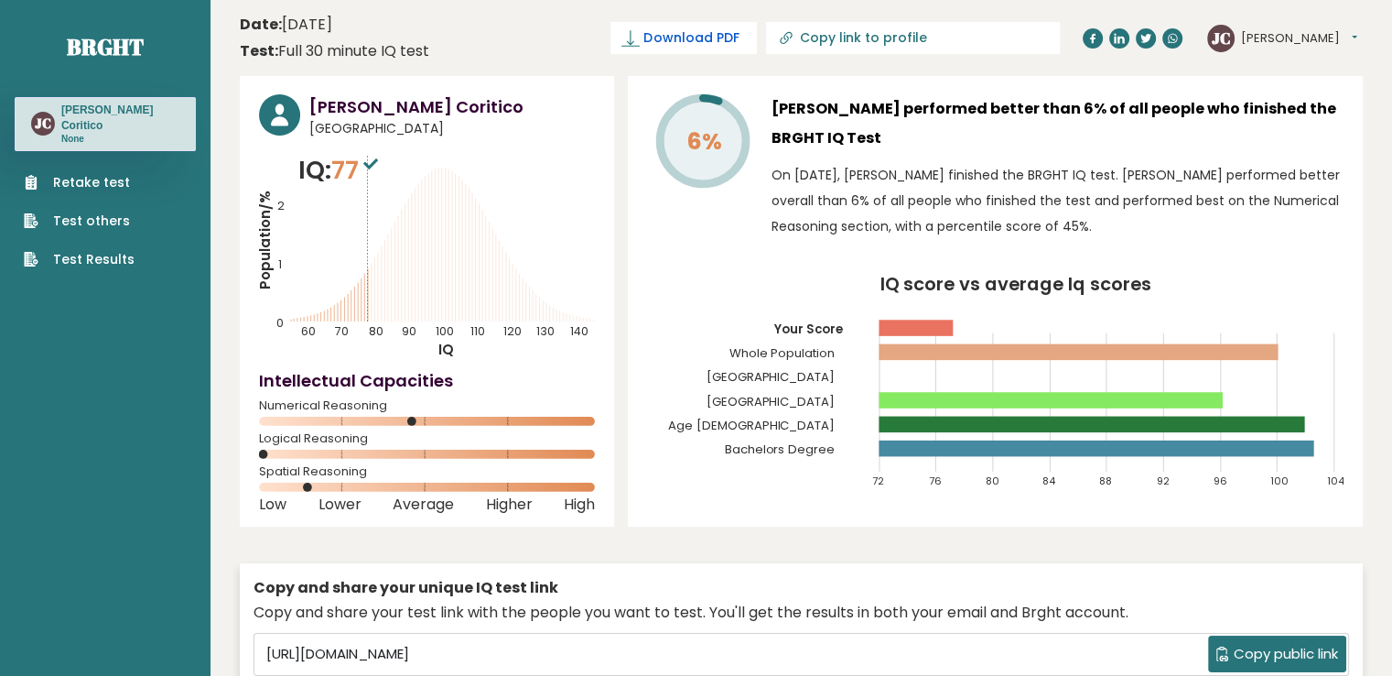
click at [739, 38] on span "Download PDF" at bounding box center [691, 37] width 95 height 19
